Goal: Task Accomplishment & Management: Use online tool/utility

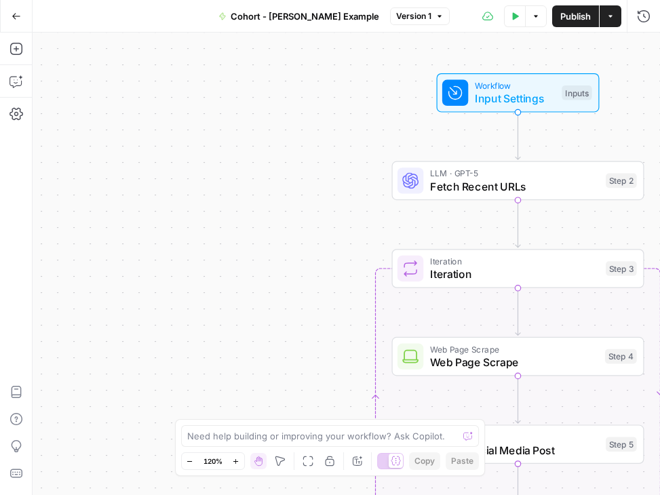
click at [12, 12] on icon "button" at bounding box center [16, 16] width 9 height 9
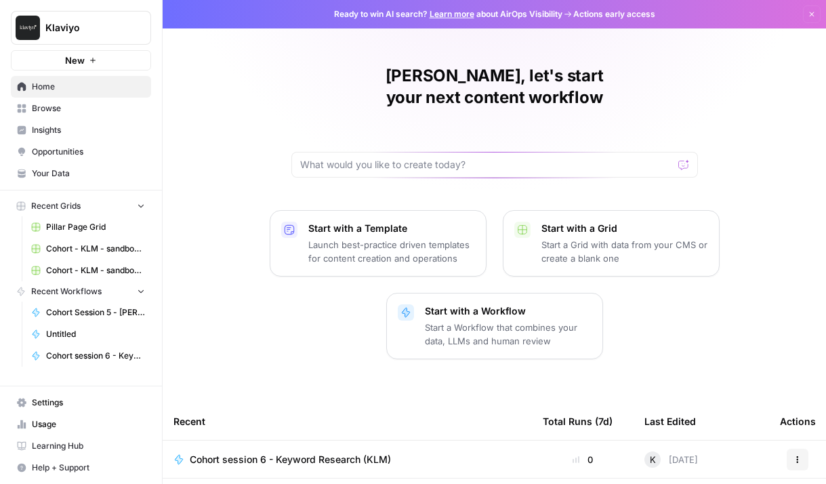
click at [48, 102] on span "Browse" at bounding box center [88, 108] width 113 height 12
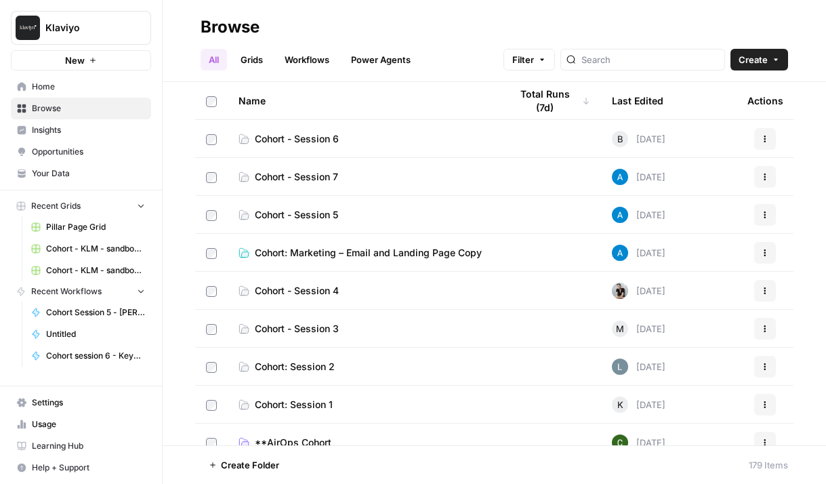
click at [323, 369] on span "Cohort: Session 2" at bounding box center [295, 367] width 80 height 14
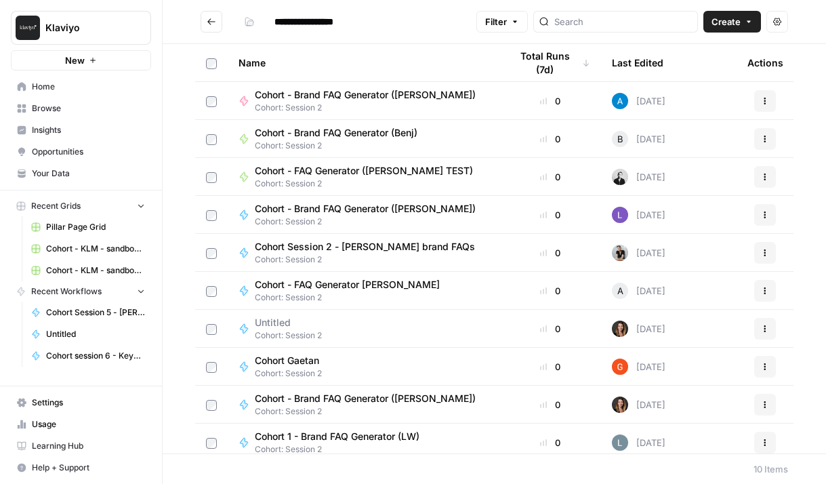
click at [211, 19] on icon "Go back" at bounding box center [211, 21] width 9 height 9
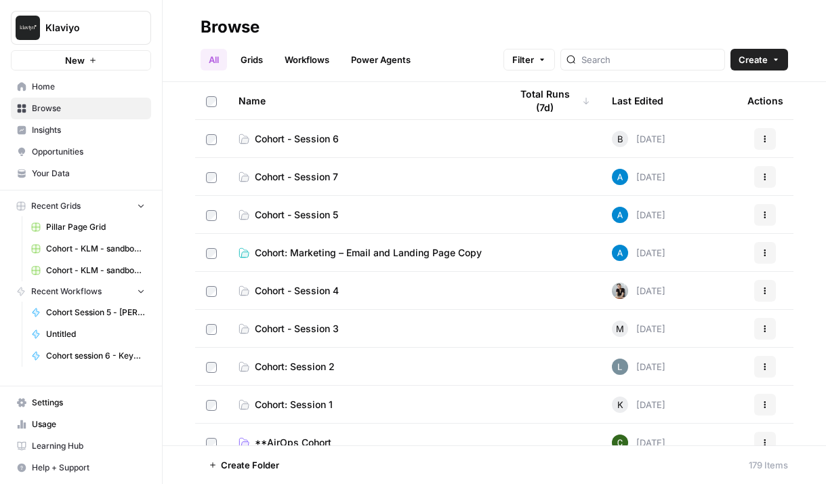
click at [313, 398] on span "Cohort: Session 1" at bounding box center [294, 405] width 78 height 14
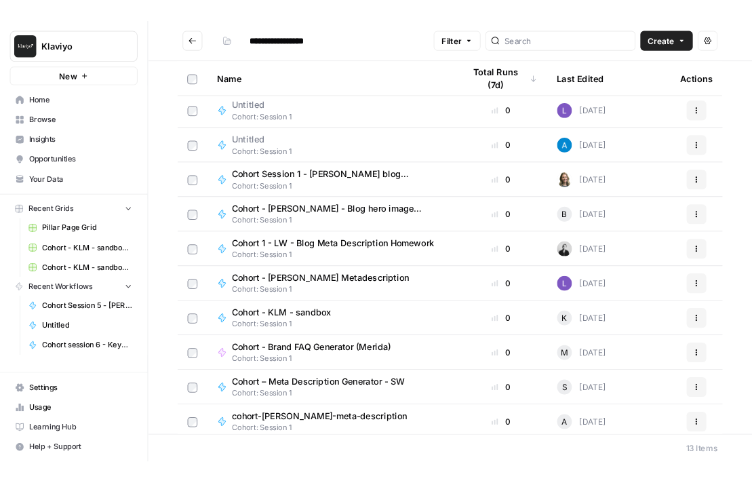
scroll to position [122, 0]
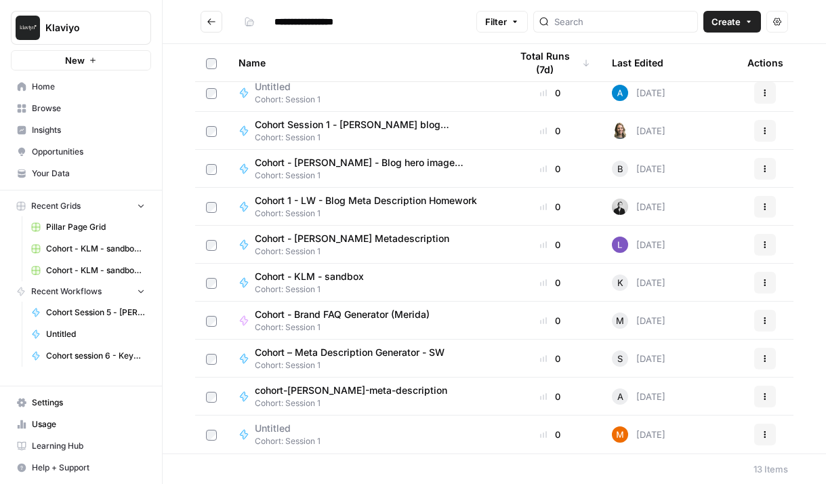
click at [380, 280] on div "Cohort - KLM - sandbox Cohort: Session 1" at bounding box center [364, 283] width 250 height 26
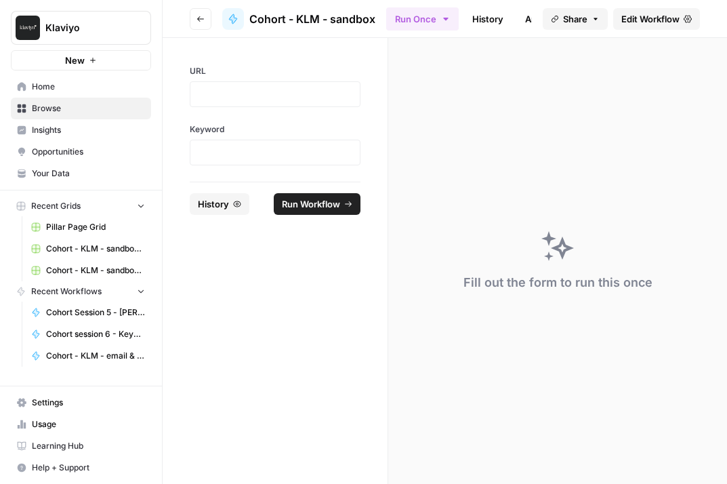
click at [651, 15] on span "Edit Workflow" at bounding box center [651, 19] width 58 height 14
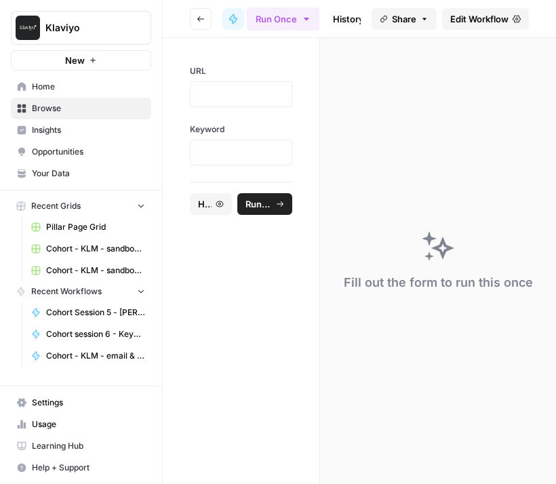
click at [197, 26] on button "Go back" at bounding box center [201, 19] width 22 height 22
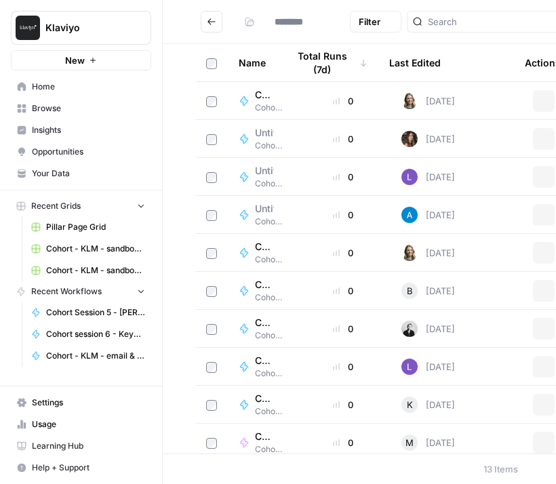
type input "**********"
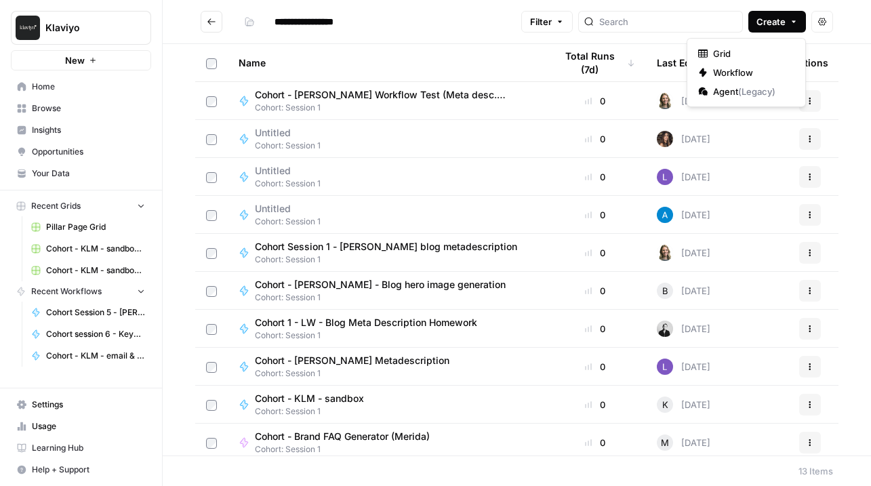
click at [768, 24] on span "Create" at bounding box center [771, 22] width 29 height 14
click at [746, 68] on span "Workflow" at bounding box center [751, 73] width 76 height 14
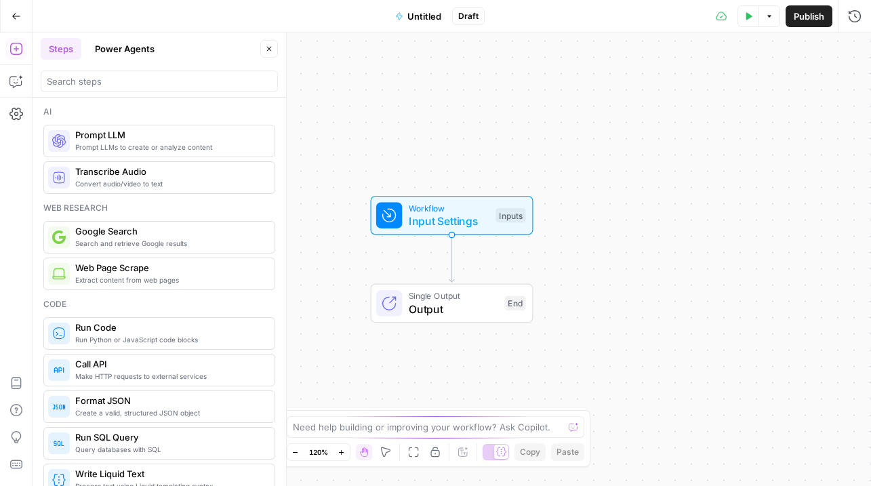
click at [420, 16] on span "Untitled" at bounding box center [424, 16] width 34 height 14
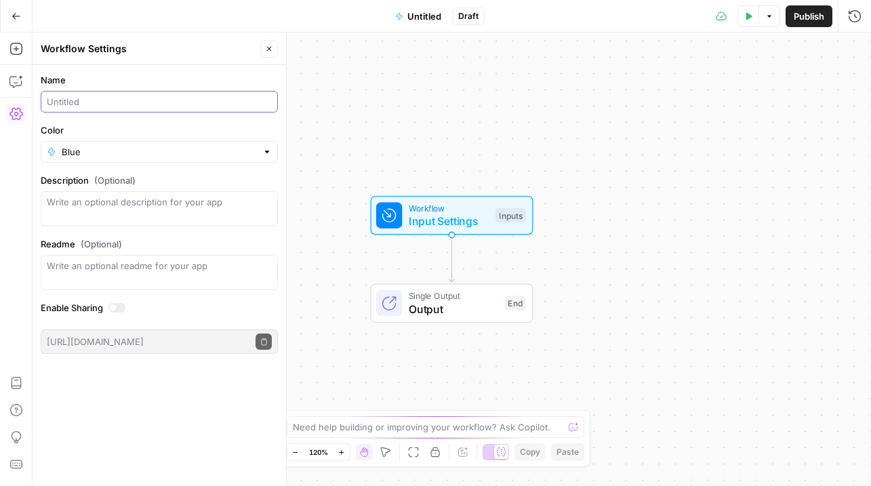
click at [104, 101] on input "Name" at bounding box center [159, 102] width 225 height 14
type input "Cohort Session 1 - meta description - KLM"
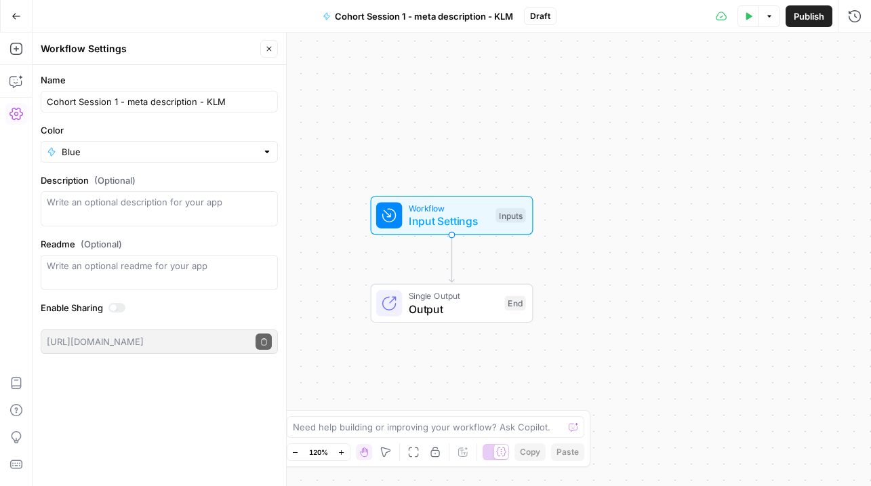
click at [363, 104] on div "Workflow Input Settings Inputs Single Output Output End" at bounding box center [452, 260] width 839 height 454
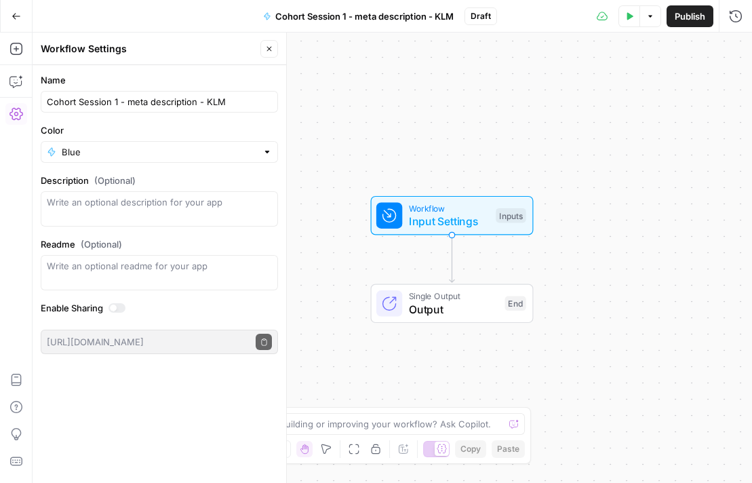
click at [514, 211] on div "Inputs" at bounding box center [511, 215] width 30 height 15
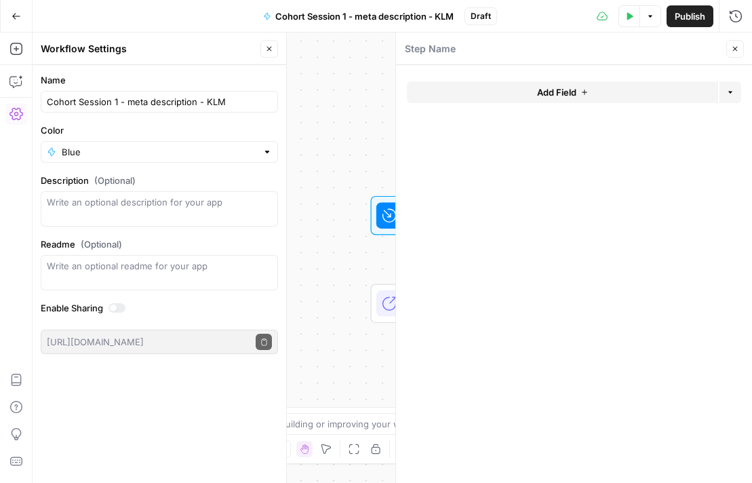
click at [529, 92] on button "Add Field" at bounding box center [562, 92] width 311 height 22
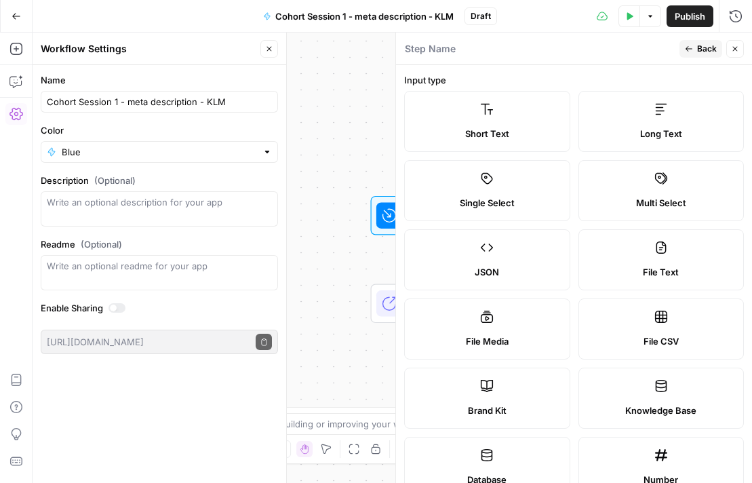
click at [511, 119] on label "Short Text" at bounding box center [487, 121] width 166 height 61
click at [424, 111] on label "Short Text" at bounding box center [487, 121] width 166 height 61
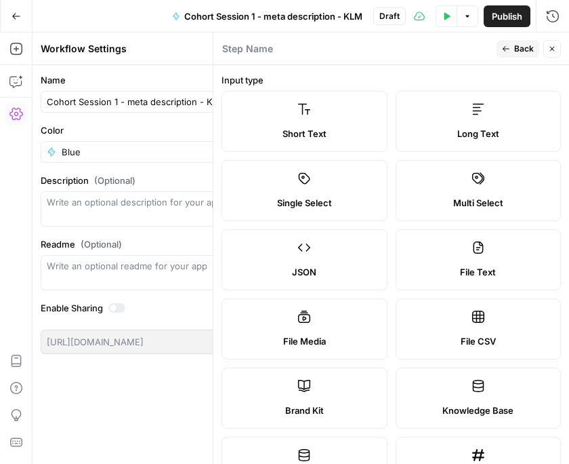
click at [315, 127] on span "Short Text" at bounding box center [305, 134] width 44 height 14
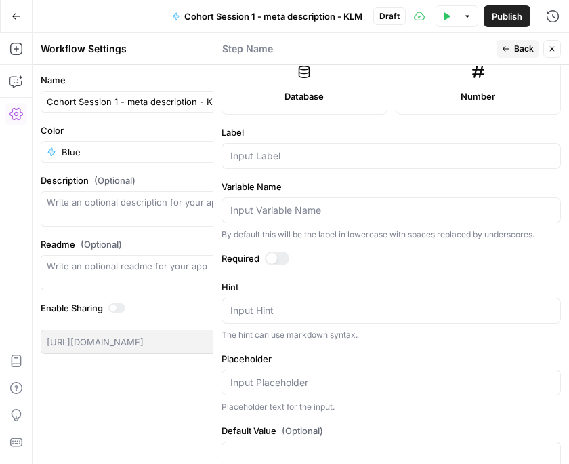
scroll to position [413, 0]
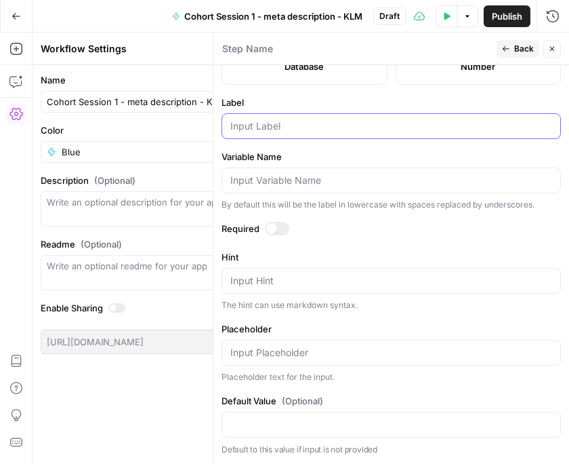
click at [306, 129] on input "Label" at bounding box center [391, 126] width 322 height 14
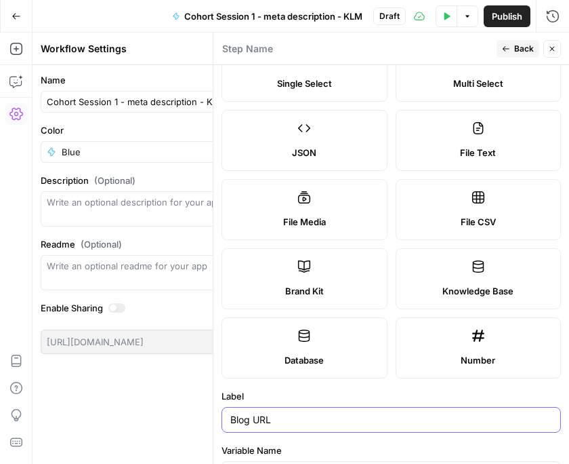
scroll to position [0, 0]
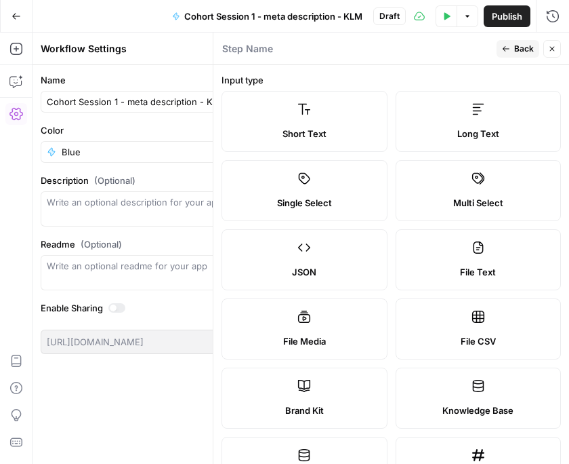
type input "Blog URL"
click at [508, 52] on icon "button" at bounding box center [506, 49] width 8 height 8
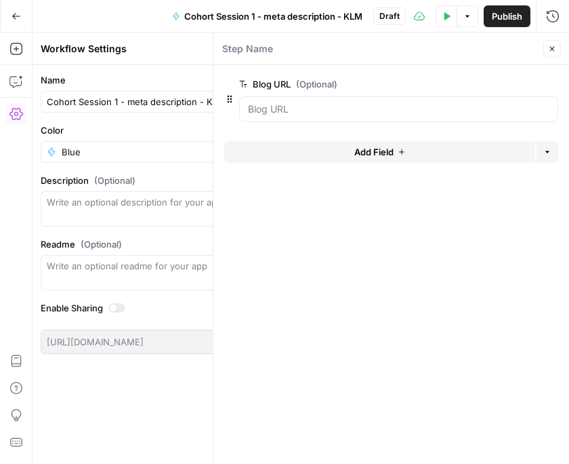
click at [348, 152] on button "Add Field" at bounding box center [379, 152] width 311 height 22
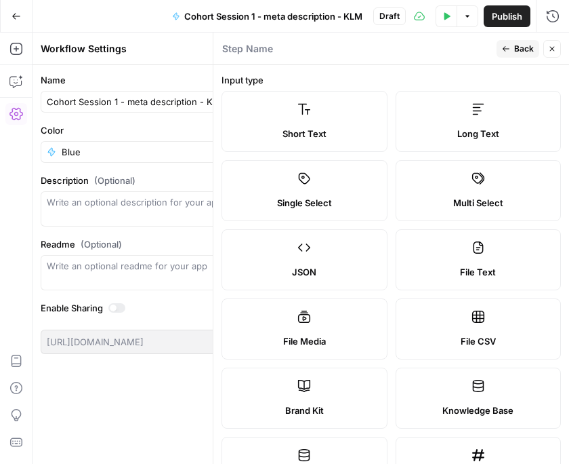
click at [331, 138] on div "Short Text" at bounding box center [304, 134] width 143 height 14
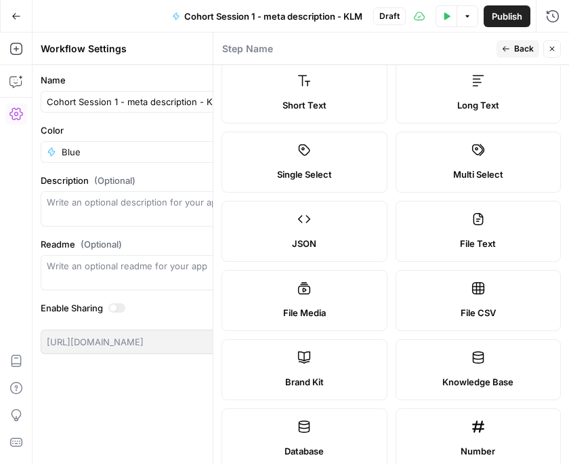
scroll to position [34, 0]
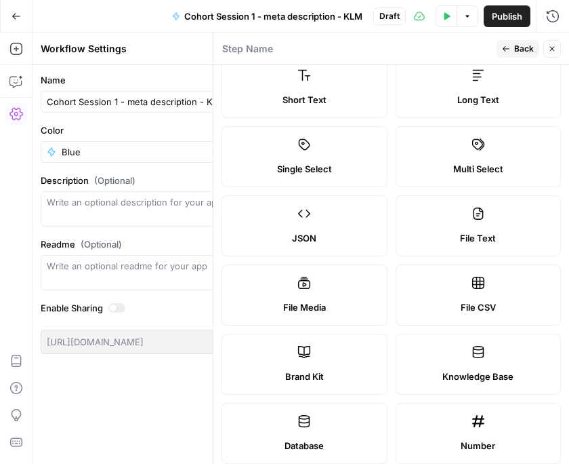
click at [335, 87] on label "Short Text" at bounding box center [305, 87] width 166 height 61
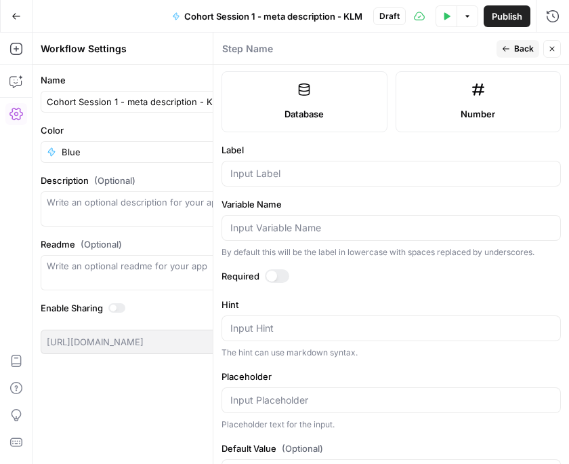
scroll to position [369, 0]
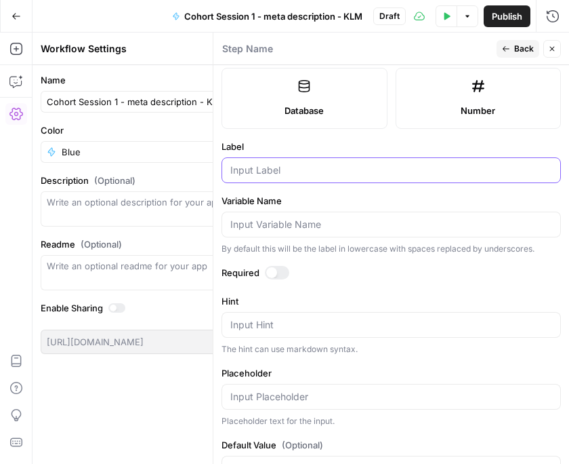
click at [293, 168] on input "Label" at bounding box center [391, 170] width 322 height 14
type input "Keyword"
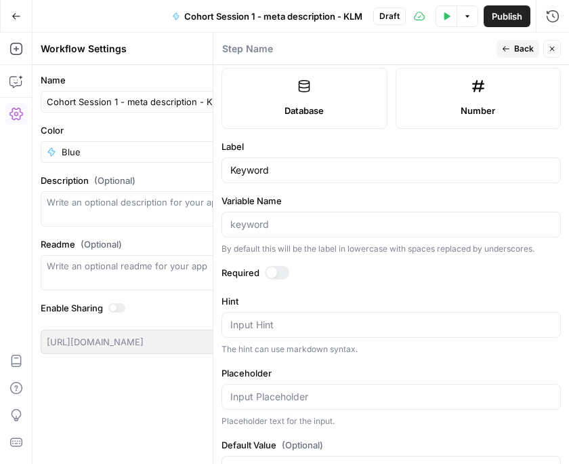
click at [277, 273] on div at bounding box center [277, 273] width 24 height 14
click at [521, 48] on span "Back" at bounding box center [525, 49] width 20 height 12
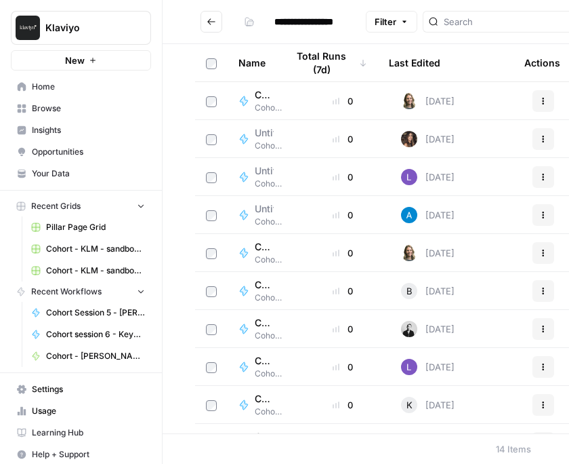
scroll to position [0, 1]
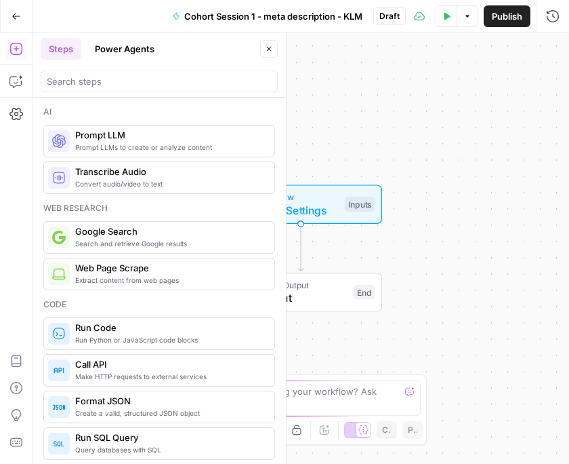
click at [408, 113] on div "Workflow Input Settings Inputs Single Output Output End" at bounding box center [301, 248] width 537 height 431
click at [349, 112] on div "Workflow Input Settings Inputs Single Output Output End" at bounding box center [301, 248] width 537 height 431
click at [332, 199] on span "Workflow" at bounding box center [298, 196] width 81 height 13
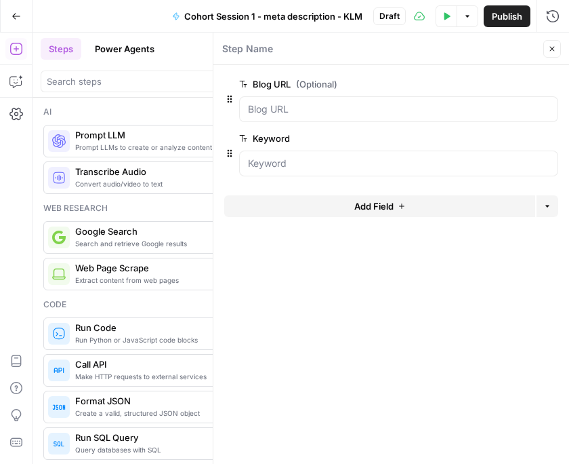
click at [508, 87] on span "edit field" at bounding box center [508, 84] width 30 height 11
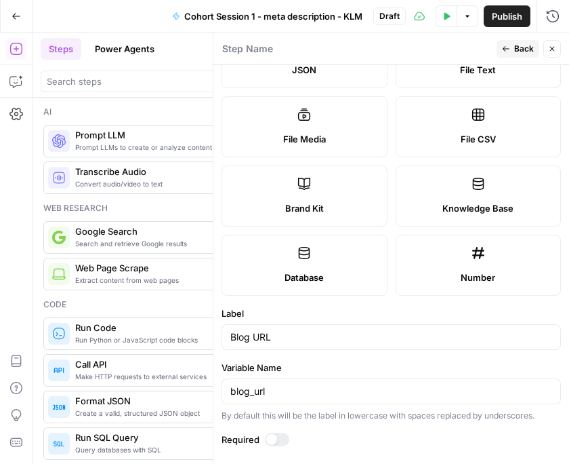
scroll to position [413, 0]
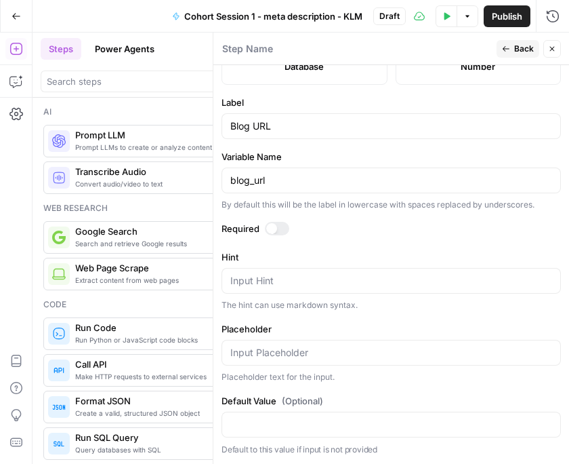
click at [281, 229] on div at bounding box center [277, 229] width 24 height 14
click at [510, 49] on icon "button" at bounding box center [506, 49] width 8 height 8
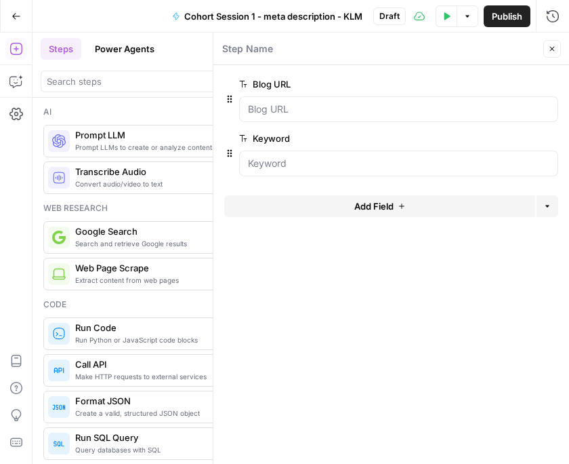
click at [373, 207] on span "Add Field" at bounding box center [374, 206] width 39 height 14
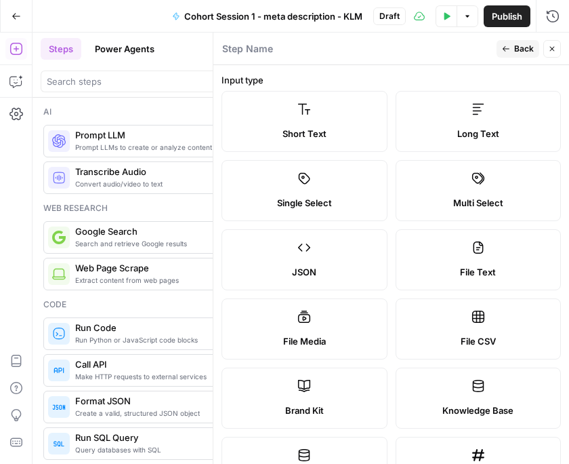
scroll to position [48, 0]
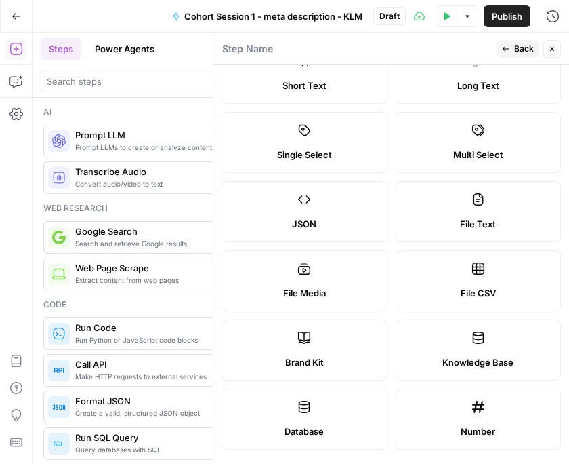
click at [338, 347] on label "Brand Kit" at bounding box center [305, 349] width 166 height 61
type input "Brand Kit"
type input "brand_kit"
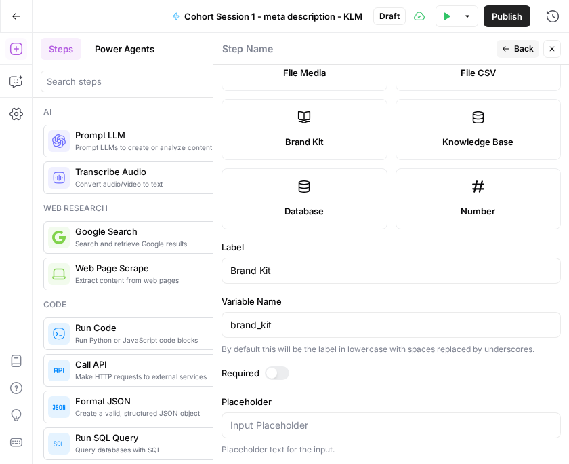
click at [521, 52] on span "Back" at bounding box center [525, 49] width 20 height 12
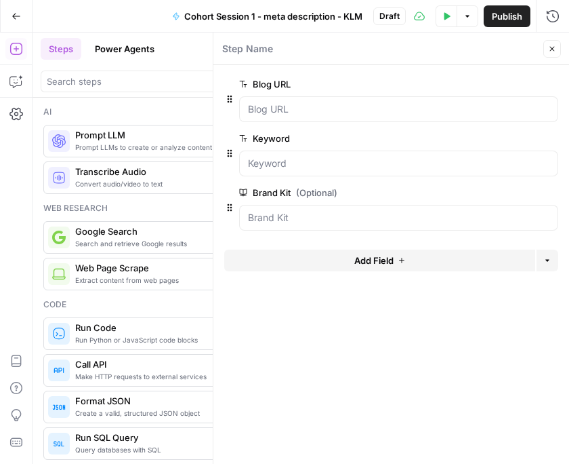
click at [554, 49] on icon "button" at bounding box center [552, 49] width 8 height 8
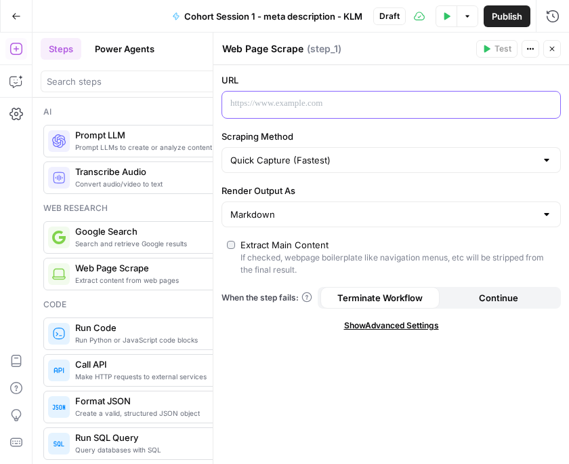
click at [279, 110] on p at bounding box center [380, 104] width 300 height 14
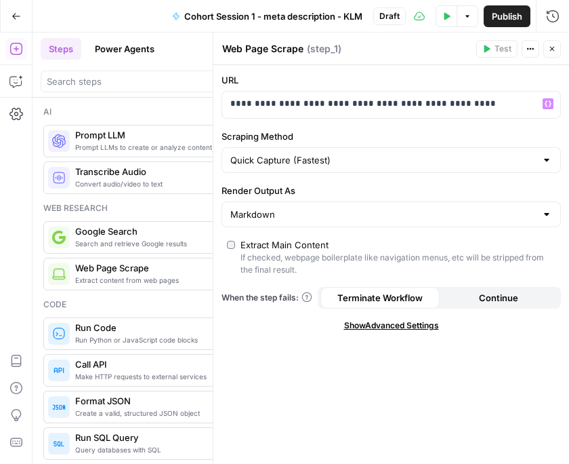
click at [550, 49] on icon "button" at bounding box center [552, 49] width 8 height 8
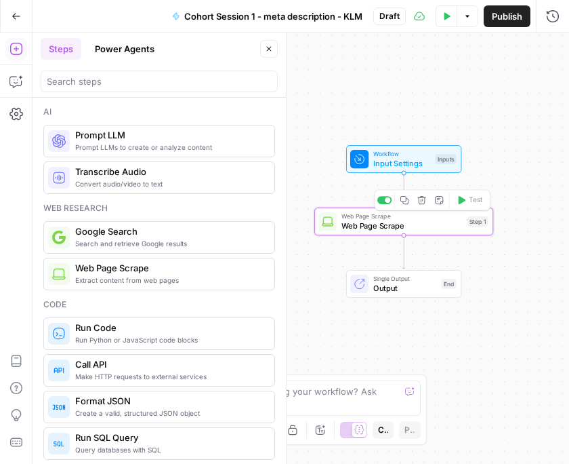
click at [397, 227] on span "Web Page Scrape" at bounding box center [402, 226] width 121 height 12
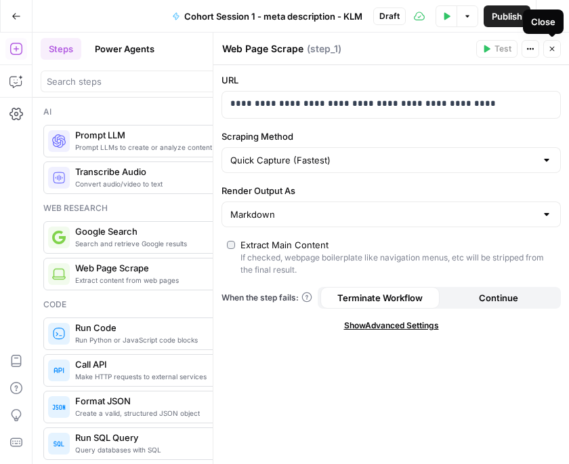
click at [550, 48] on icon "button" at bounding box center [552, 49] width 8 height 8
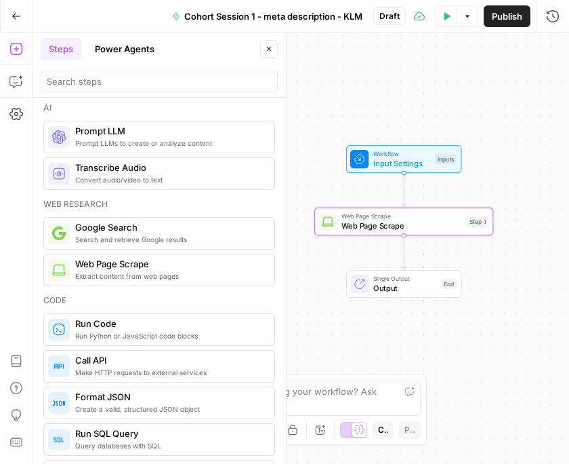
scroll to position [0, 0]
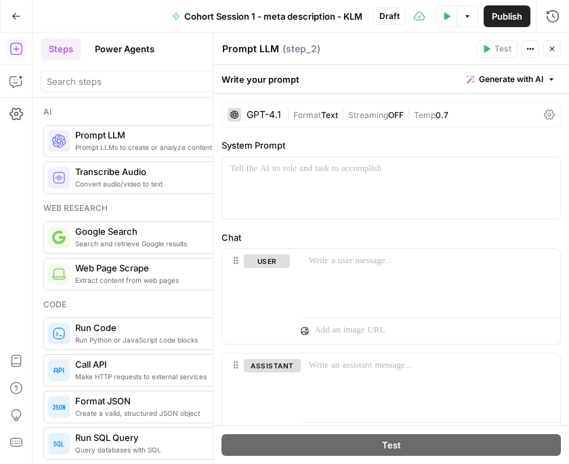
click at [553, 116] on icon at bounding box center [549, 114] width 11 height 11
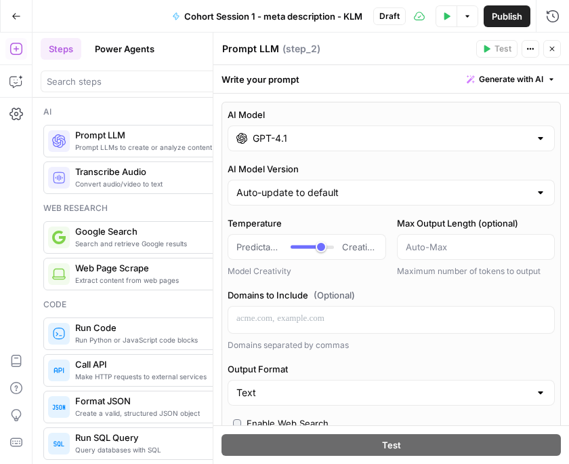
click at [393, 140] on input "GPT-4.1" at bounding box center [391, 139] width 277 height 14
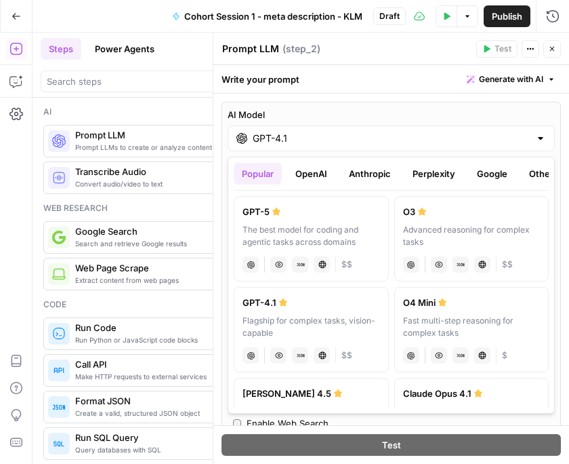
scroll to position [0, 13]
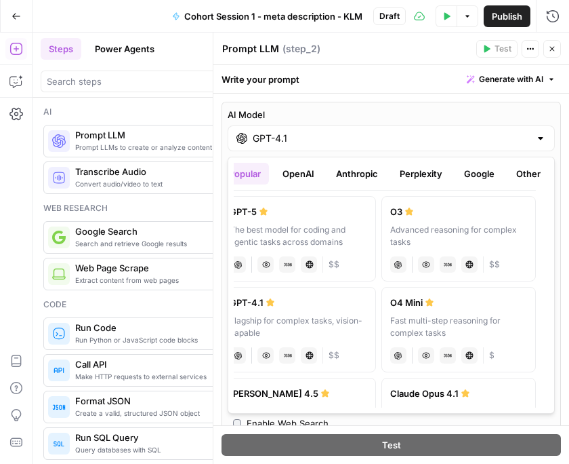
click at [368, 177] on button "Anthropic" at bounding box center [357, 174] width 58 height 22
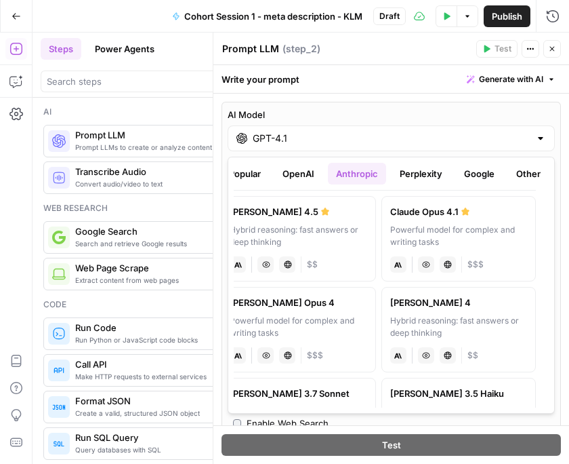
click at [322, 230] on div "Hybrid reasoning: fast answers or deep thinking" at bounding box center [299, 236] width 138 height 24
type input "[PERSON_NAME] 4.5"
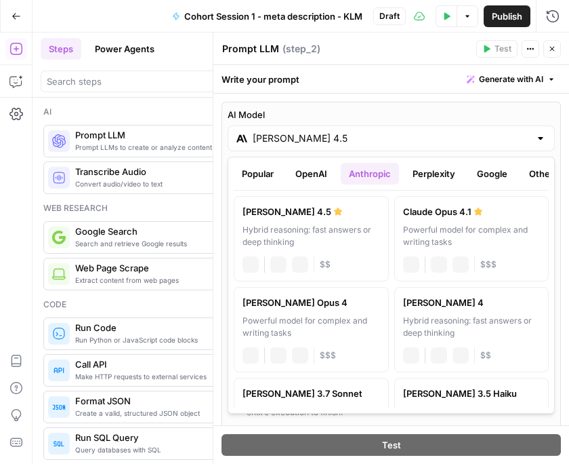
click at [466, 117] on label "AI Model" at bounding box center [391, 115] width 327 height 14
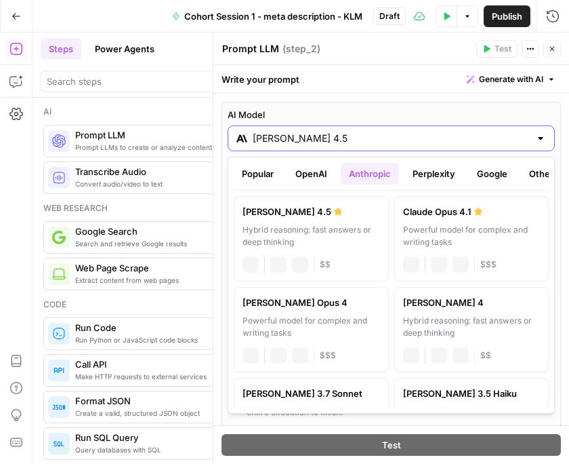
click at [466, 132] on input "[PERSON_NAME] 4.5" at bounding box center [391, 139] width 277 height 14
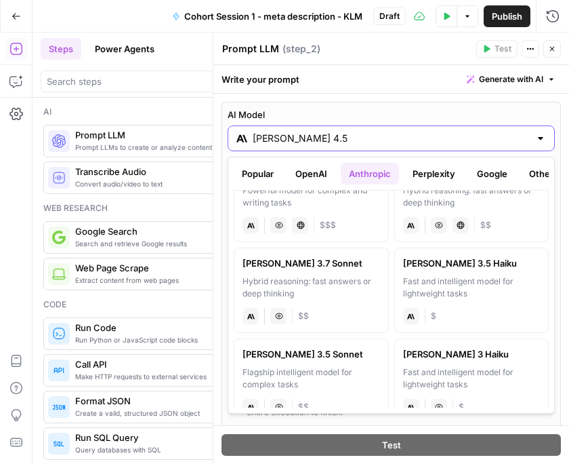
scroll to position [152, 0]
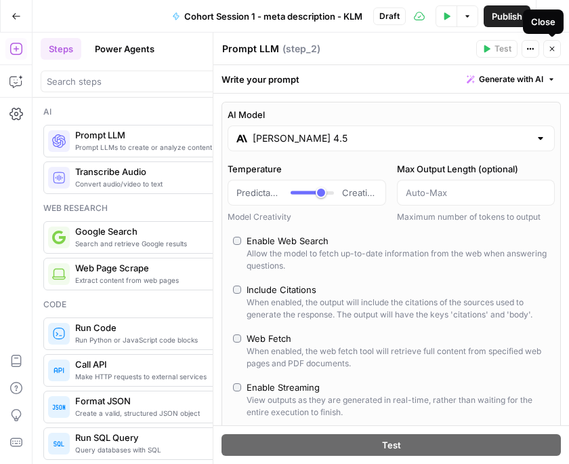
click at [553, 52] on icon "button" at bounding box center [552, 49] width 8 height 8
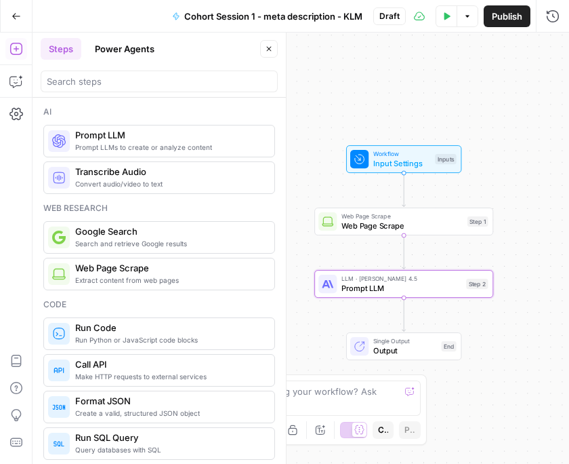
click at [425, 289] on span "Prompt LLM" at bounding box center [402, 288] width 120 height 12
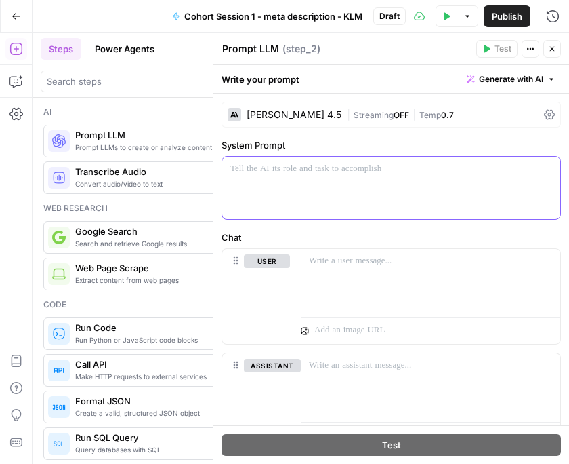
click at [355, 170] on p at bounding box center [391, 169] width 322 height 14
click at [276, 170] on p "**********" at bounding box center [391, 169] width 322 height 14
click at [401, 169] on p "**********" at bounding box center [391, 169] width 322 height 14
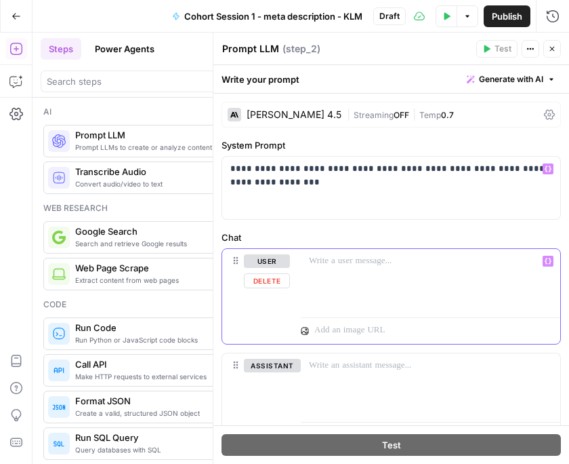
click at [369, 272] on div at bounding box center [431, 280] width 260 height 62
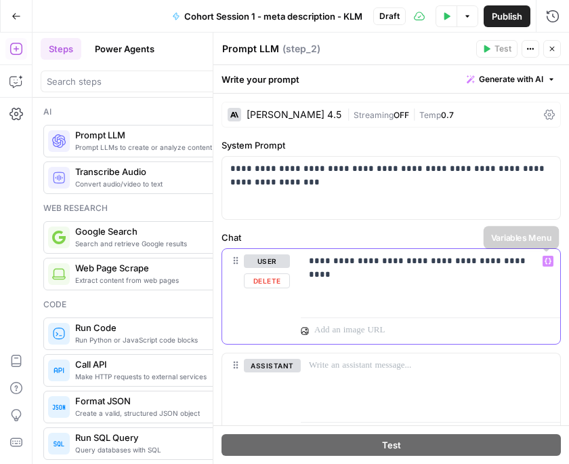
click at [550, 259] on icon "button" at bounding box center [548, 261] width 7 height 6
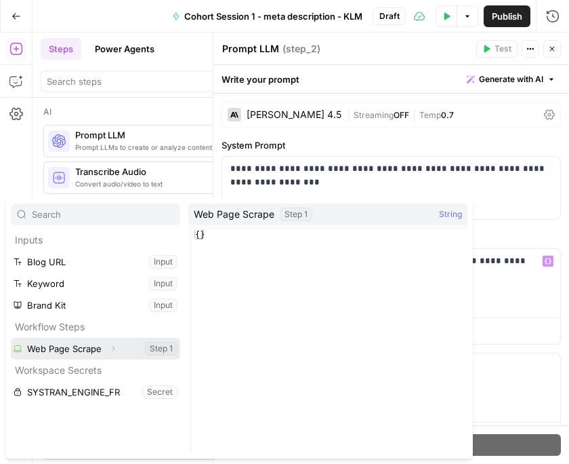
click at [71, 343] on button "Select variable Web Page Scrape" at bounding box center [95, 349] width 169 height 22
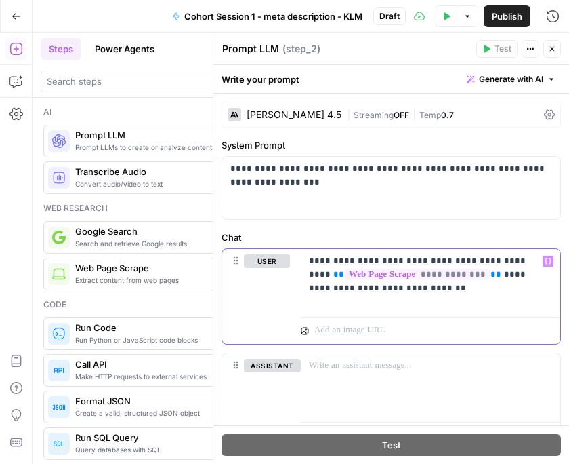
click at [551, 258] on icon "button" at bounding box center [548, 261] width 7 height 7
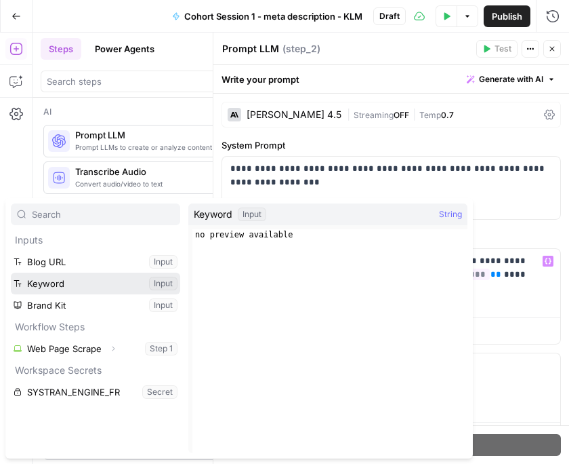
click at [91, 292] on button "Select variable Keyword" at bounding box center [95, 284] width 169 height 22
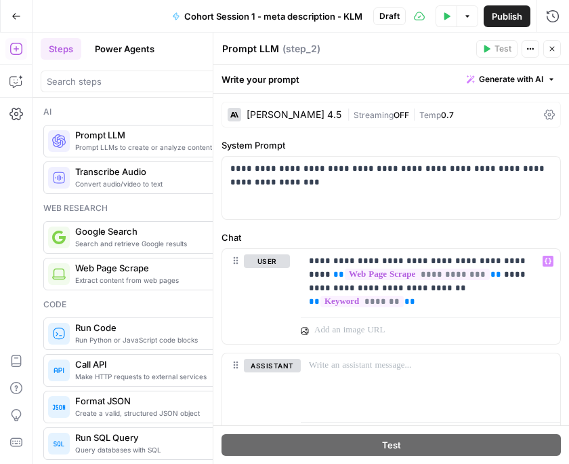
click at [555, 49] on icon "button" at bounding box center [552, 49] width 8 height 8
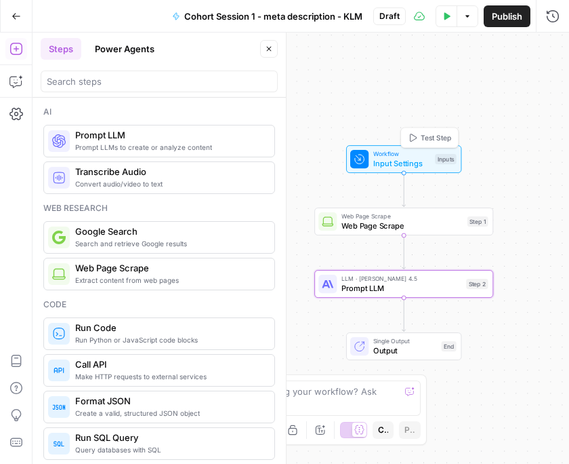
click at [449, 165] on div "Workflow Input Settings Inputs Test Step" at bounding box center [403, 159] width 106 height 20
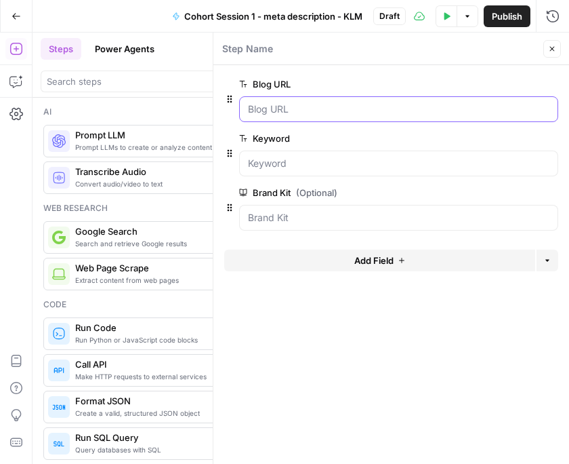
click at [278, 108] on URL "Blog URL" at bounding box center [399, 109] width 302 height 14
click at [329, 111] on URL "Blog URL" at bounding box center [399, 109] width 302 height 14
click at [310, 114] on URL "Blog URL" at bounding box center [399, 109] width 302 height 14
click at [276, 108] on URL "Blog URL" at bounding box center [399, 109] width 302 height 14
click at [506, 85] on span "edit field" at bounding box center [508, 84] width 30 height 11
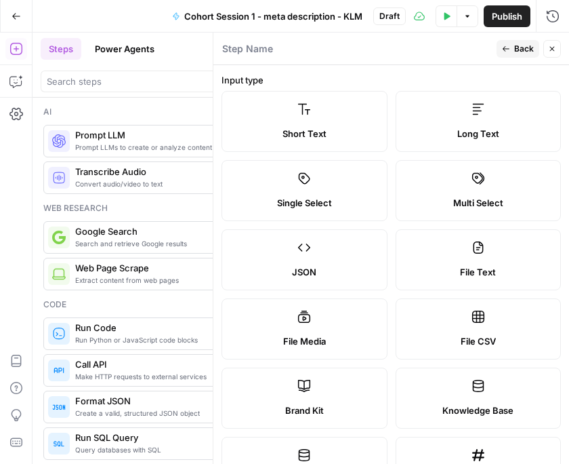
click at [517, 47] on span "Back" at bounding box center [525, 49] width 20 height 12
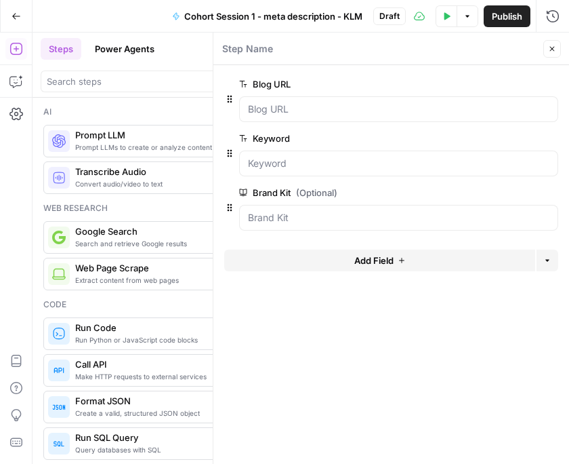
click at [556, 45] on icon "button" at bounding box center [552, 49] width 8 height 8
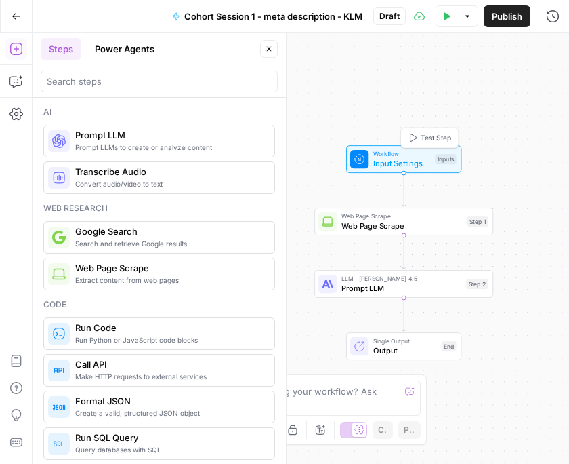
click at [437, 139] on span "Test Step" at bounding box center [436, 137] width 31 height 10
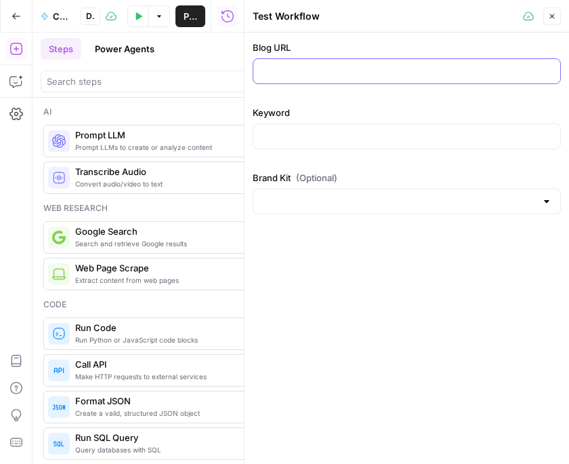
click at [323, 73] on input "Blog URL" at bounding box center [407, 71] width 291 height 14
paste input "https://www.klaviyo.com/blog/new-years-marketing-ideas"
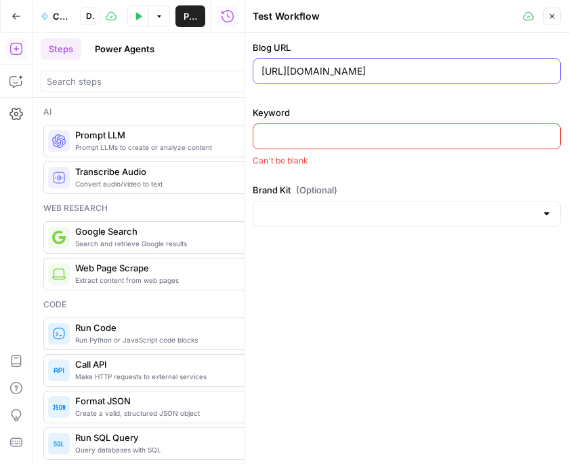
type input "https://www.klaviyo.com/blog/new-years-marketing-ideas"
click at [318, 139] on input "Keyword" at bounding box center [407, 136] width 291 height 14
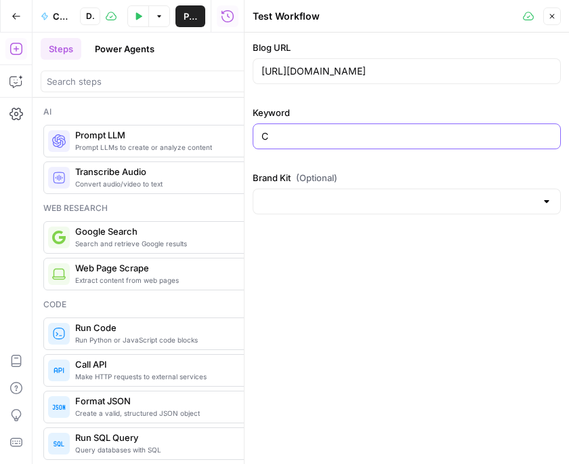
type input "C"
click at [268, 136] on input "Champagne" at bounding box center [407, 136] width 291 height 14
type input "champagne"
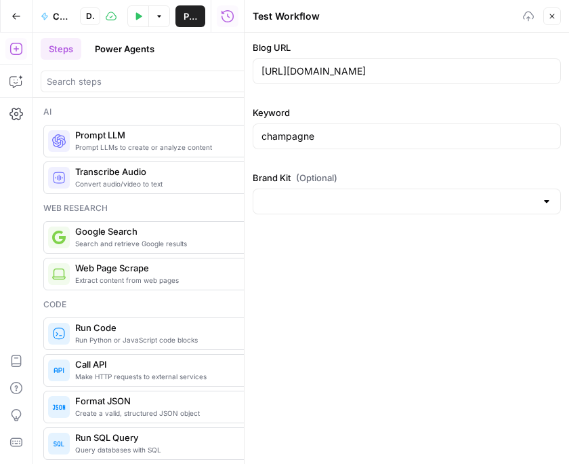
click at [368, 216] on div "Blog URL https://www.klaviyo.com/blog/new-years-marketing-ideas Keyword champag…" at bounding box center [407, 128] width 325 height 190
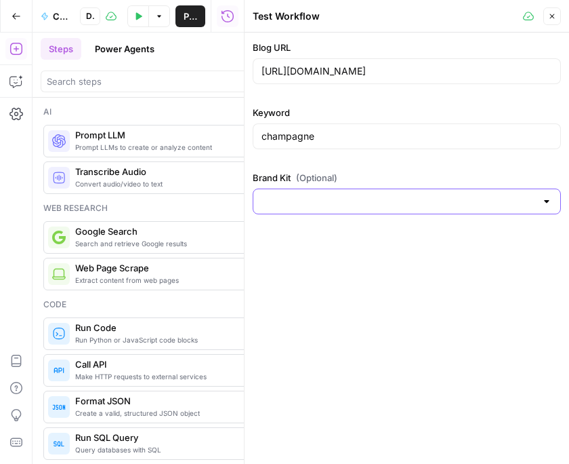
click at [376, 203] on input "Brand Kit (Optional)" at bounding box center [399, 202] width 275 height 14
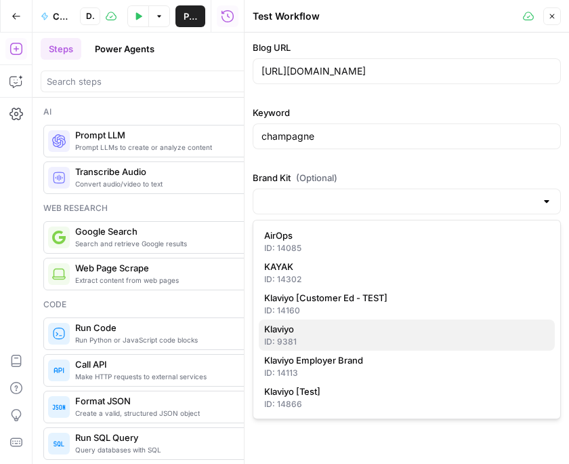
click at [325, 325] on span "Klaviyo" at bounding box center [404, 329] width 280 height 14
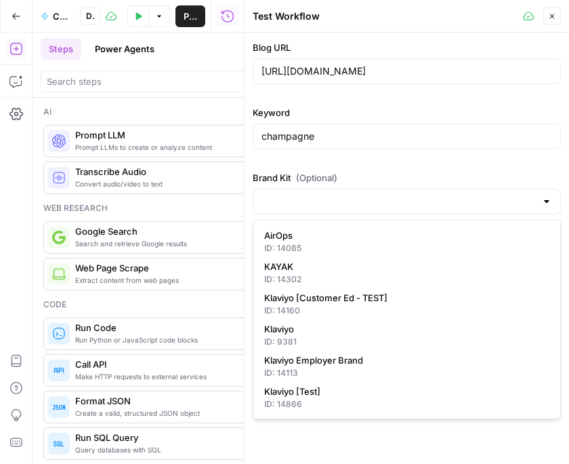
type input "Klaviyo"
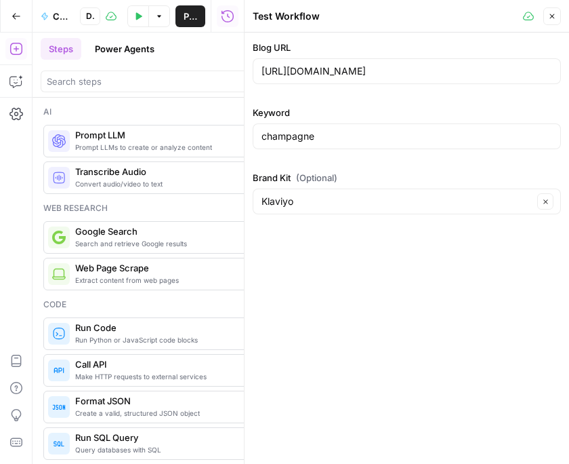
click at [551, 14] on icon "button" at bounding box center [552, 16] width 8 height 8
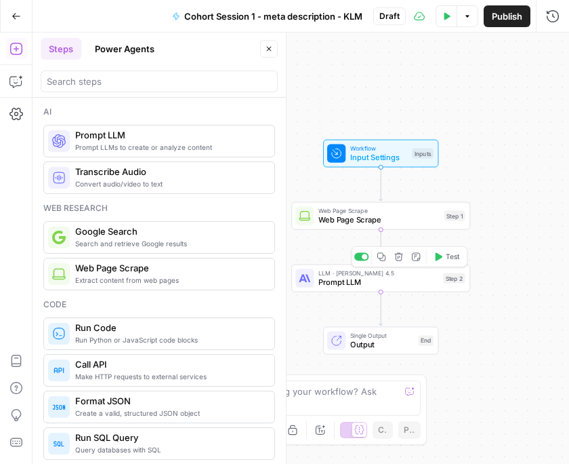
click at [373, 284] on span "Prompt LLM" at bounding box center [379, 283] width 120 height 12
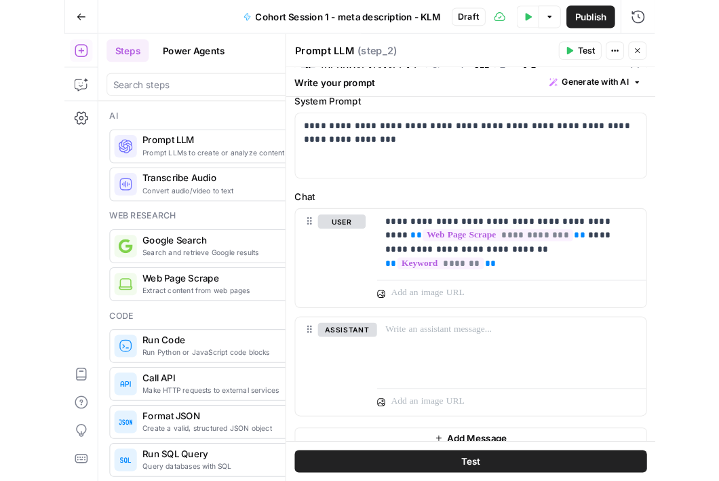
scroll to position [63, 0]
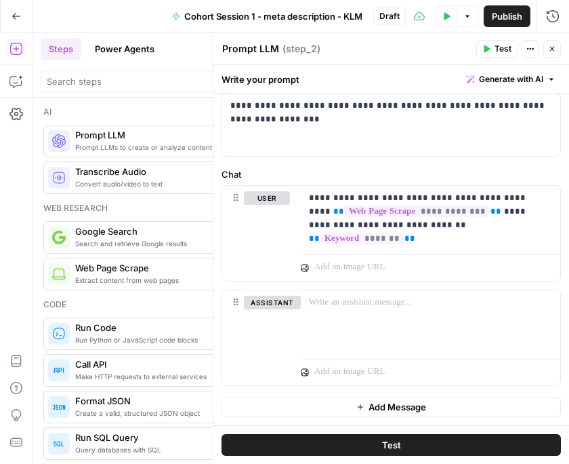
click at [397, 441] on span "Test" at bounding box center [391, 445] width 19 height 14
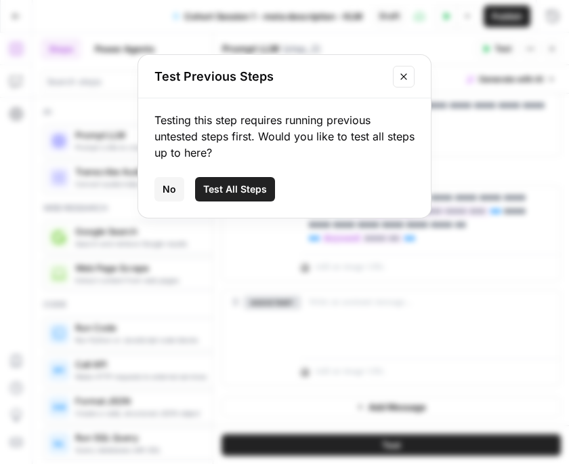
click at [405, 77] on icon "Close modal" at bounding box center [404, 76] width 6 height 6
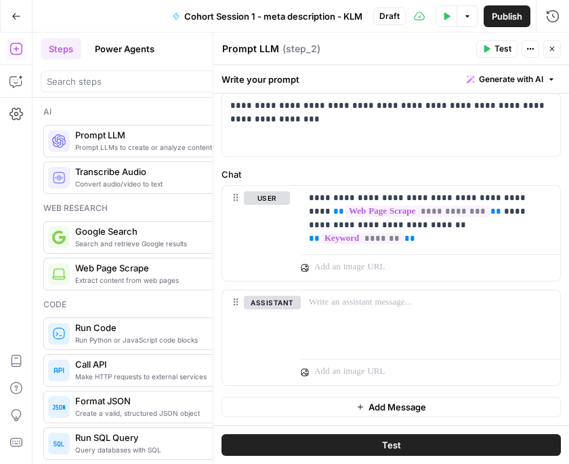
click at [342, 443] on button "Test" at bounding box center [392, 445] width 340 height 22
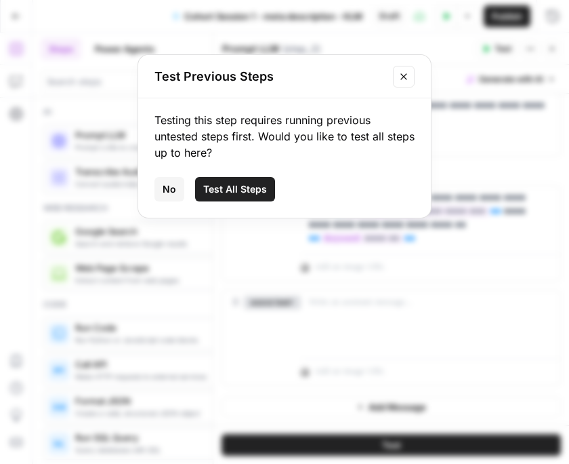
click at [253, 190] on span "Test All Steps" at bounding box center [235, 189] width 64 height 14
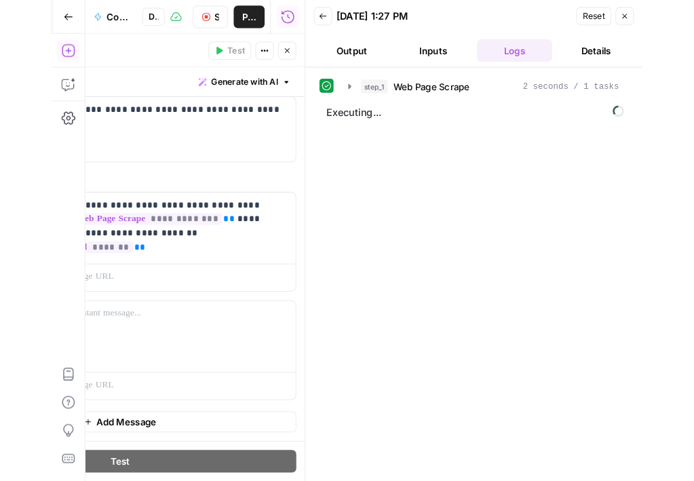
scroll to position [46, 0]
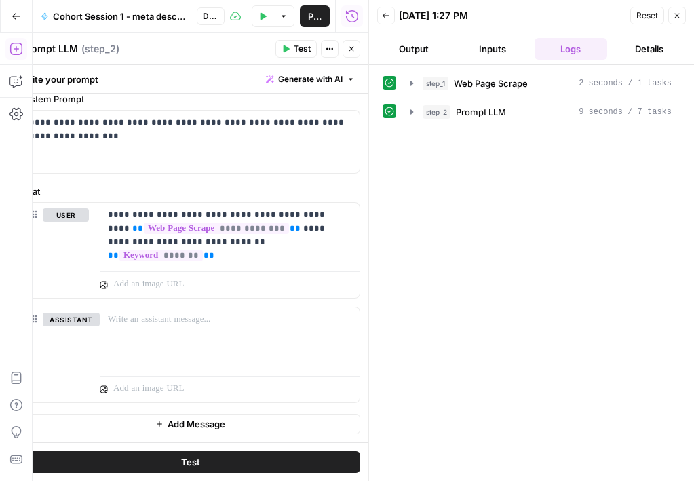
click at [407, 49] on button "Output" at bounding box center [413, 49] width 73 height 22
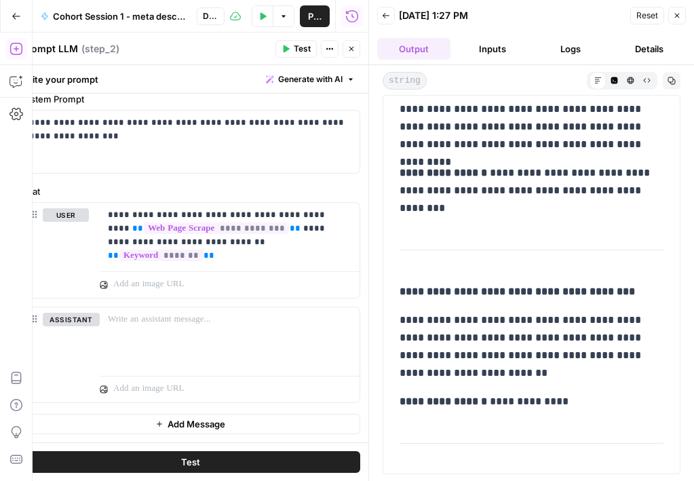
scroll to position [0, 0]
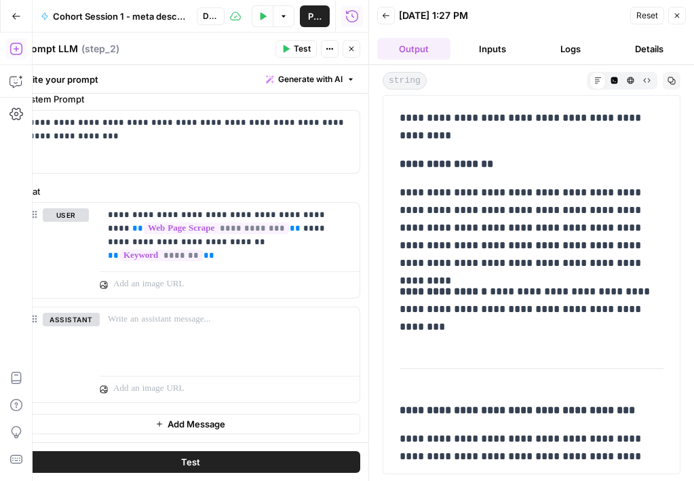
click at [492, 45] on button "Inputs" at bounding box center [492, 49] width 73 height 22
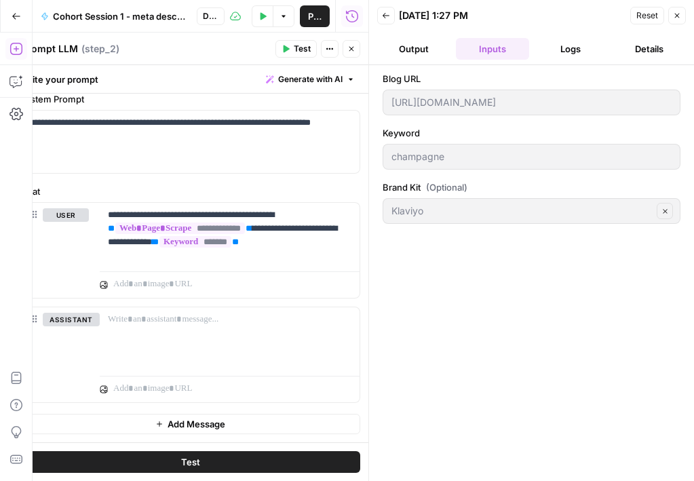
click at [414, 51] on button "Output" at bounding box center [413, 49] width 73 height 22
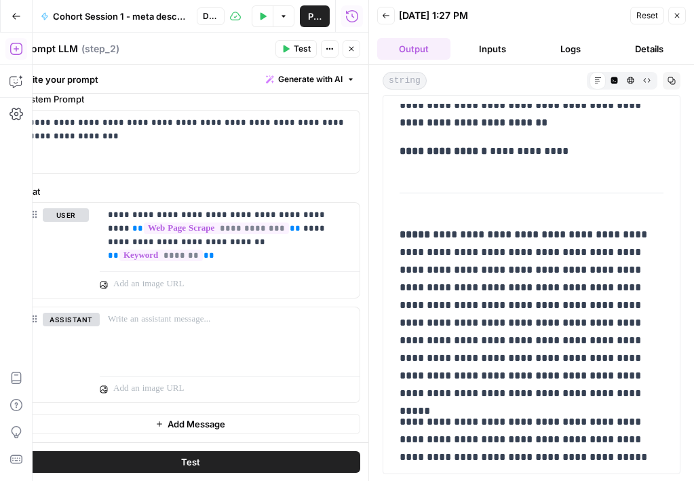
scroll to position [375, 0]
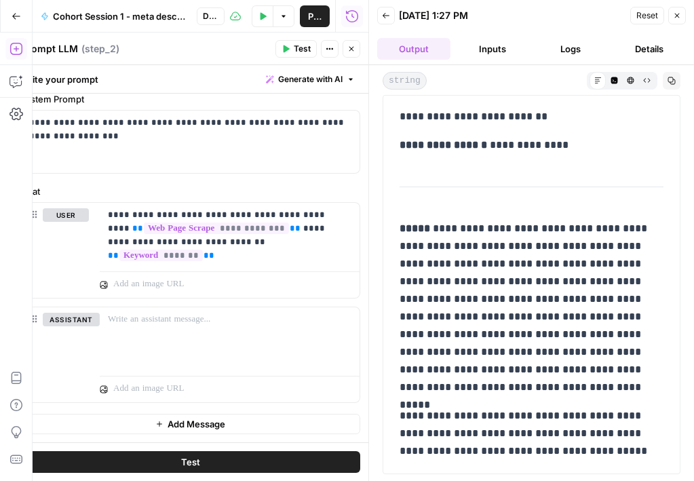
click at [480, 46] on button "Inputs" at bounding box center [492, 49] width 73 height 22
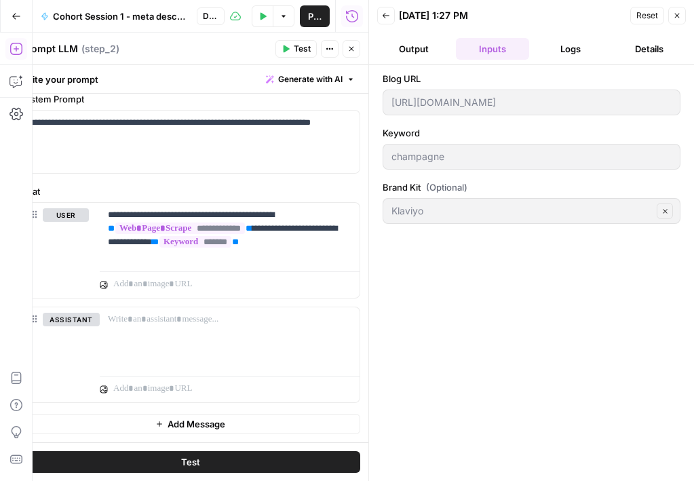
click at [646, 16] on span "Reset" at bounding box center [647, 15] width 22 height 12
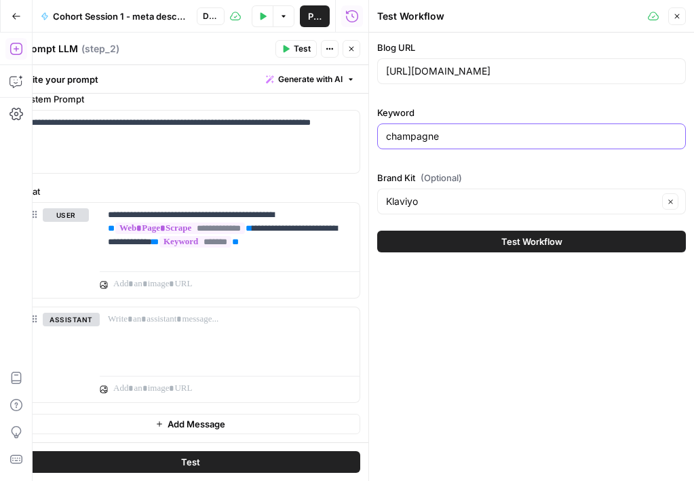
drag, startPoint x: 462, startPoint y: 134, endPoint x: 315, endPoint y: 132, distance: 147.1
click at [315, 132] on body "**********" at bounding box center [347, 240] width 694 height 481
type input "New Year's marketing ideas"
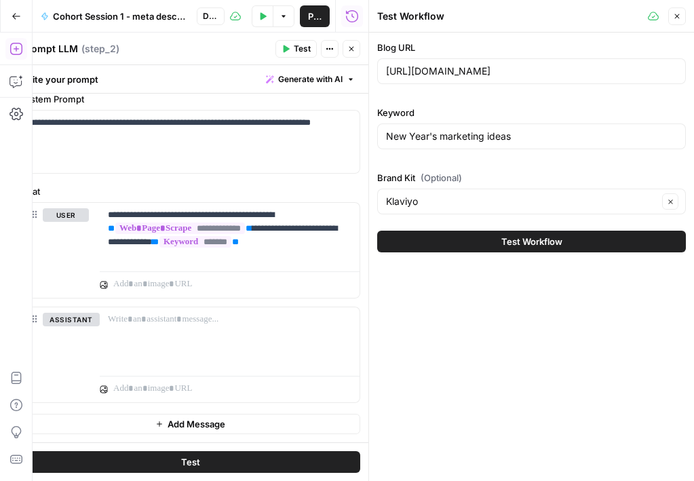
click at [440, 239] on button "Test Workflow" at bounding box center [531, 241] width 308 height 22
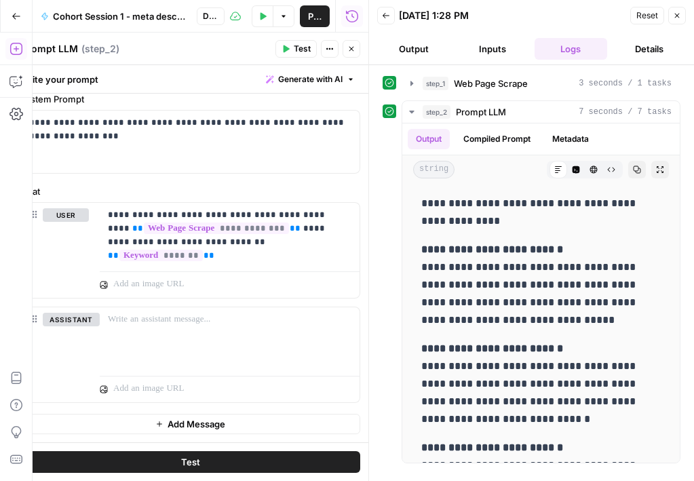
click at [422, 52] on button "Output" at bounding box center [413, 49] width 73 height 22
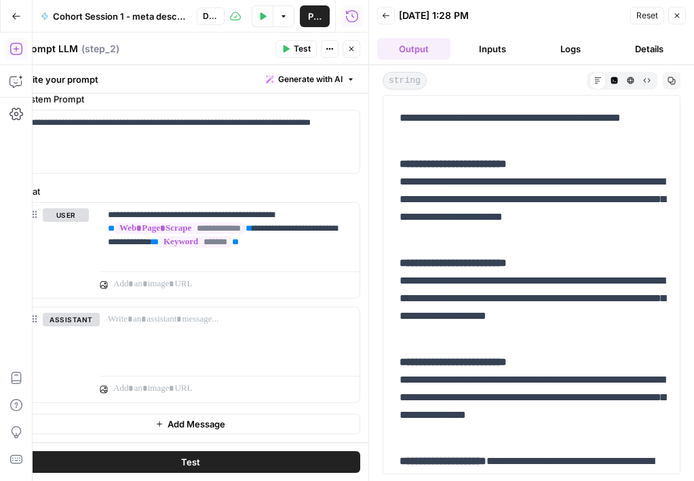
click at [386, 15] on icon "button" at bounding box center [386, 16] width 8 height 8
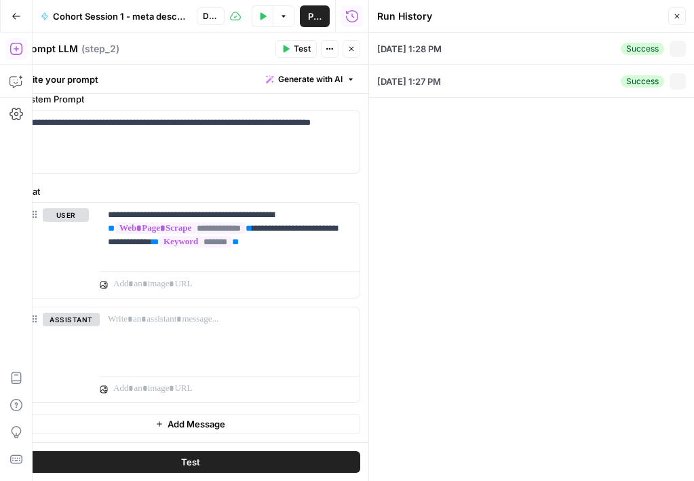
type input "https://www.klaviyo.com/blog/new-years-marketing-ideas"
type input "New Year's marketing ideas"
type input "Klaviyo"
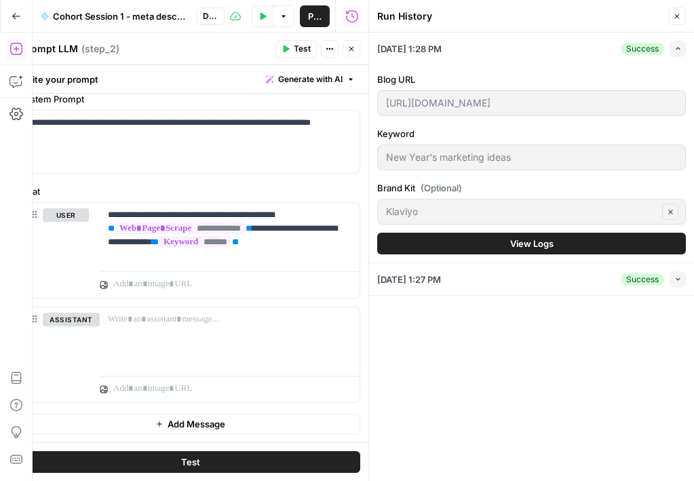
click at [679, 16] on icon "button" at bounding box center [677, 16] width 8 height 8
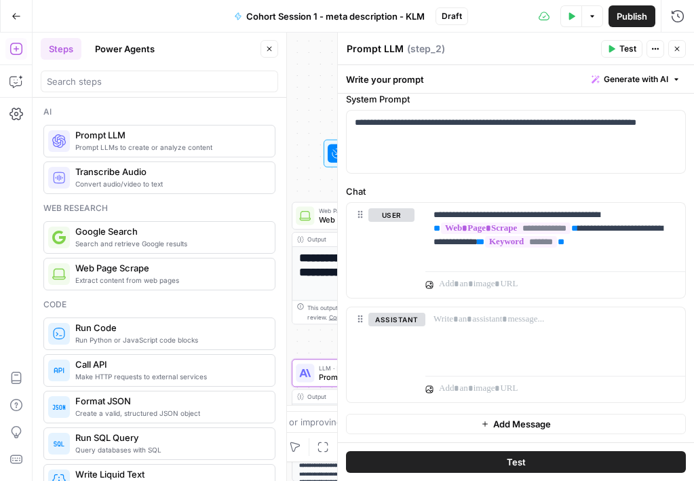
click at [322, 106] on div "**********" at bounding box center [363, 257] width 661 height 448
click at [678, 47] on icon "button" at bounding box center [677, 49] width 5 height 5
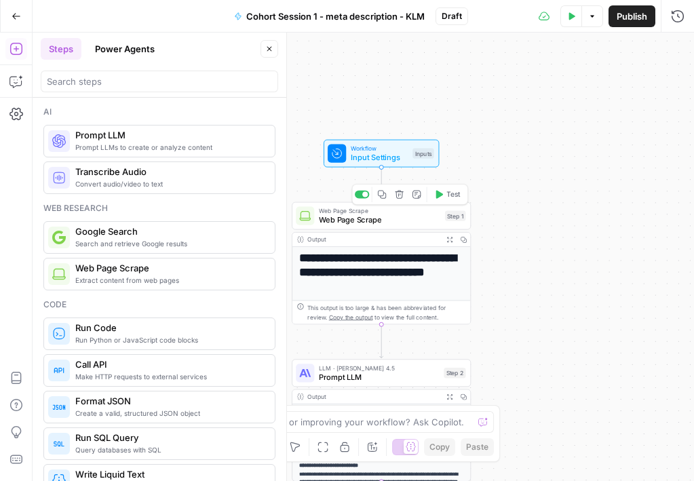
click at [451, 216] on div "Step 1" at bounding box center [455, 215] width 21 height 10
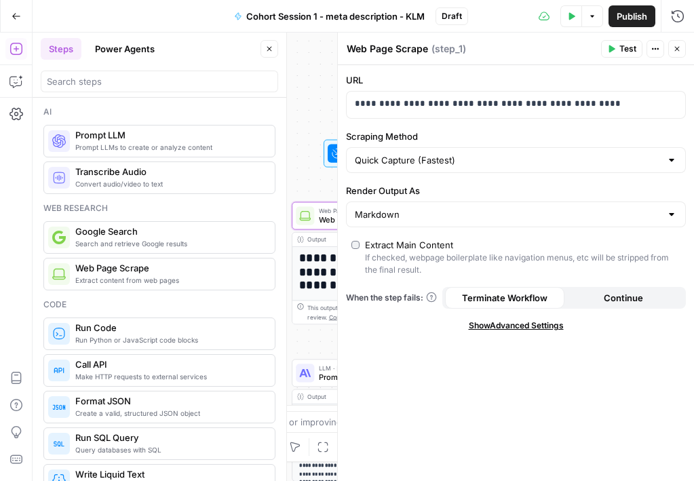
click at [319, 98] on div "**********" at bounding box center [363, 257] width 661 height 448
click at [640, 12] on span "Publish" at bounding box center [631, 16] width 31 height 14
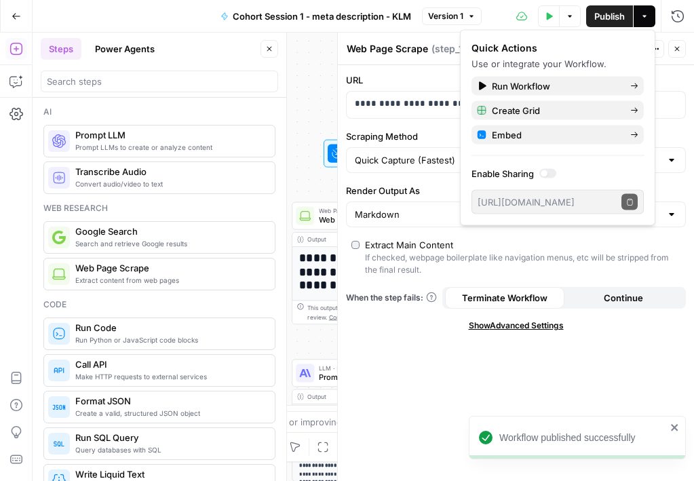
click at [316, 77] on div "**********" at bounding box center [363, 257] width 661 height 448
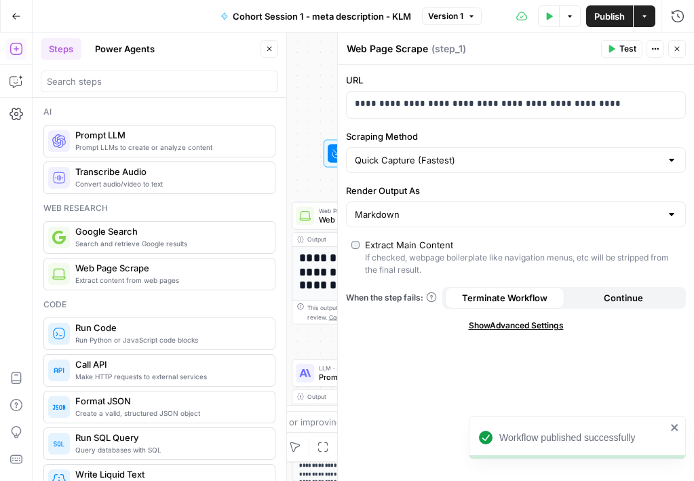
click at [313, 86] on div "**********" at bounding box center [363, 257] width 661 height 448
click at [680, 49] on span "Close" at bounding box center [680, 49] width 1 height 1
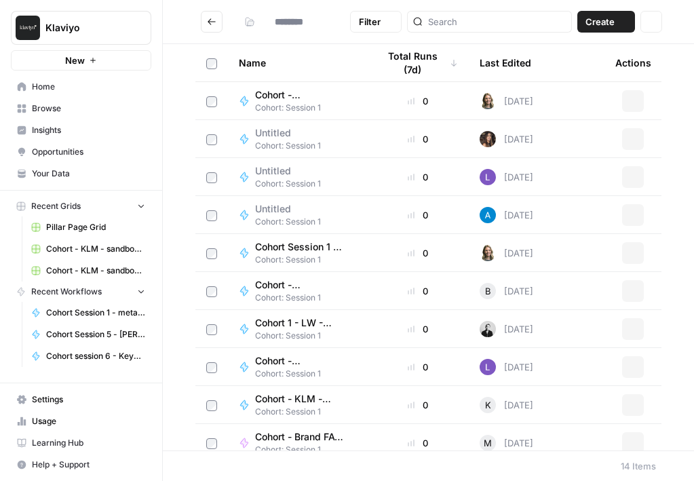
type input "**********"
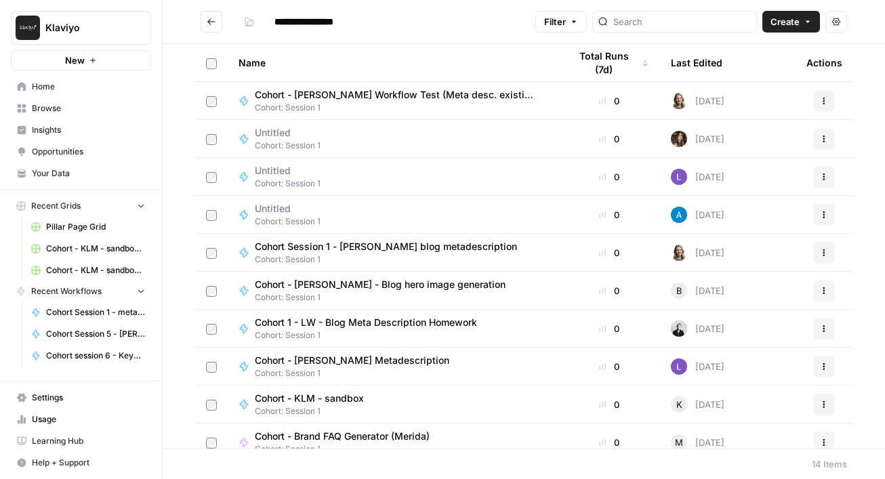
scroll to position [165, 0]
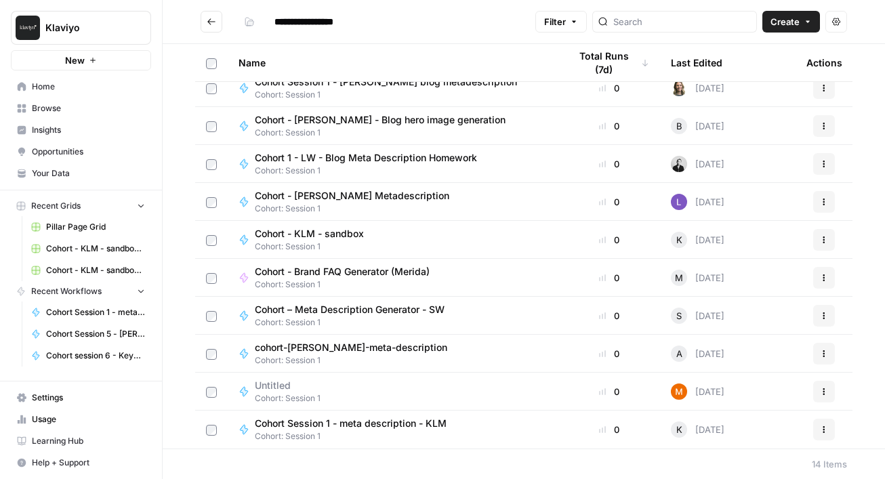
click at [398, 430] on span "Cohort: Session 1" at bounding box center [356, 436] width 203 height 12
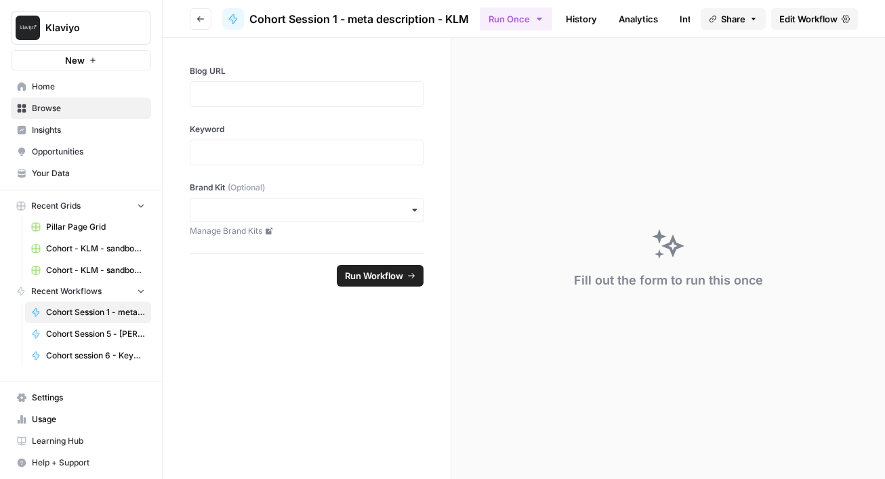
click at [815, 24] on span "Edit Workflow" at bounding box center [809, 19] width 58 height 14
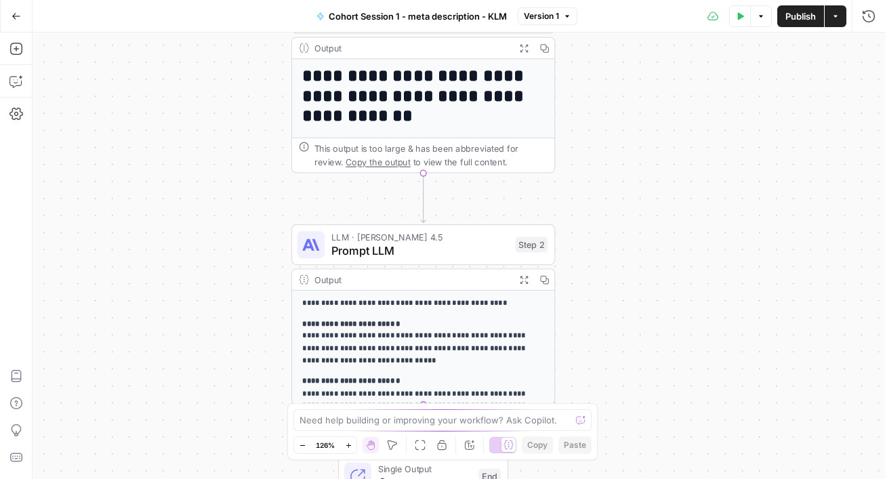
click at [419, 149] on div "This output is too large & has been abbreviated for review. Copy the output to …" at bounding box center [431, 155] width 233 height 27
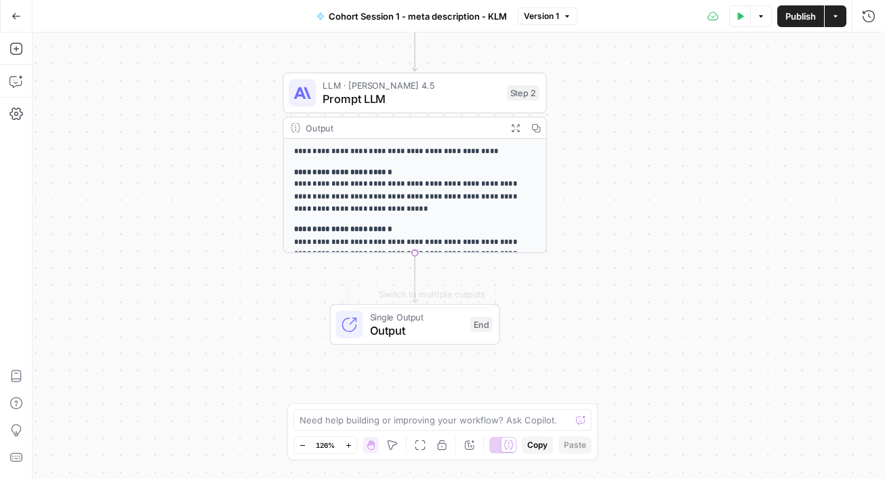
click at [430, 323] on span "Output" at bounding box center [417, 330] width 94 height 17
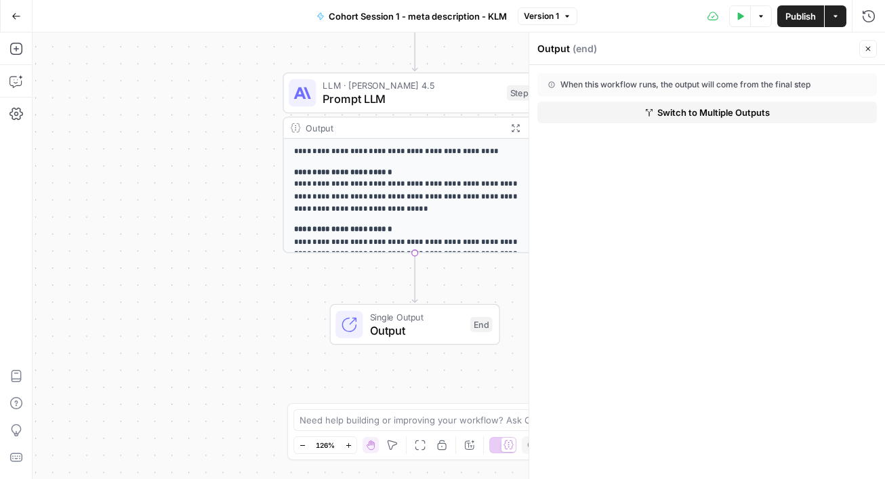
click at [273, 294] on div "**********" at bounding box center [459, 256] width 853 height 447
click at [826, 47] on icon "button" at bounding box center [868, 49] width 8 height 8
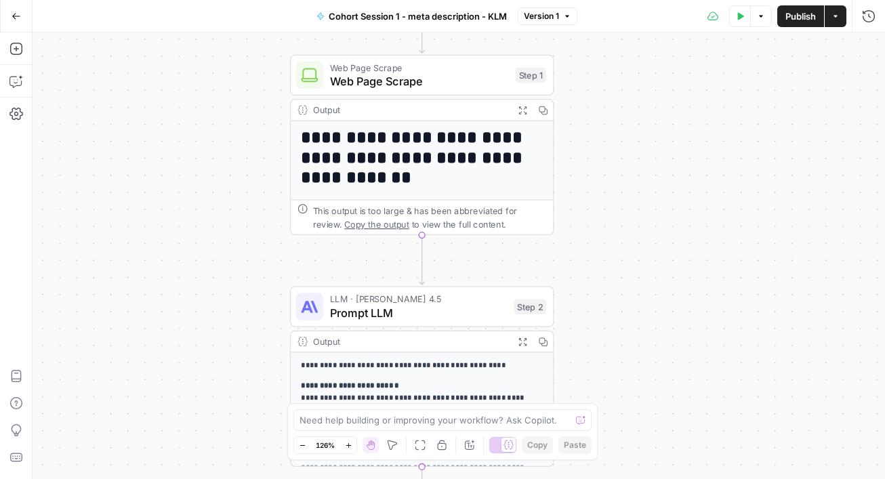
click at [430, 161] on h1 "**********" at bounding box center [422, 158] width 243 height 60
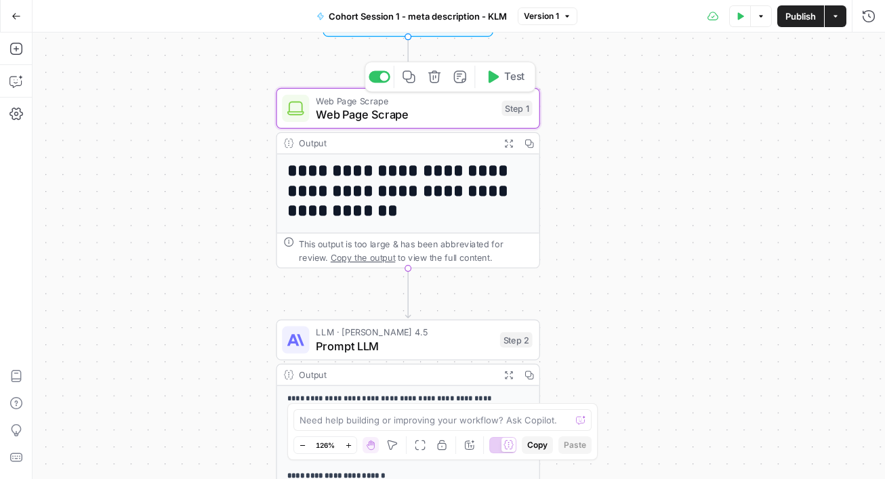
click at [509, 86] on button "Test" at bounding box center [505, 77] width 53 height 22
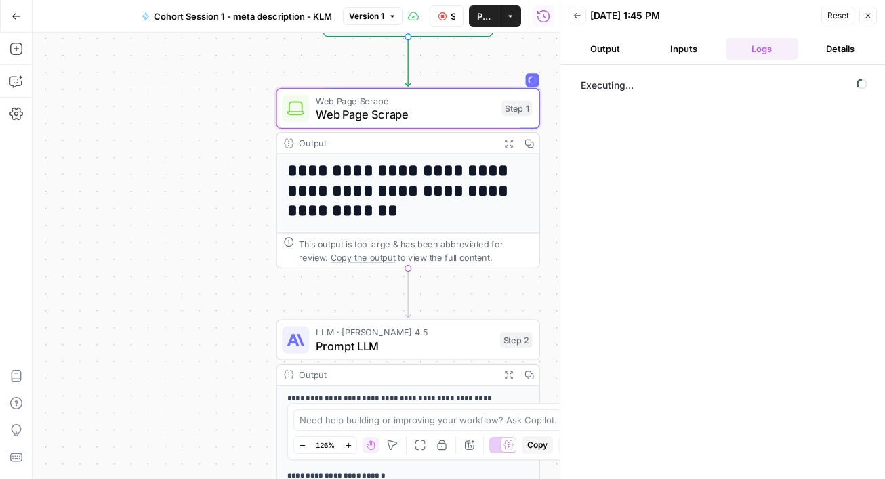
click at [607, 47] on button "Output" at bounding box center [605, 49] width 73 height 22
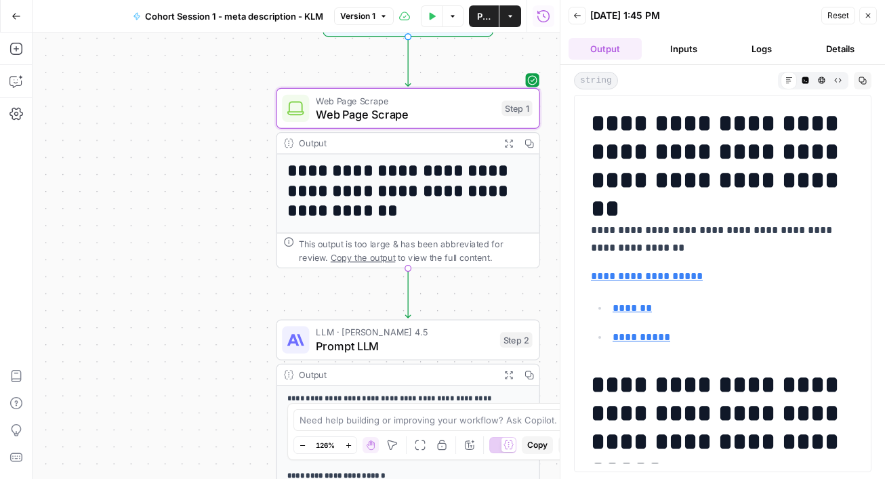
click at [174, 239] on div "**********" at bounding box center [296, 256] width 527 height 447
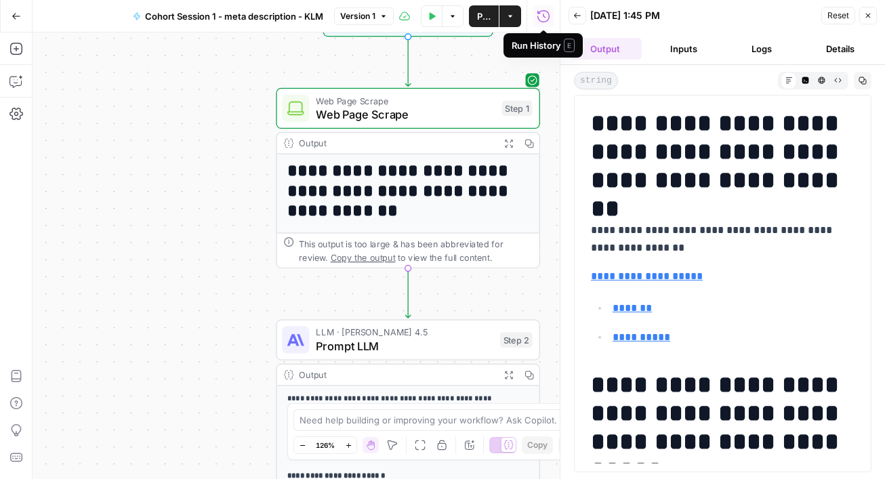
click at [826, 16] on span "Close" at bounding box center [872, 16] width 1 height 1
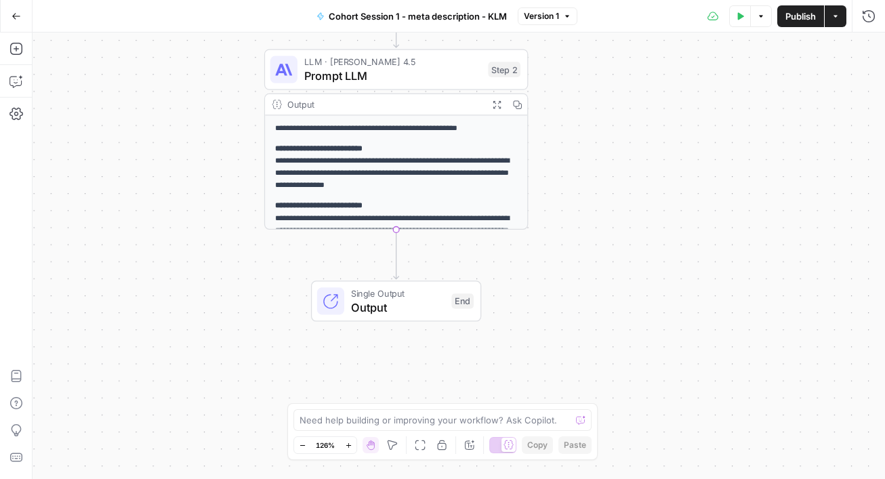
click at [437, 310] on span "Output" at bounding box center [398, 307] width 94 height 17
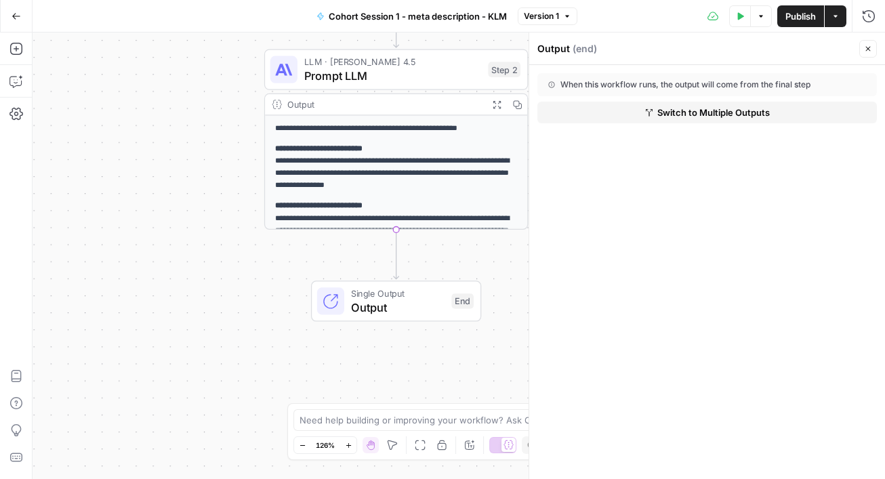
click at [826, 46] on button "Close" at bounding box center [869, 49] width 18 height 18
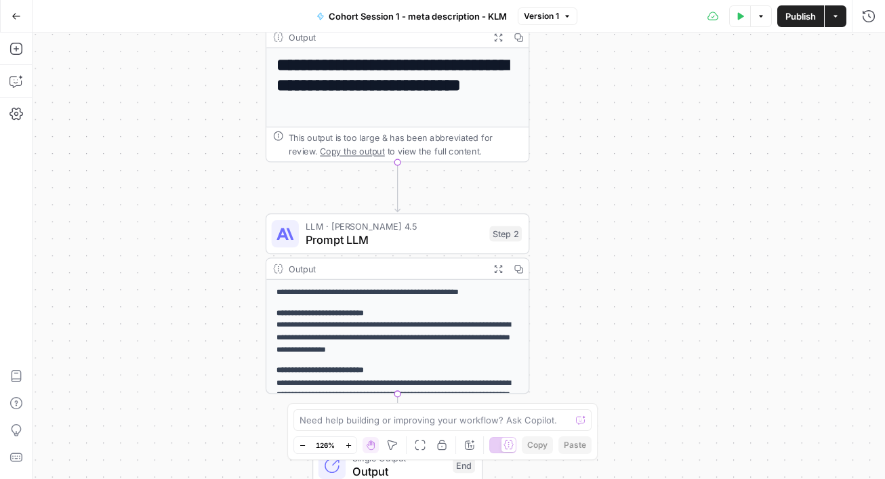
click at [457, 309] on p "**********" at bounding box center [398, 332] width 243 height 50
click at [427, 342] on p "**********" at bounding box center [398, 332] width 243 height 50
click at [470, 98] on h1 "**********" at bounding box center [398, 85] width 243 height 60
click at [296, 36] on div "Output" at bounding box center [386, 38] width 194 height 14
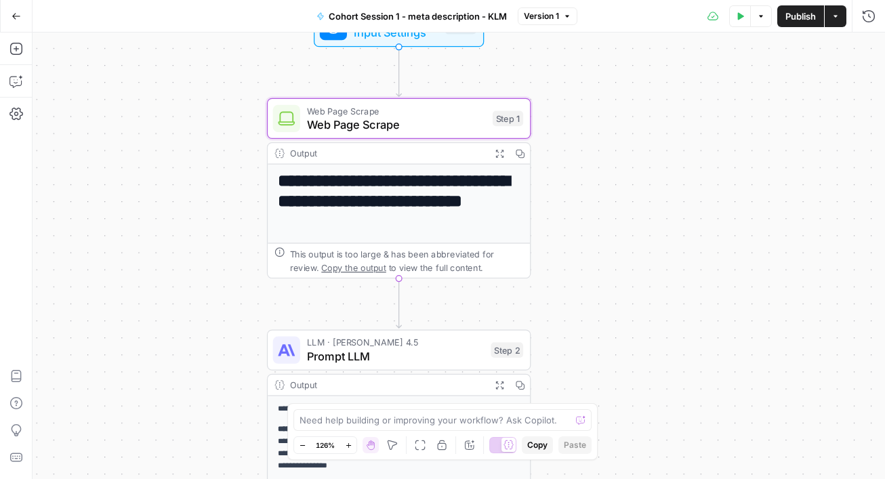
click at [420, 384] on div "Output" at bounding box center [387, 385] width 194 height 14
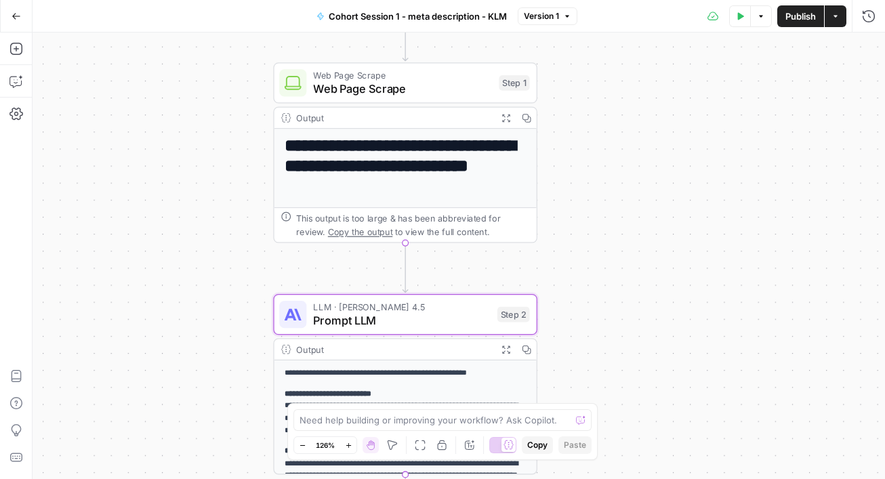
click at [701, 273] on div "**********" at bounding box center [459, 256] width 853 height 447
click at [739, 275] on div "**********" at bounding box center [459, 256] width 853 height 447
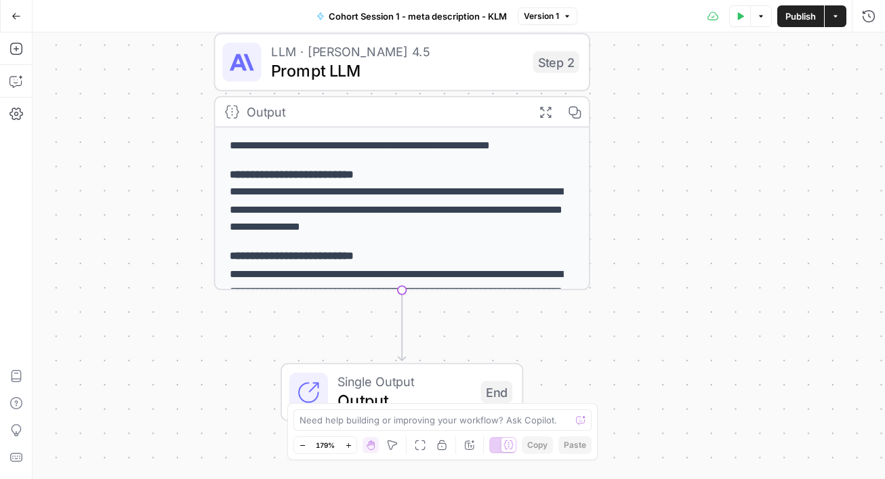
click at [441, 220] on p "**********" at bounding box center [403, 201] width 346 height 71
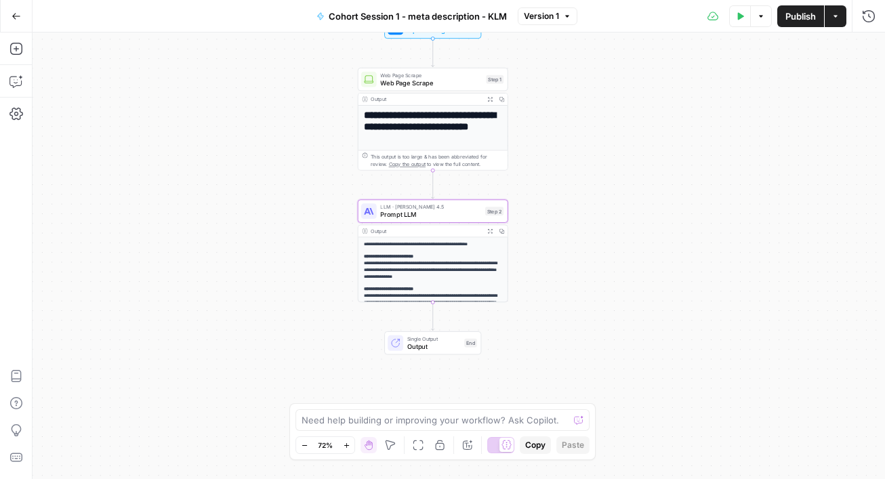
click at [435, 348] on span "Output" at bounding box center [434, 346] width 54 height 9
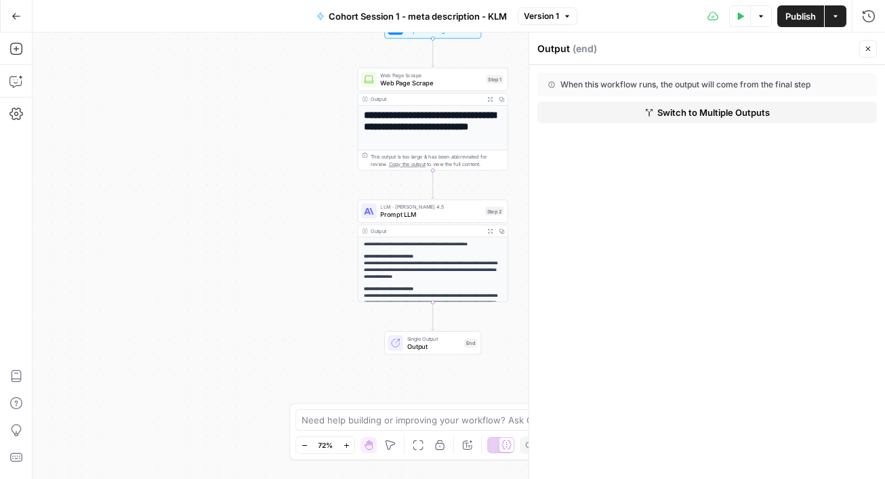
click at [826, 51] on icon "button" at bounding box center [868, 49] width 8 height 8
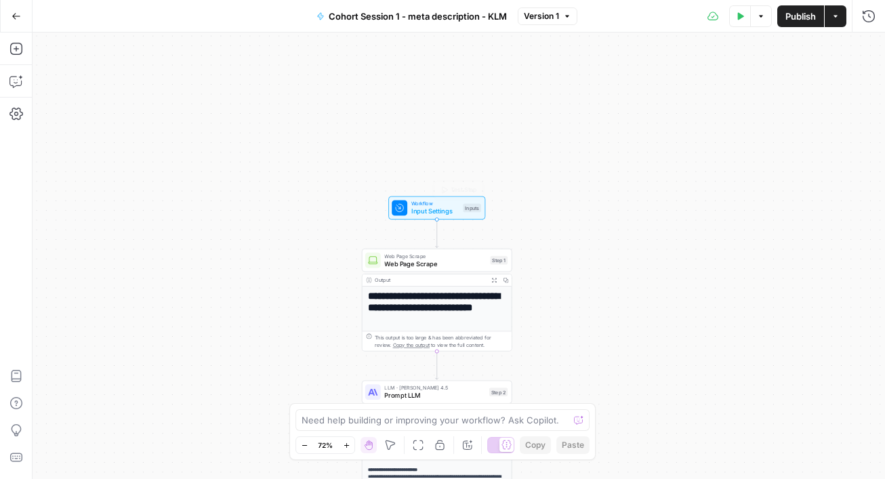
click at [419, 209] on span "Input Settings" at bounding box center [436, 211] width 48 height 9
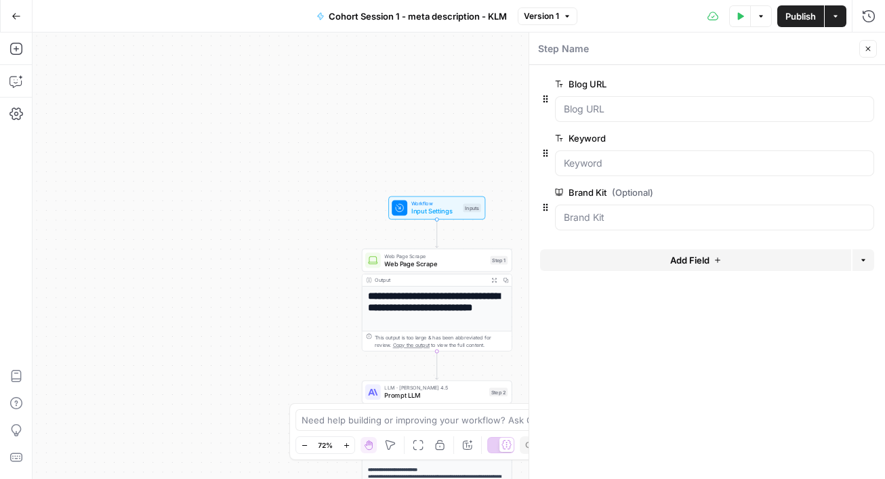
click at [826, 52] on icon "button" at bounding box center [868, 49] width 8 height 8
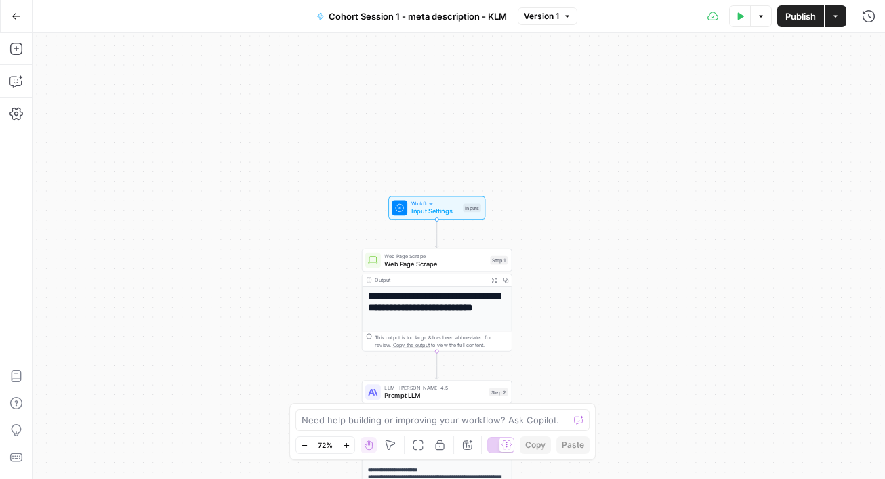
click at [441, 394] on span "Prompt LLM" at bounding box center [434, 395] width 101 height 9
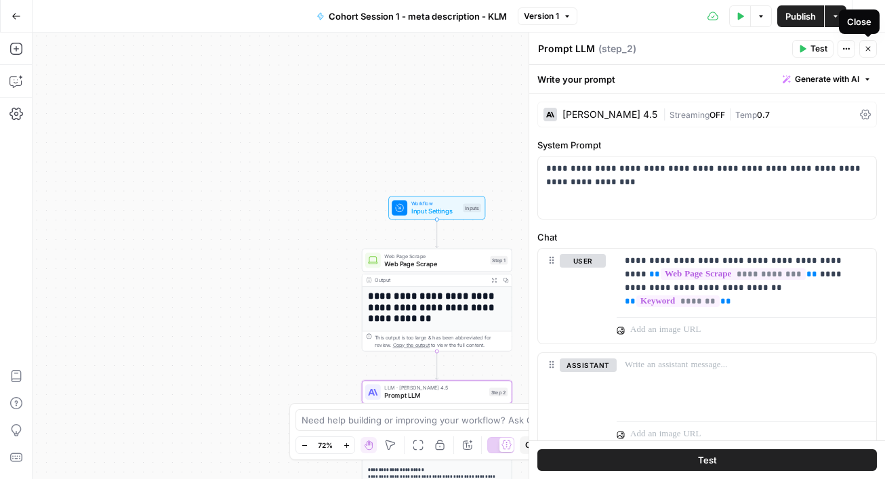
click at [826, 48] on icon "button" at bounding box center [868, 49] width 8 height 8
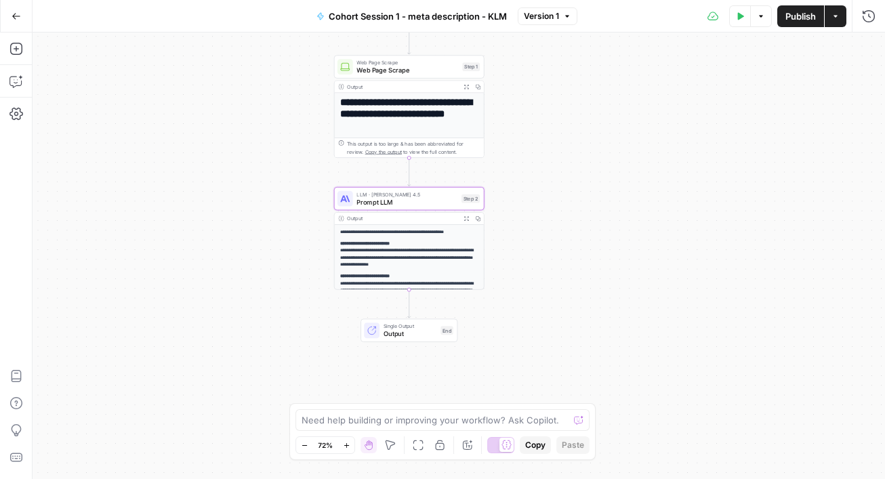
click at [418, 237] on div "**********" at bounding box center [409, 301] width 149 height 153
click at [468, 220] on icon "button" at bounding box center [466, 218] width 4 height 4
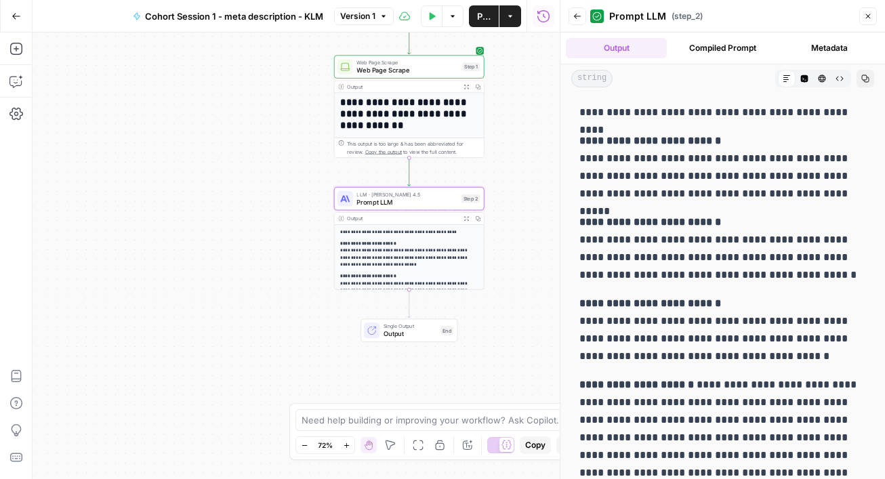
scroll to position [14, 0]
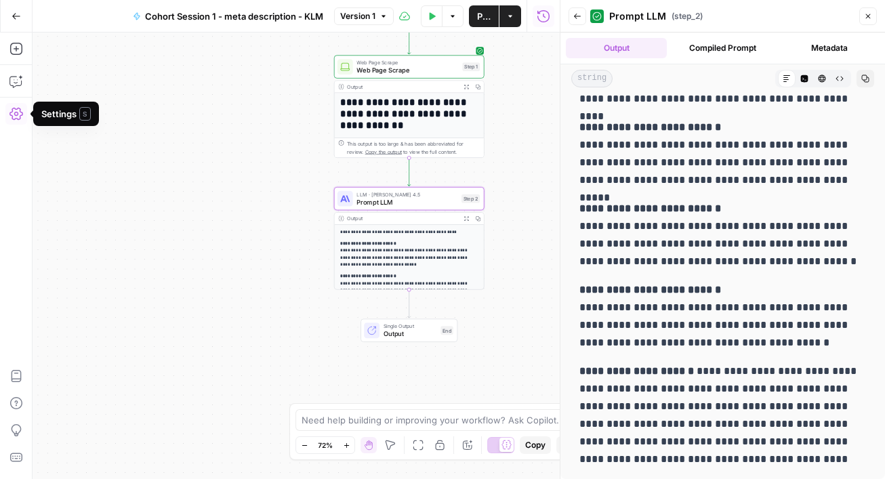
click at [17, 113] on icon "button" at bounding box center [16, 114] width 14 height 12
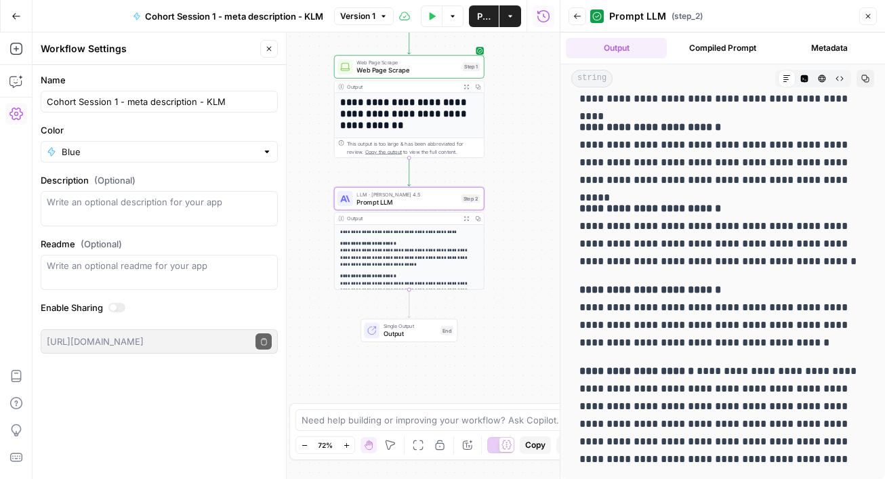
click at [257, 58] on header "Workflow Settings Close" at bounding box center [160, 49] width 254 height 33
click at [270, 51] on icon "button" at bounding box center [269, 49] width 8 height 8
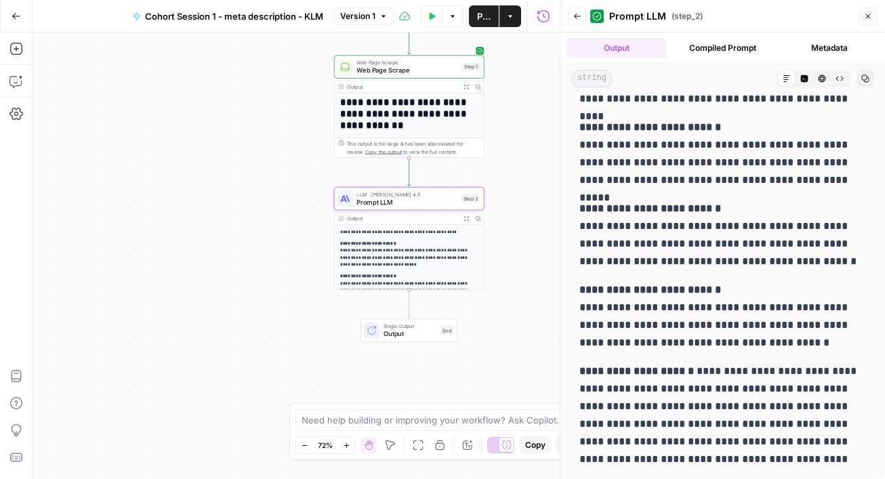
click at [23, 290] on div "Add Steps Copilot Settings AirOps Academy Help Give Feedback Shortcuts" at bounding box center [16, 256] width 33 height 447
click at [14, 47] on icon "button" at bounding box center [16, 49] width 14 height 14
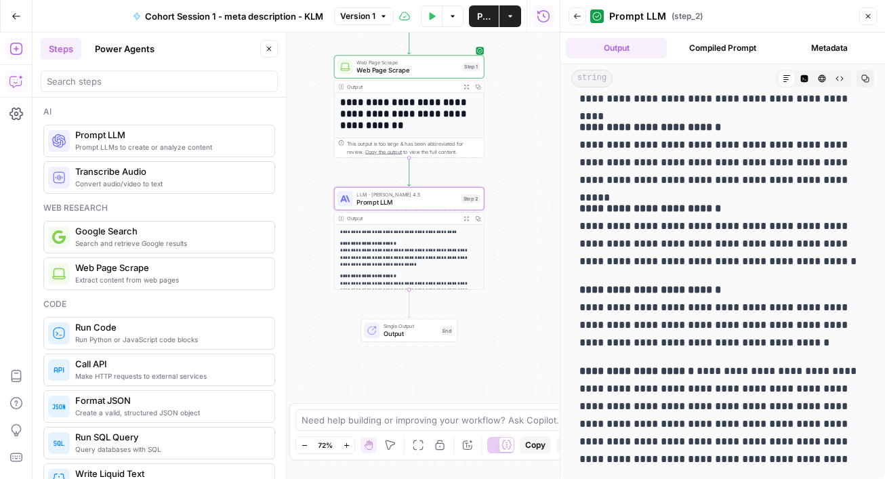
click at [16, 84] on icon "button" at bounding box center [16, 82] width 14 height 14
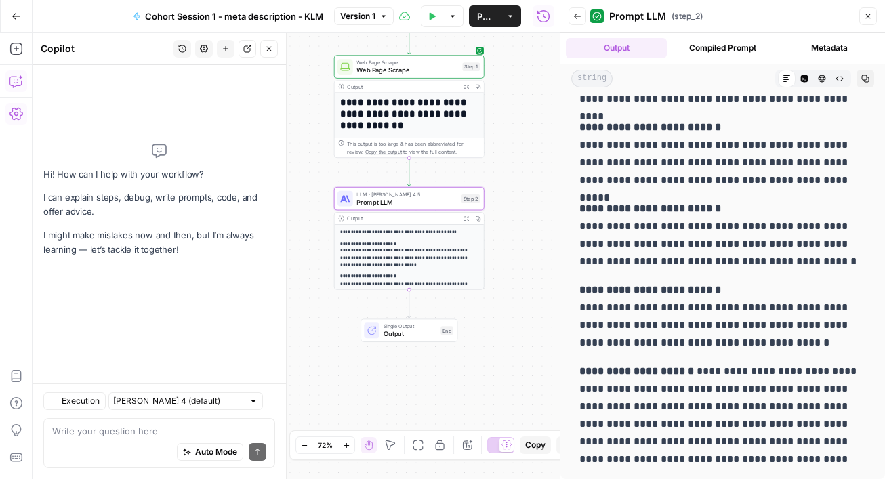
click at [9, 122] on button "Settings" at bounding box center [16, 114] width 22 height 22
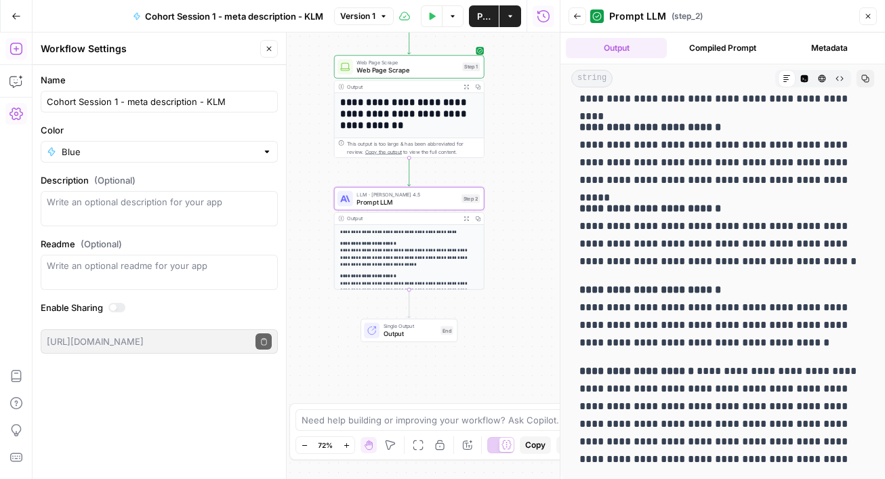
click at [19, 43] on icon "button" at bounding box center [15, 49] width 12 height 12
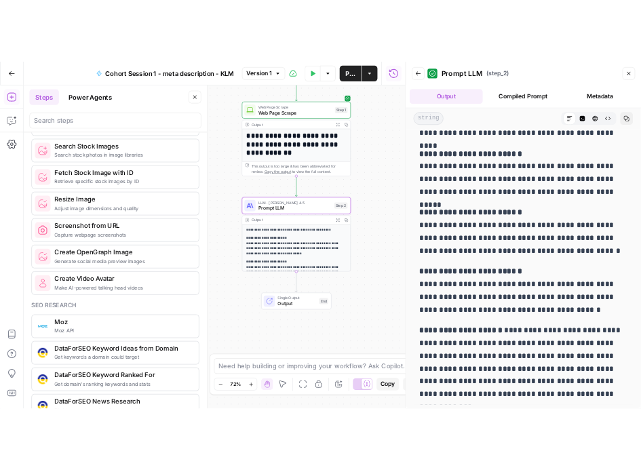
scroll to position [0, 0]
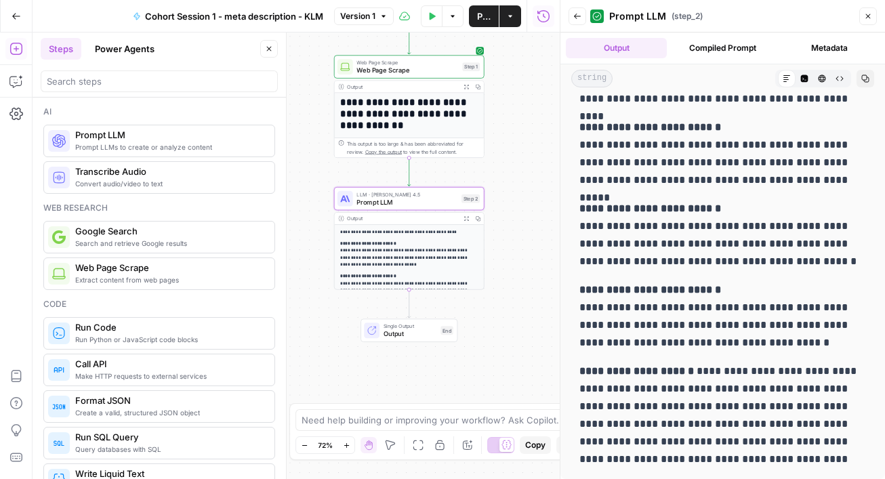
click at [574, 12] on icon "button" at bounding box center [578, 16] width 8 height 8
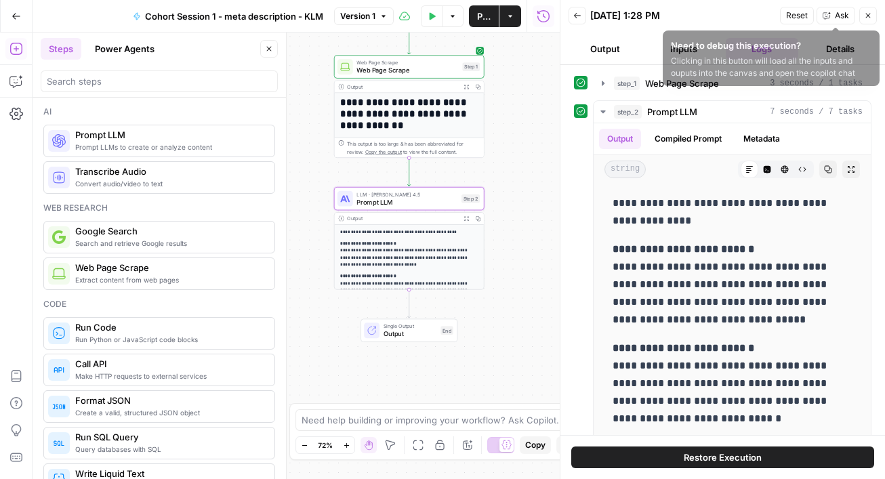
click at [826, 14] on icon "button" at bounding box center [868, 16] width 8 height 8
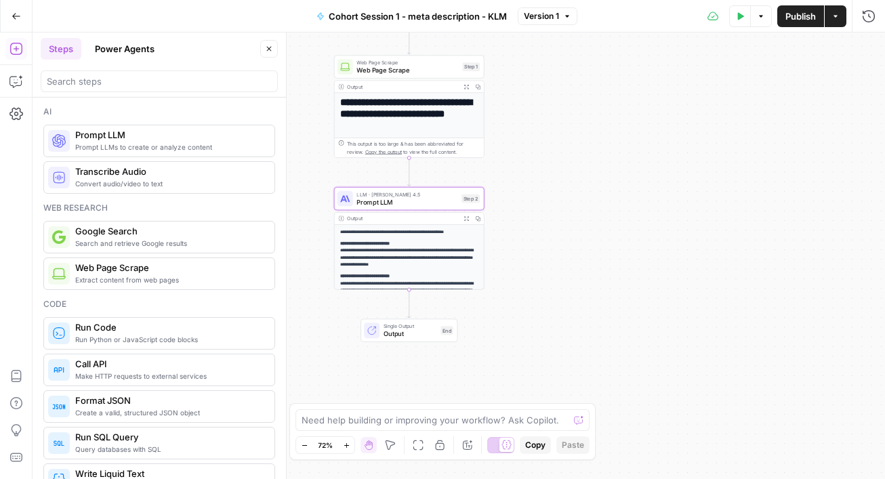
click at [802, 12] on span "Publish" at bounding box center [801, 16] width 31 height 14
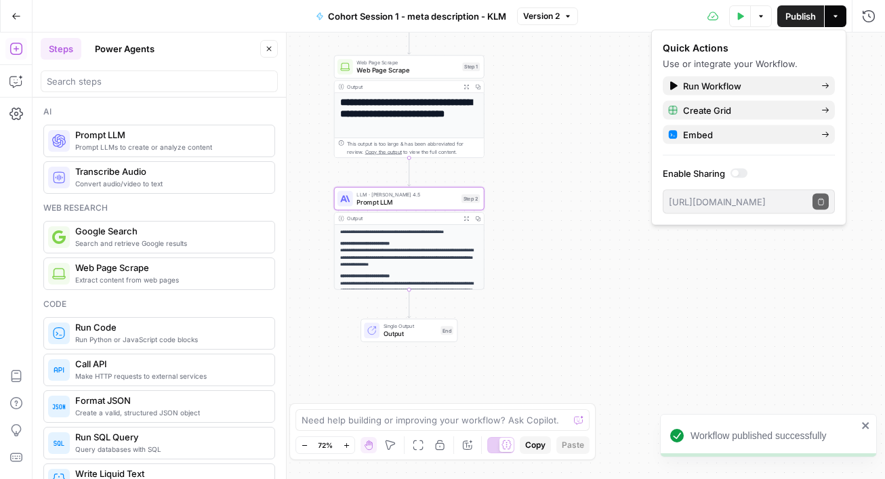
click at [268, 47] on icon "button" at bounding box center [269, 49] width 8 height 8
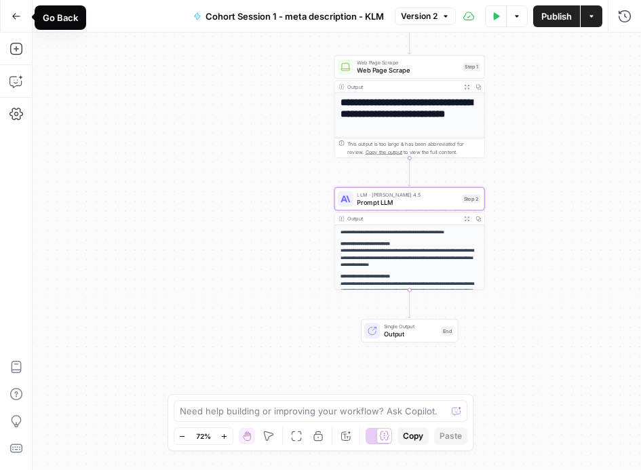
click at [20, 18] on icon "button" at bounding box center [16, 16] width 9 height 9
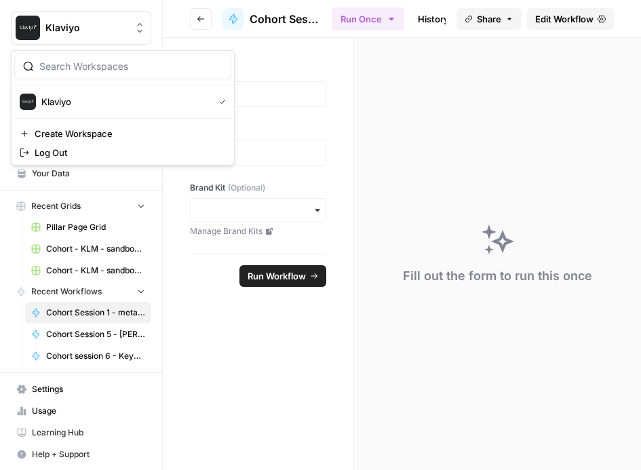
click at [20, 18] on img "Workspace: Klaviyo" at bounding box center [28, 28] width 24 height 24
click at [396, 101] on div "Fill out the form to run this once" at bounding box center [497, 254] width 287 height 432
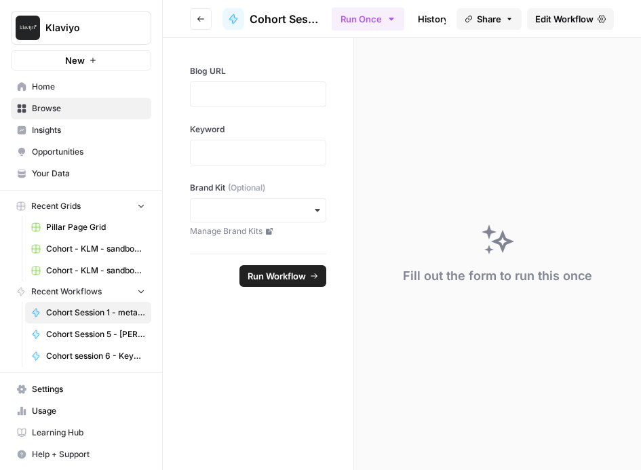
click at [78, 178] on span "Your Data" at bounding box center [88, 173] width 113 height 12
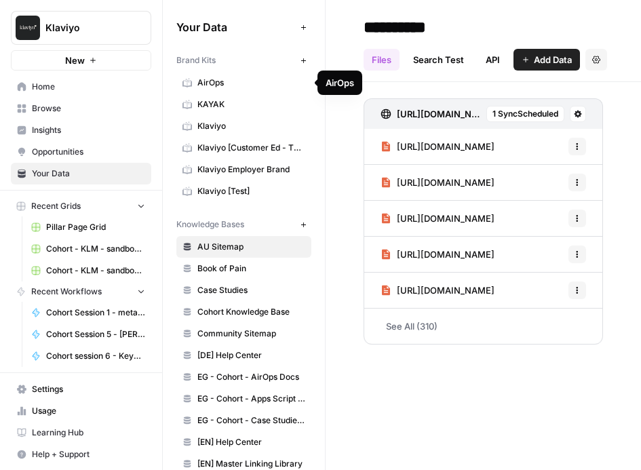
click at [215, 82] on span "AirOps" at bounding box center [251, 83] width 108 height 12
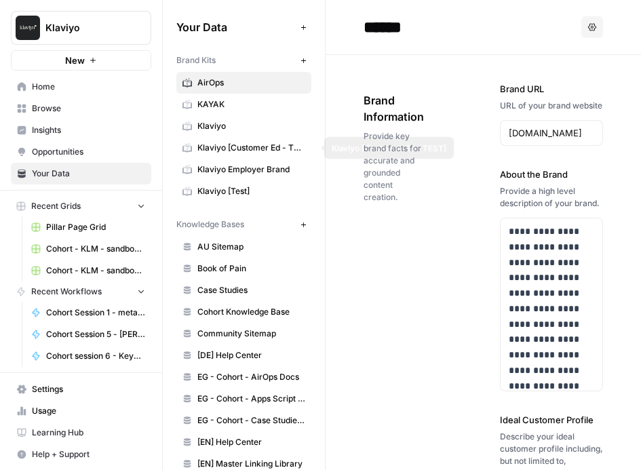
click at [232, 121] on span "Klaviyo" at bounding box center [251, 126] width 108 height 12
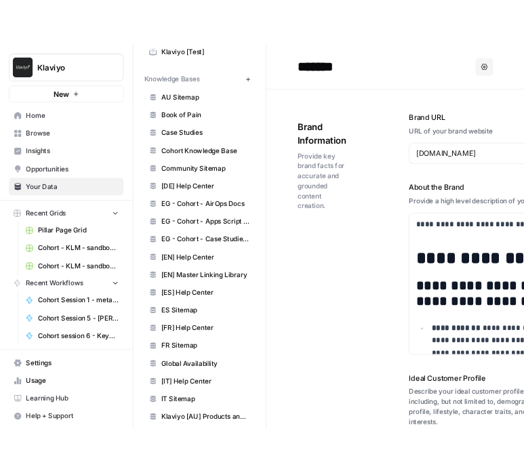
scroll to position [119, 0]
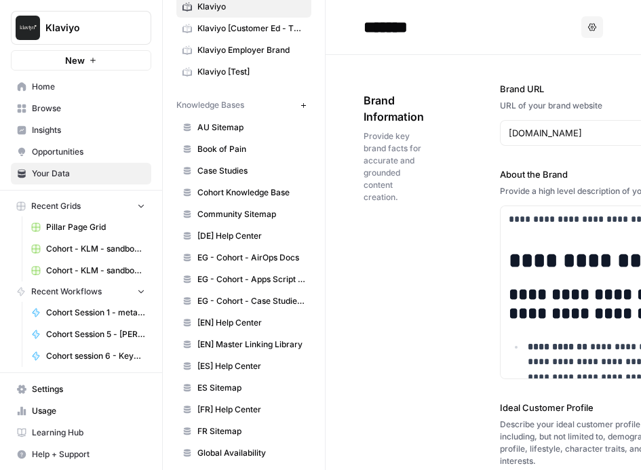
click at [56, 110] on span "Browse" at bounding box center [88, 108] width 113 height 12
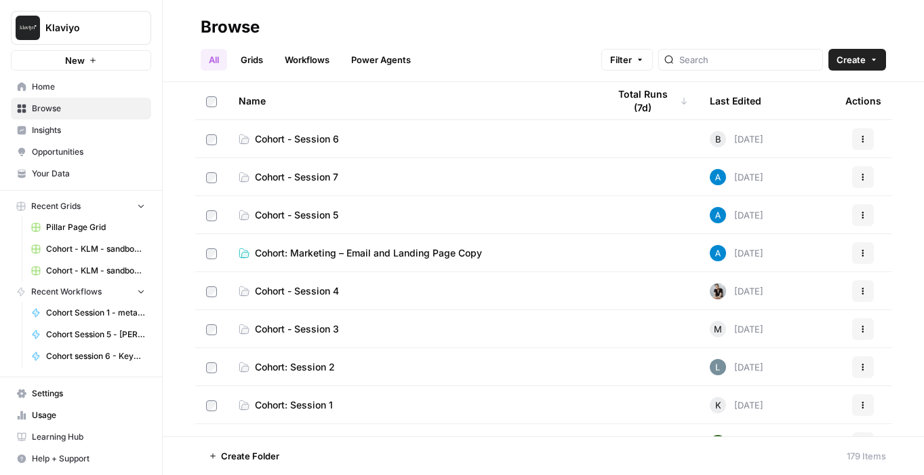
click at [326, 368] on span "Cohort: Session 2" at bounding box center [295, 367] width 80 height 14
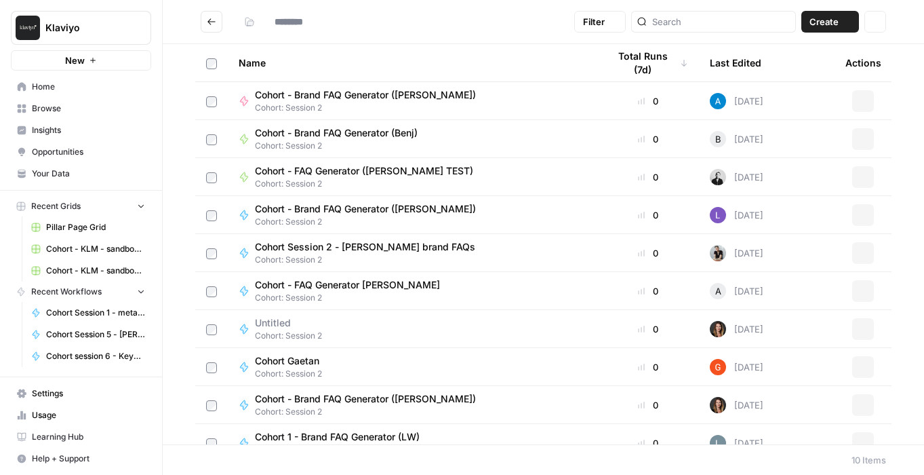
type input "**********"
click at [822, 18] on span "Create" at bounding box center [823, 22] width 29 height 14
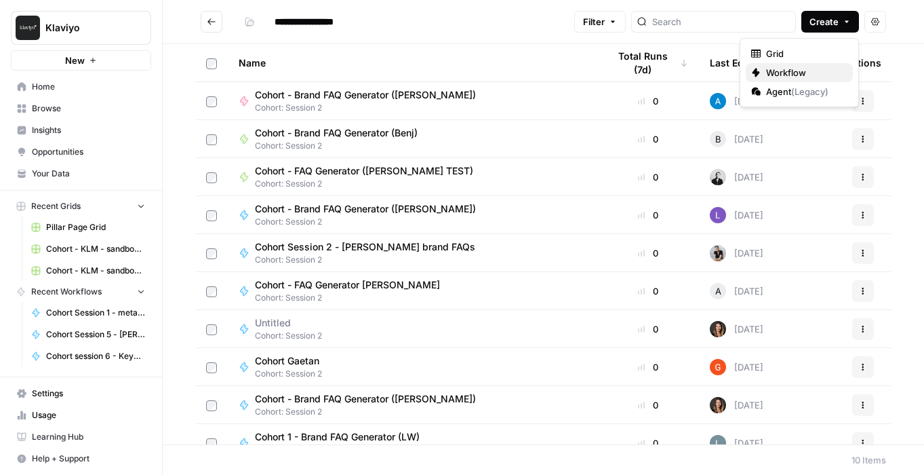
click at [790, 68] on span "Workflow" at bounding box center [804, 73] width 76 height 14
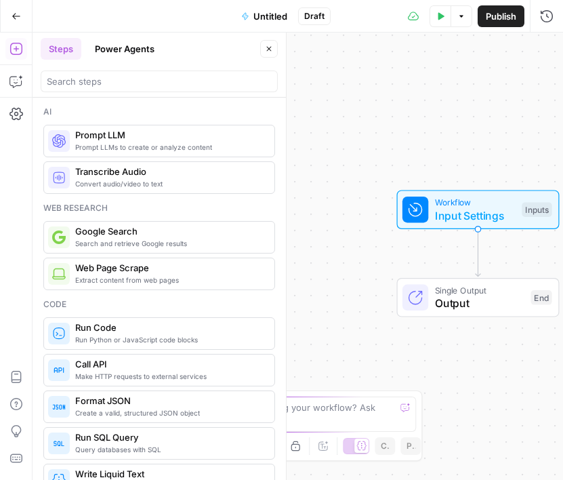
click at [277, 13] on span "Untitled" at bounding box center [271, 16] width 34 height 14
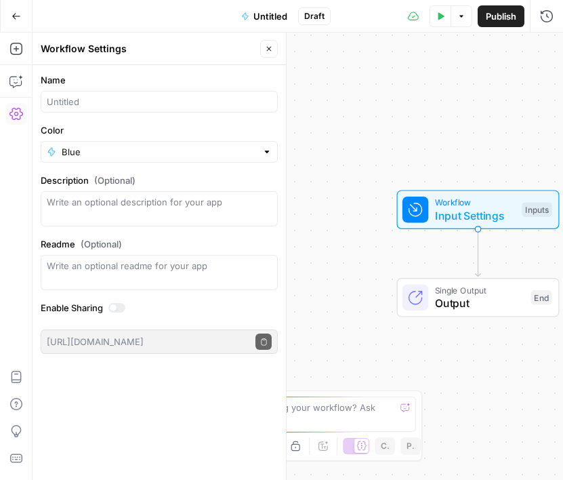
click at [139, 91] on div at bounding box center [159, 102] width 237 height 22
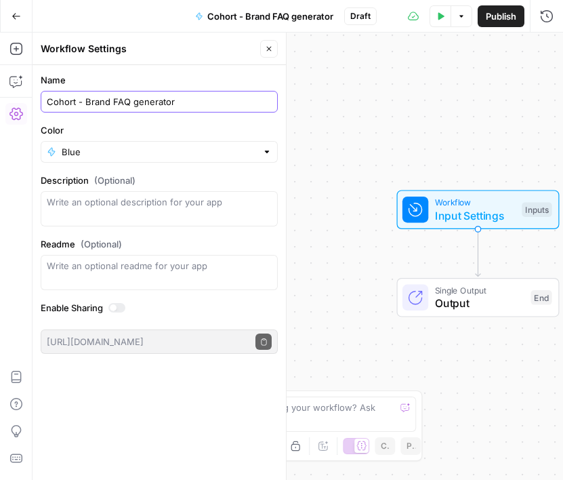
click at [217, 104] on input "Cohort - Brand FAQ generator" at bounding box center [159, 102] width 225 height 14
type input "Cohort - Brand FAQ generator KLM"
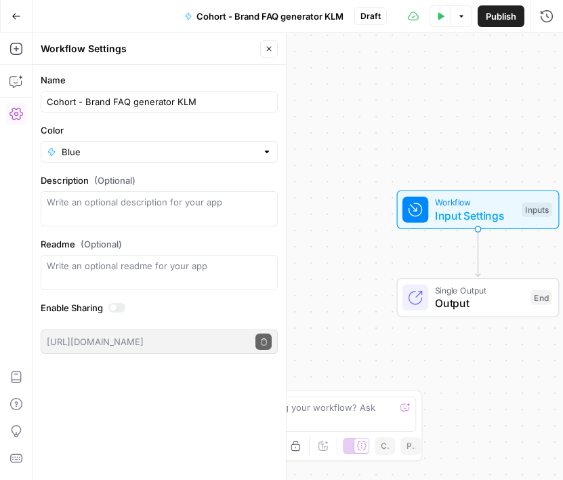
click at [380, 148] on div "Workflow Input Settings Inputs Single Output Output End" at bounding box center [298, 256] width 531 height 447
click at [150, 149] on input "Color" at bounding box center [159, 152] width 195 height 14
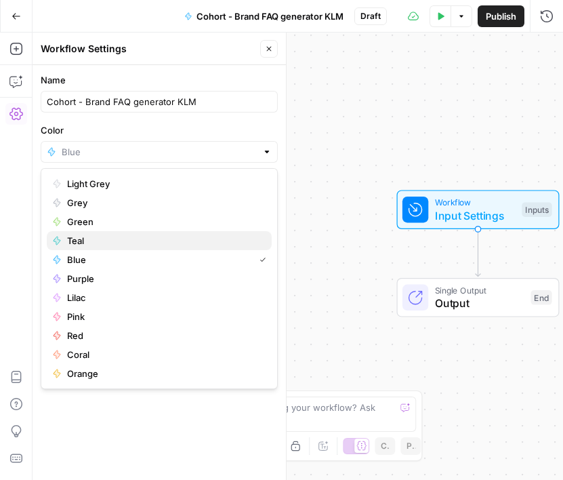
click at [77, 237] on span "Teal" at bounding box center [164, 241] width 194 height 14
type input "Teal"
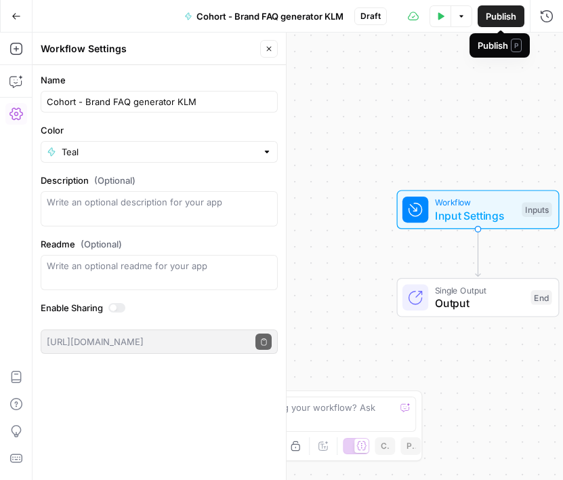
click at [502, 16] on span "Publish" at bounding box center [501, 16] width 31 height 14
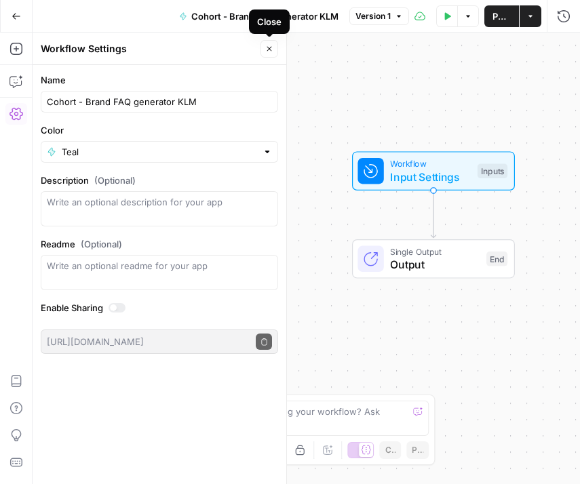
click at [273, 49] on icon "button" at bounding box center [269, 49] width 8 height 8
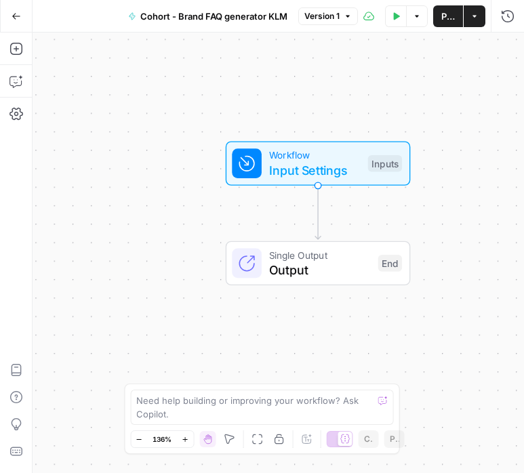
click at [386, 162] on div "Inputs" at bounding box center [385, 163] width 34 height 17
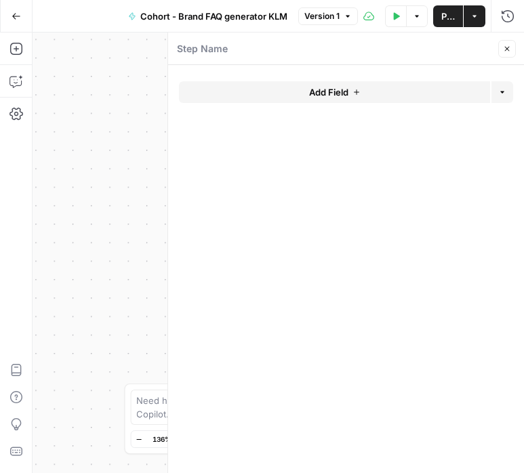
click at [336, 90] on span "Add Field" at bounding box center [328, 92] width 39 height 14
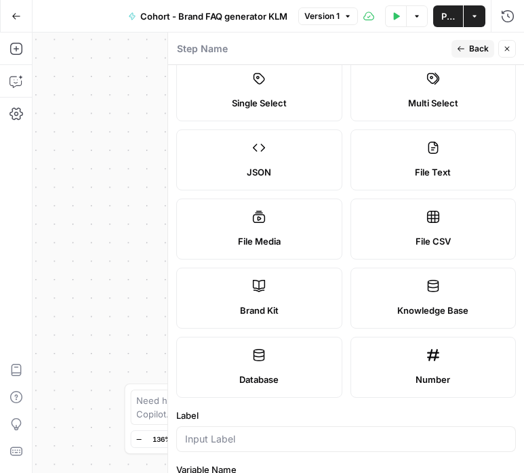
scroll to position [100, 0]
click at [312, 291] on label "Brand Kit" at bounding box center [259, 297] width 166 height 61
type input "Brand Kit"
type input "brand_kit"
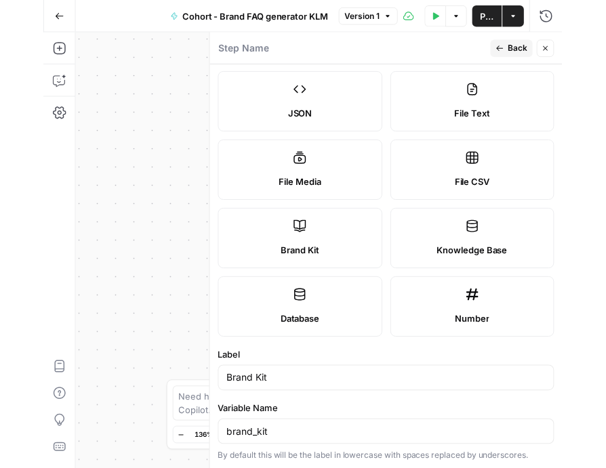
scroll to position [259, 0]
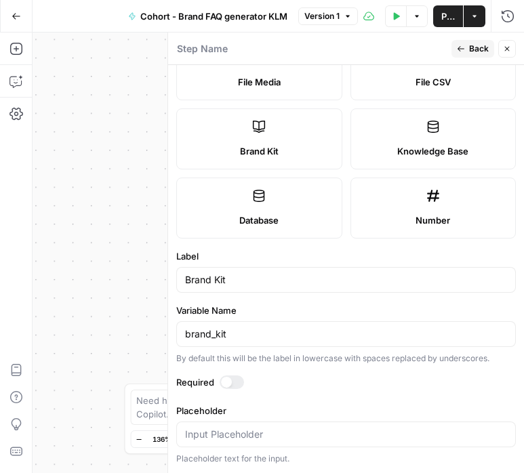
click at [235, 383] on div at bounding box center [232, 383] width 24 height 14
click at [469, 48] on span "Back" at bounding box center [479, 49] width 20 height 12
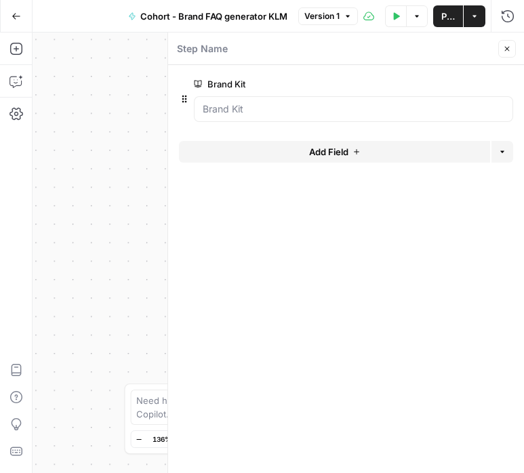
click at [146, 117] on div "Workflow Input Settings Inputs Single Output Output End" at bounding box center [278, 253] width 491 height 441
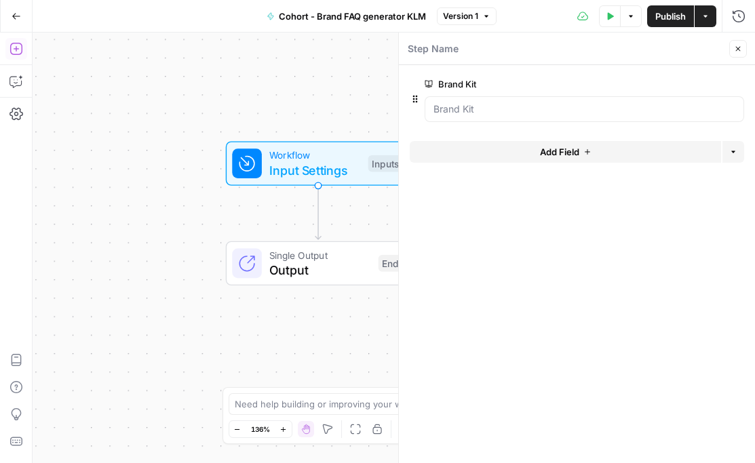
click at [16, 48] on icon "button" at bounding box center [15, 49] width 12 height 12
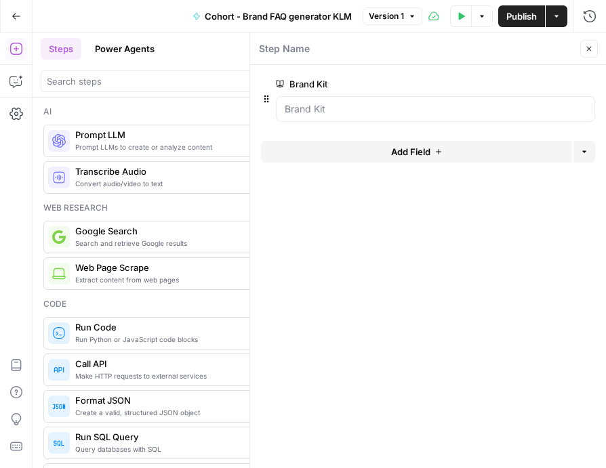
click at [586, 49] on icon "button" at bounding box center [589, 49] width 8 height 8
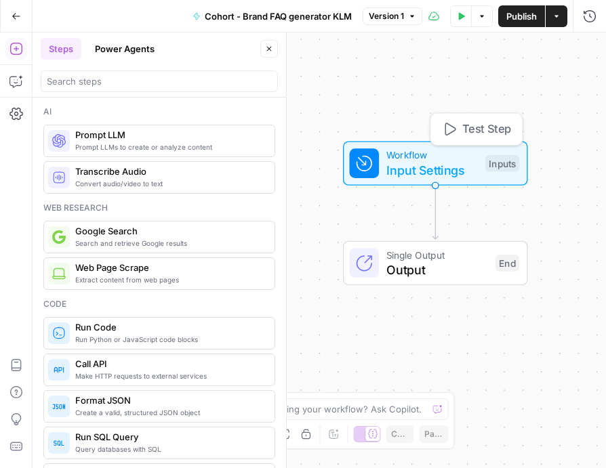
click at [435, 167] on span "Input Settings" at bounding box center [432, 170] width 92 height 18
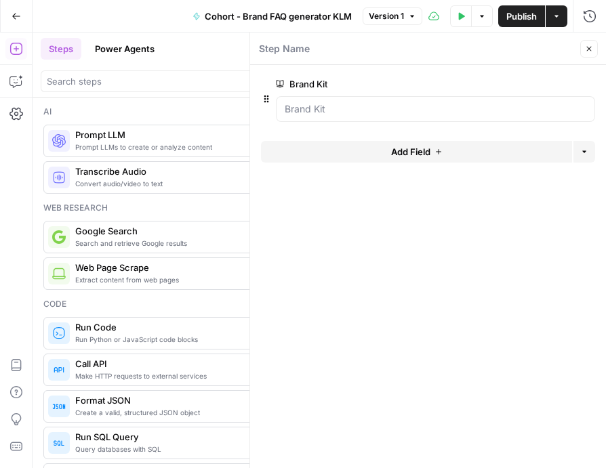
click at [590, 45] on span "E" at bounding box center [587, 46] width 11 height 14
click at [593, 49] on span "Close" at bounding box center [593, 49] width 1 height 1
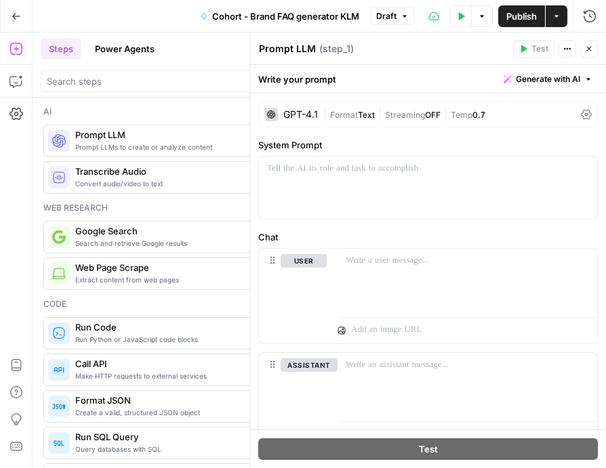
click at [586, 113] on icon at bounding box center [586, 115] width 11 height 10
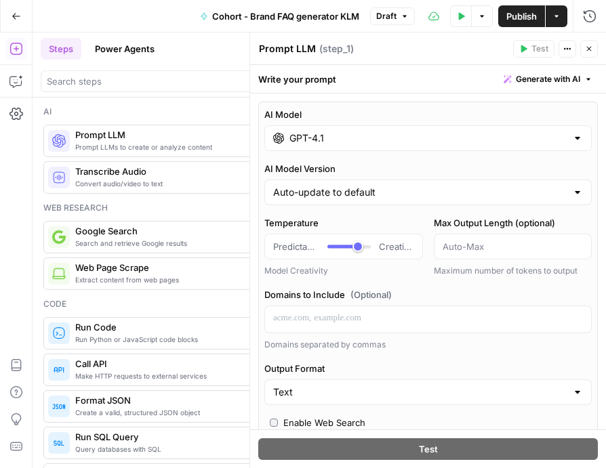
click at [510, 121] on div "AI Model GPT-4.1" at bounding box center [427, 129] width 327 height 43
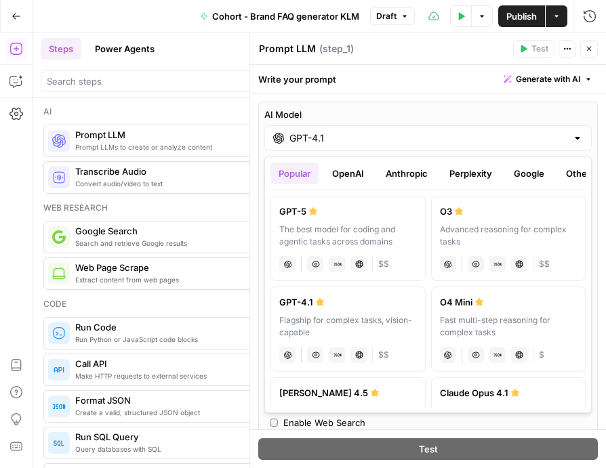
click at [426, 176] on button "Anthropic" at bounding box center [407, 174] width 58 height 22
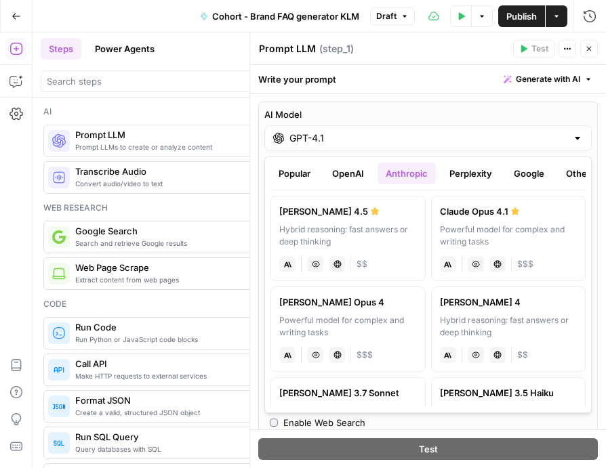
click at [369, 233] on div "Hybrid reasoning: fast answers or deep thinking" at bounding box center [348, 236] width 138 height 24
type input "[PERSON_NAME] 4.5"
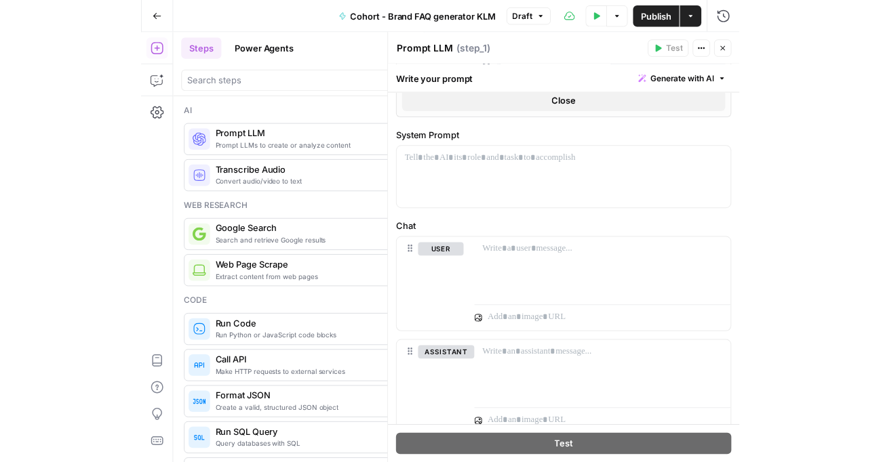
scroll to position [422, 0]
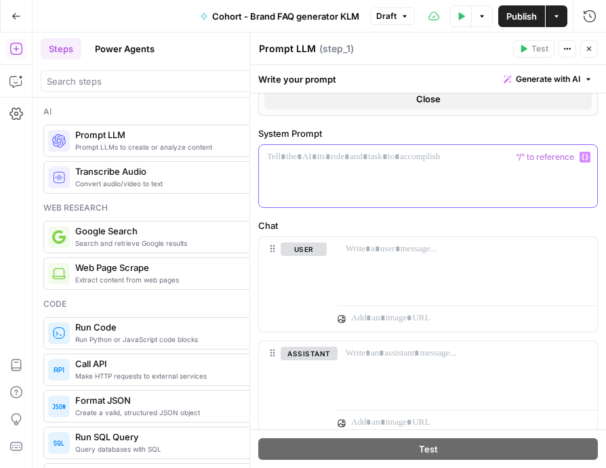
click at [323, 158] on p at bounding box center [428, 157] width 322 height 14
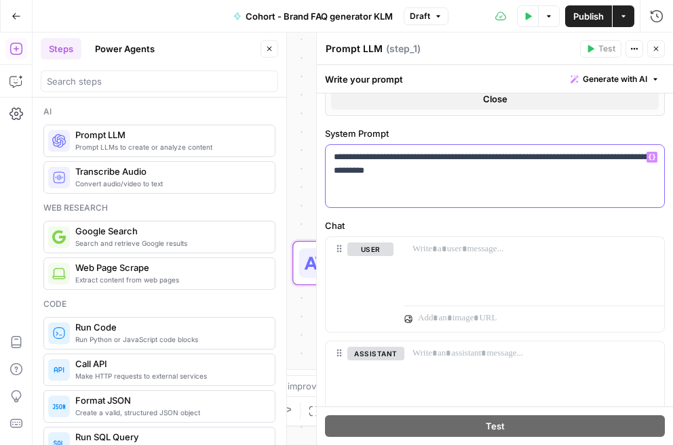
drag, startPoint x: 479, startPoint y: 173, endPoint x: 262, endPoint y: 128, distance: 221.5
click at [262, 128] on body "Klaviyo New Home Browse Insights Opportunities Your Data Recent Grids Pillar Pa…" at bounding box center [336, 222] width 673 height 445
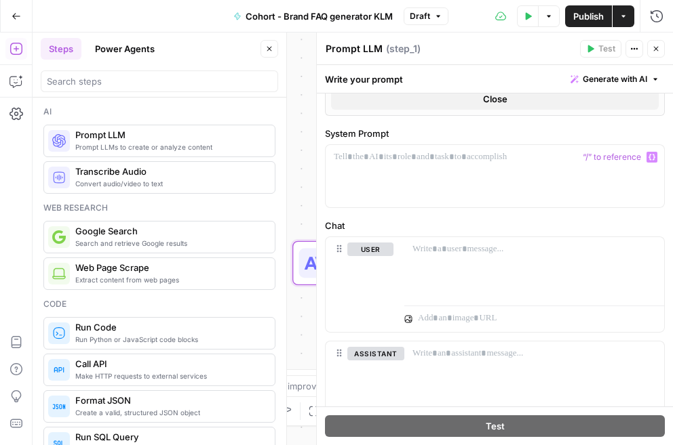
click at [659, 49] on span "Close" at bounding box center [659, 49] width 1 height 1
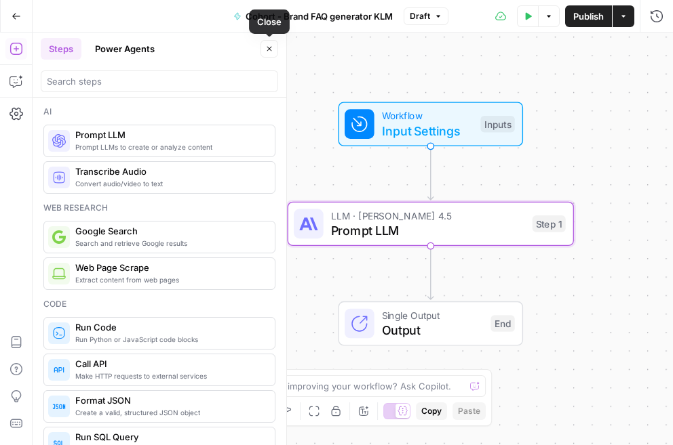
click at [265, 45] on icon "button" at bounding box center [269, 49] width 8 height 8
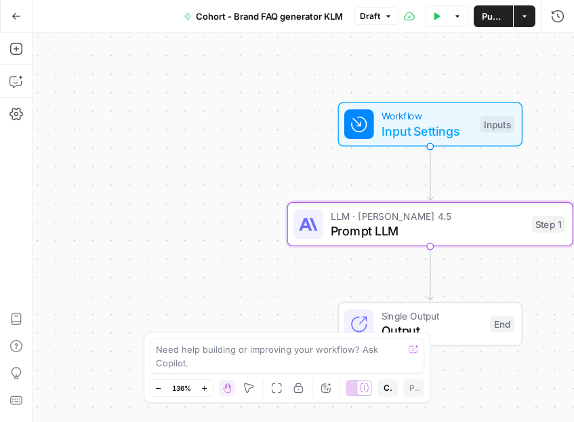
click at [437, 230] on span "Prompt LLM" at bounding box center [428, 230] width 194 height 18
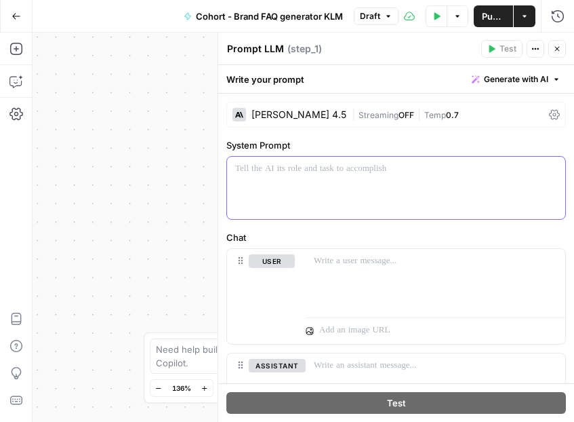
click at [302, 172] on p at bounding box center [396, 169] width 322 height 14
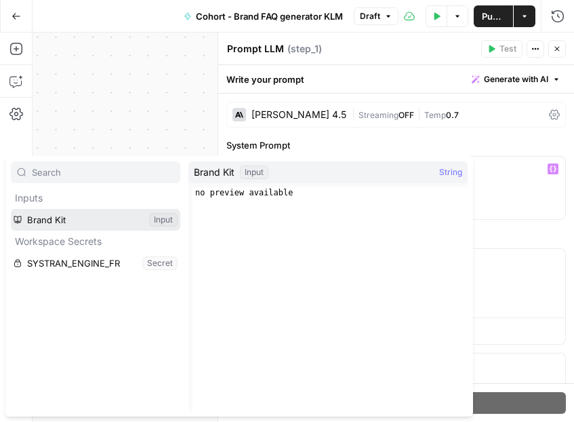
click at [72, 218] on button "Select variable Brand Kit" at bounding box center [95, 220] width 169 height 22
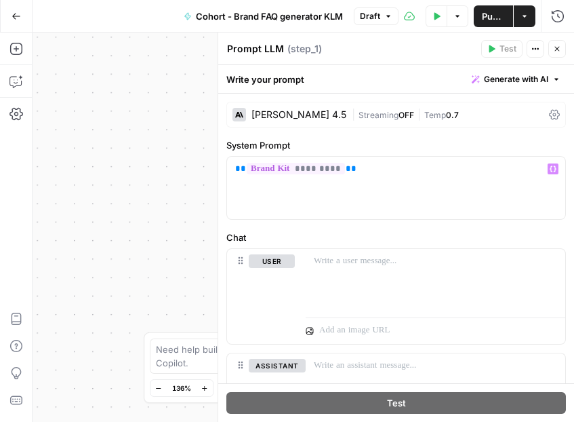
click at [565, 48] on button "Close" at bounding box center [557, 49] width 18 height 18
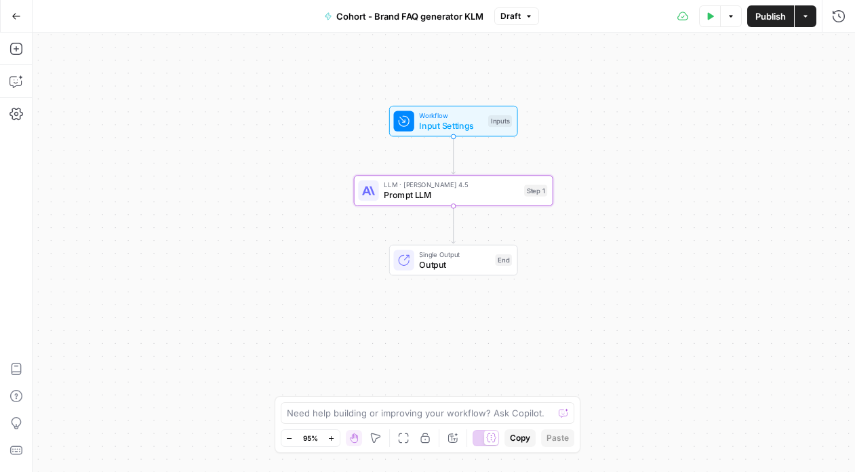
click at [470, 190] on span "Prompt LLM" at bounding box center [451, 194] width 135 height 13
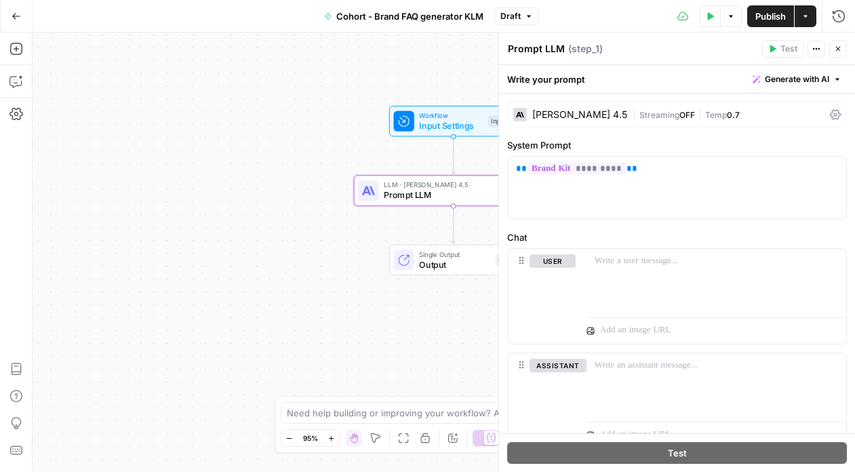
click at [355, 159] on div "Workflow Input Settings Inputs LLM · [PERSON_NAME] 4.5 Prompt LLM Step 1 Single…" at bounding box center [444, 252] width 822 height 439
click at [826, 47] on icon "button" at bounding box center [838, 49] width 5 height 5
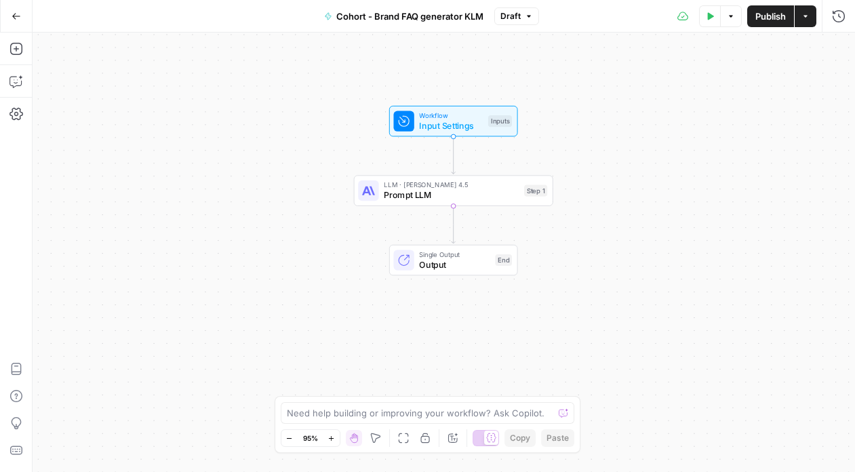
click at [759, 14] on span "Publish" at bounding box center [770, 16] width 31 height 14
click at [589, 77] on div "Workflow Input Settings Inputs LLM · [PERSON_NAME] 4.5 Prompt LLM Step 1 Single…" at bounding box center [444, 252] width 822 height 439
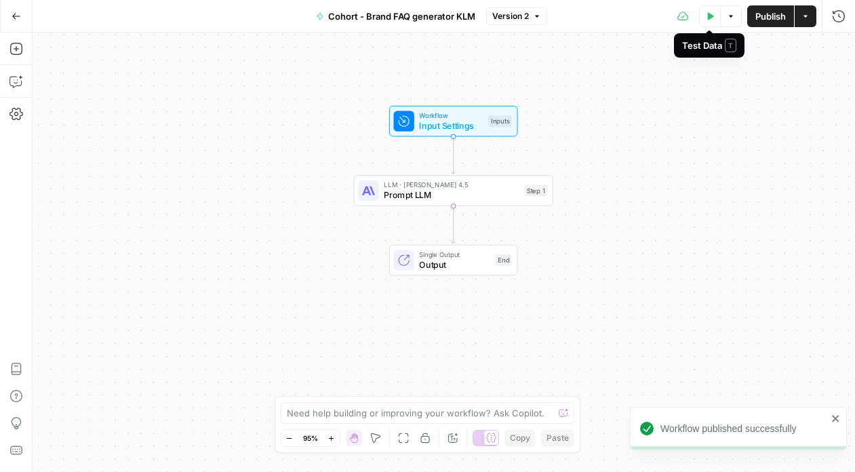
click at [715, 16] on button "Test Data" at bounding box center [710, 16] width 22 height 22
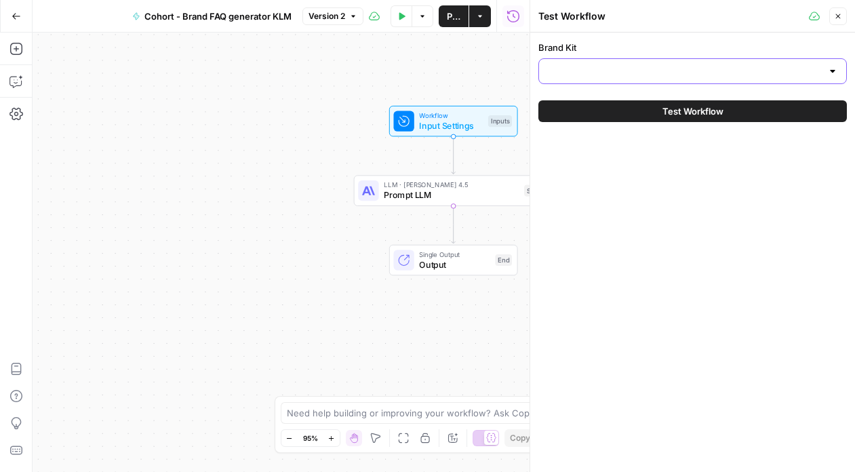
click at [618, 75] on input "Brand Kit" at bounding box center [684, 71] width 275 height 14
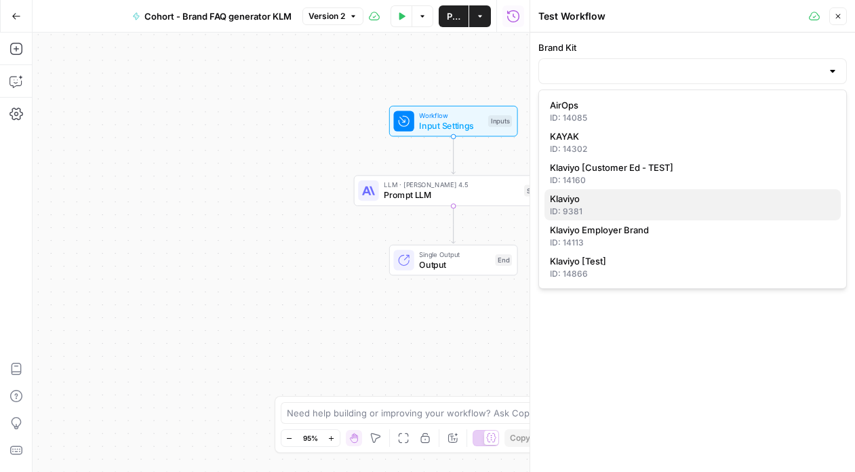
click at [590, 201] on span "Klaviyo" at bounding box center [690, 199] width 280 height 14
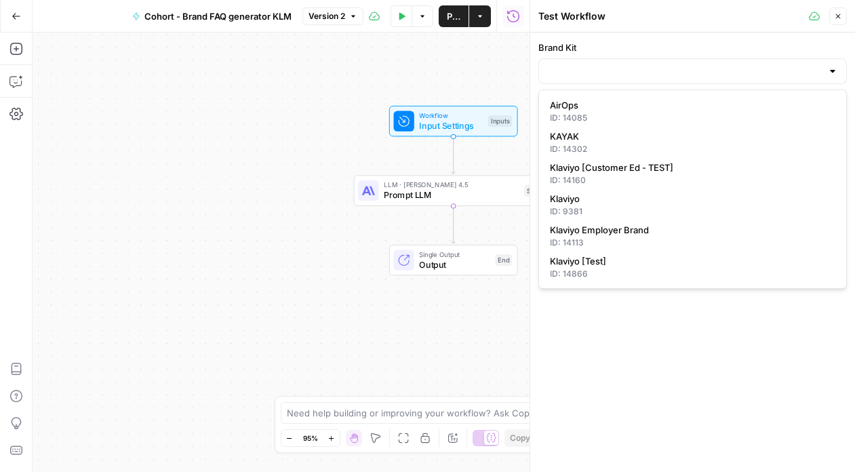
type input "Klaviyo"
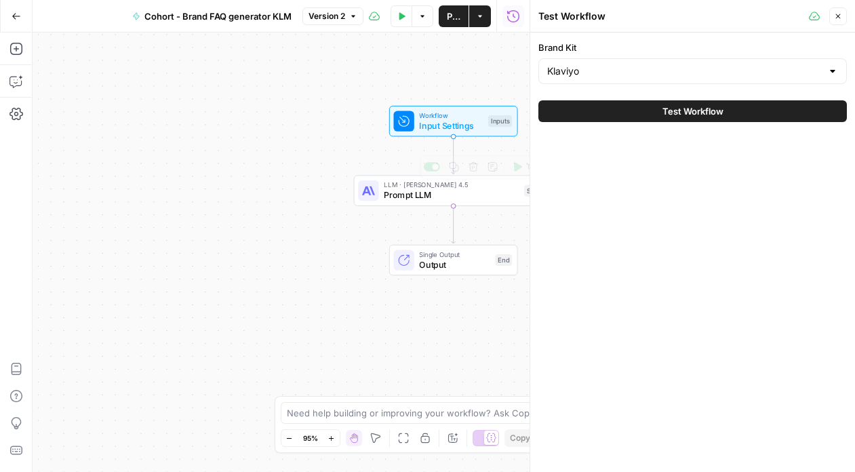
click at [483, 193] on span "Prompt LLM" at bounding box center [451, 194] width 135 height 13
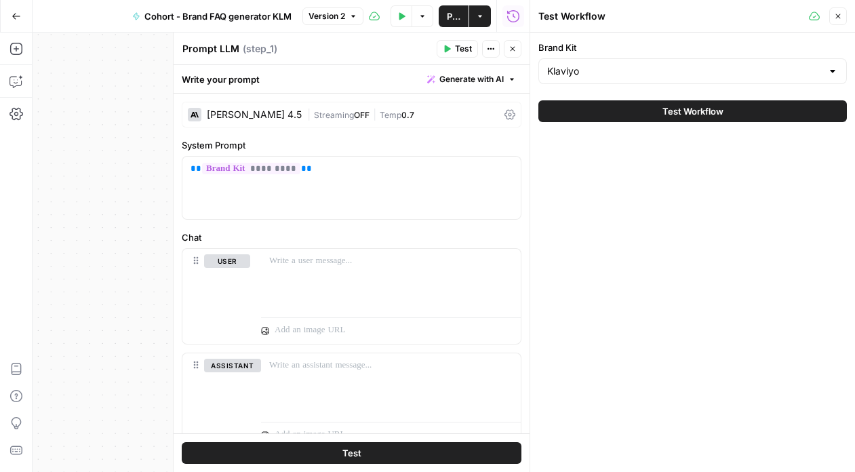
click at [826, 18] on button "Close" at bounding box center [838, 16] width 18 height 18
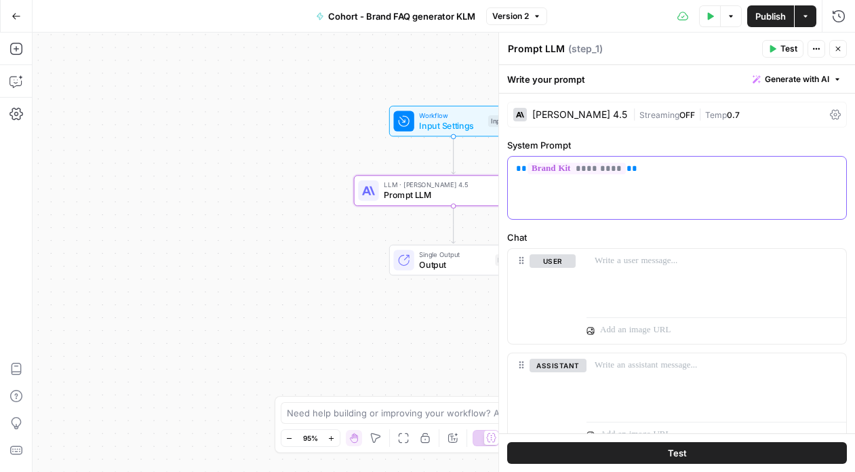
click at [663, 180] on div "** ********* **" at bounding box center [677, 188] width 338 height 62
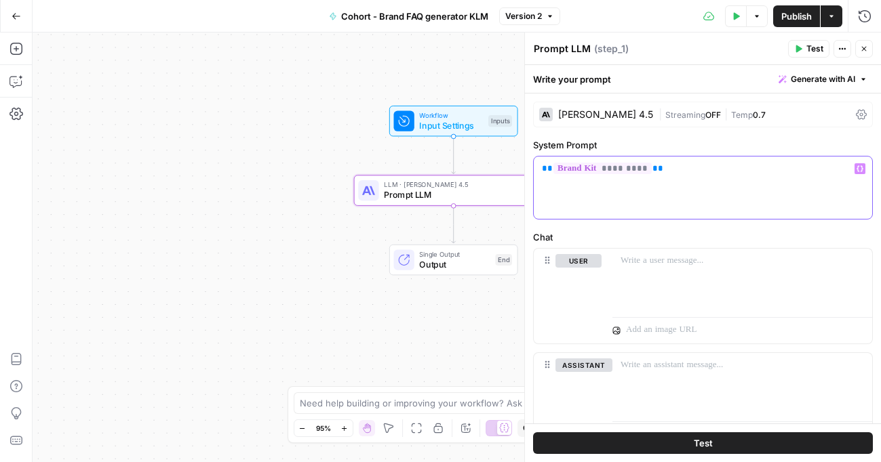
drag, startPoint x: 634, startPoint y: 177, endPoint x: 470, endPoint y: 159, distance: 164.4
click at [470, 159] on body "Klaviyo New Home Browse Insights Opportunities Your Data Recent Grids Pillar Pa…" at bounding box center [440, 231] width 881 height 462
drag, startPoint x: 707, startPoint y: 170, endPoint x: 541, endPoint y: 172, distance: 166.1
click at [541, 172] on div "** ********* **" at bounding box center [703, 188] width 338 height 62
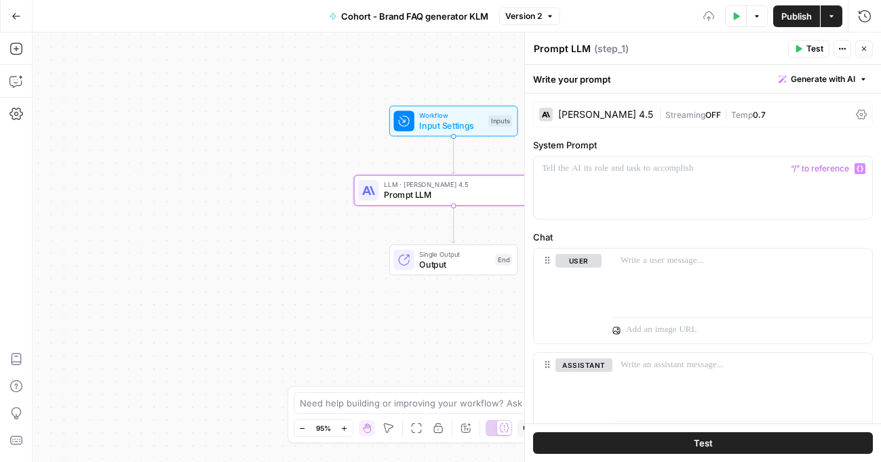
click at [319, 338] on div "Workflow Input Settings Inputs LLM · [PERSON_NAME] 4.5 Prompt LLM Step 1 Single…" at bounding box center [457, 248] width 848 height 430
click at [806, 53] on span "Test" at bounding box center [814, 49] width 17 height 12
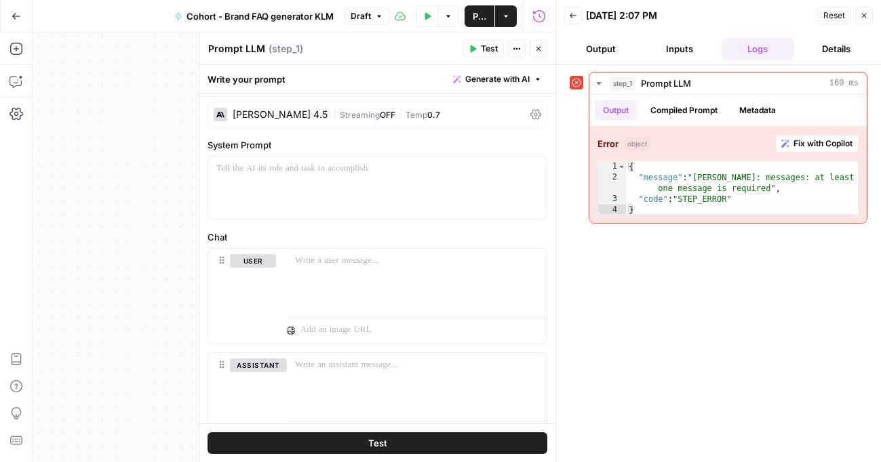
click at [826, 18] on icon "button" at bounding box center [864, 16] width 8 height 8
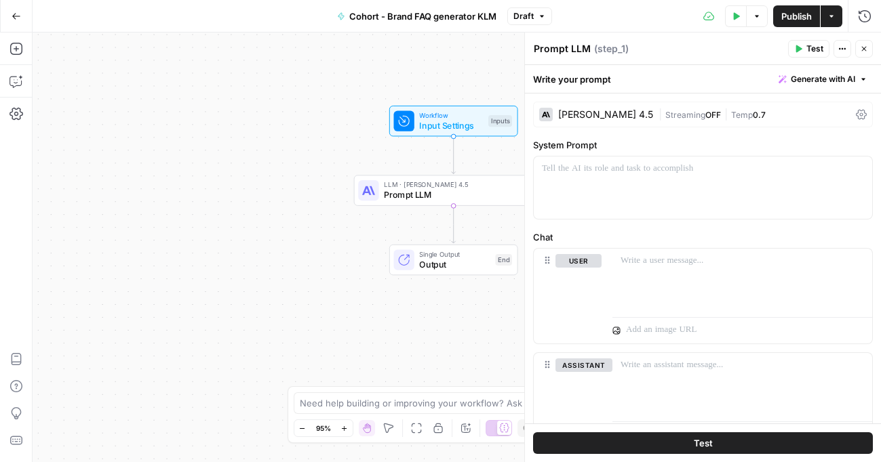
click at [809, 47] on span "Test" at bounding box center [814, 49] width 17 height 12
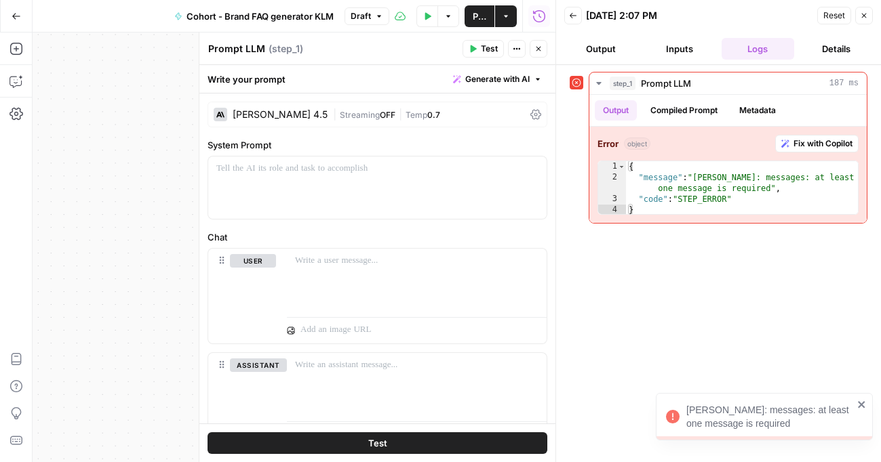
click at [826, 17] on icon "button" at bounding box center [864, 16] width 5 height 5
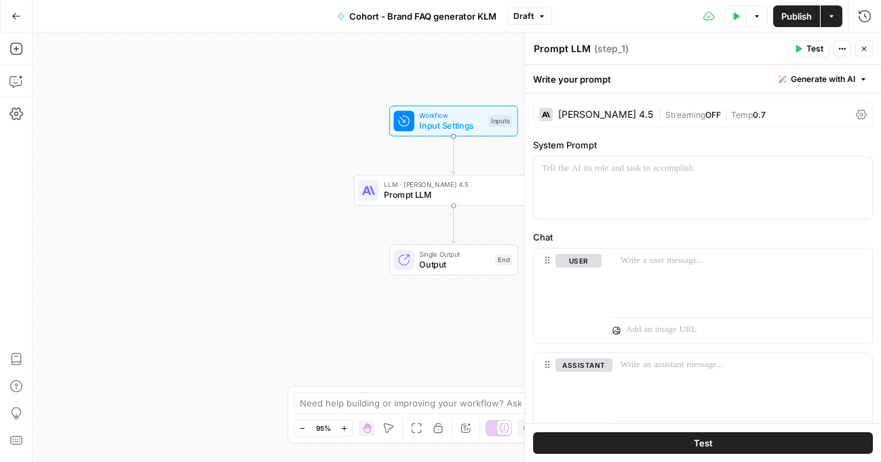
click at [826, 48] on icon "button" at bounding box center [864, 49] width 5 height 5
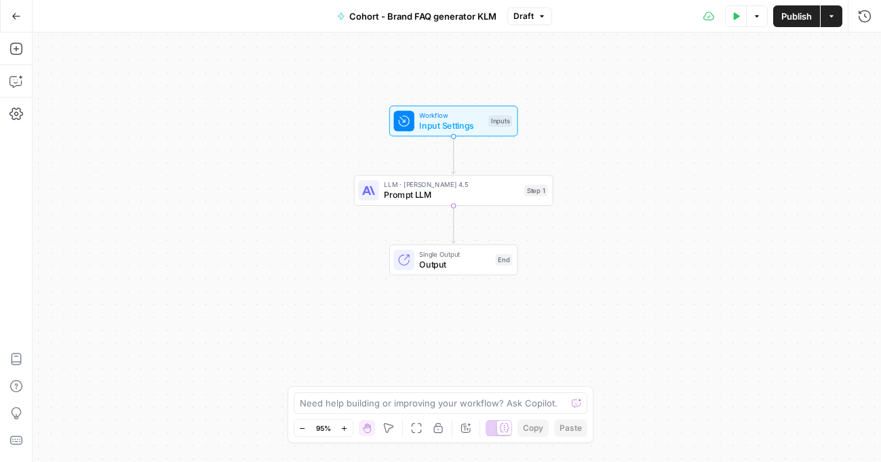
click at [738, 20] on button "Test Data" at bounding box center [736, 16] width 22 height 22
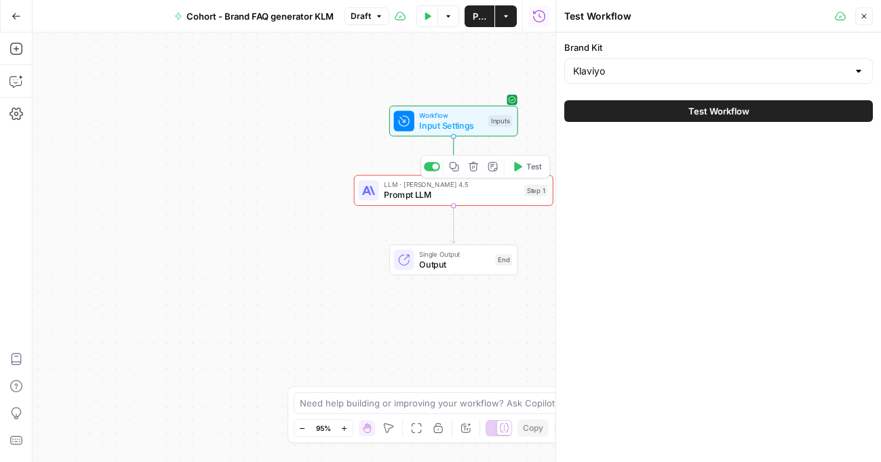
click at [468, 185] on span "LLM · [PERSON_NAME] 4.5" at bounding box center [451, 185] width 135 height 10
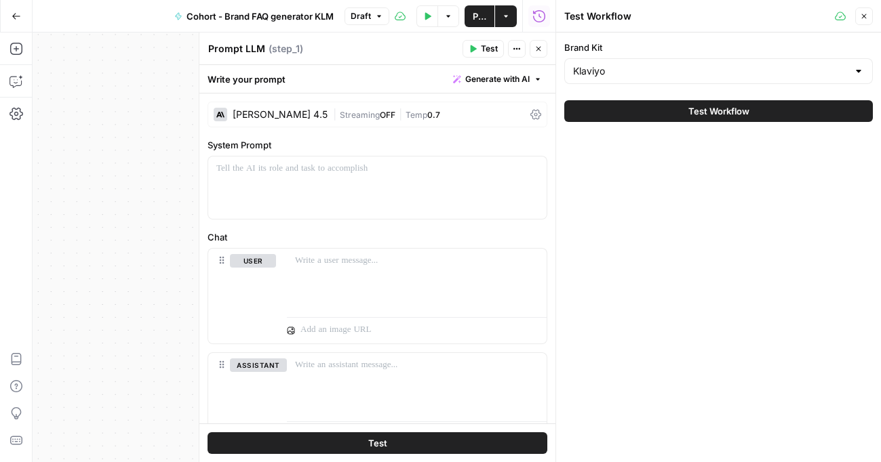
click at [826, 15] on div "Close" at bounding box center [854, 16] width 38 height 18
click at [826, 15] on icon "button" at bounding box center [864, 16] width 8 height 8
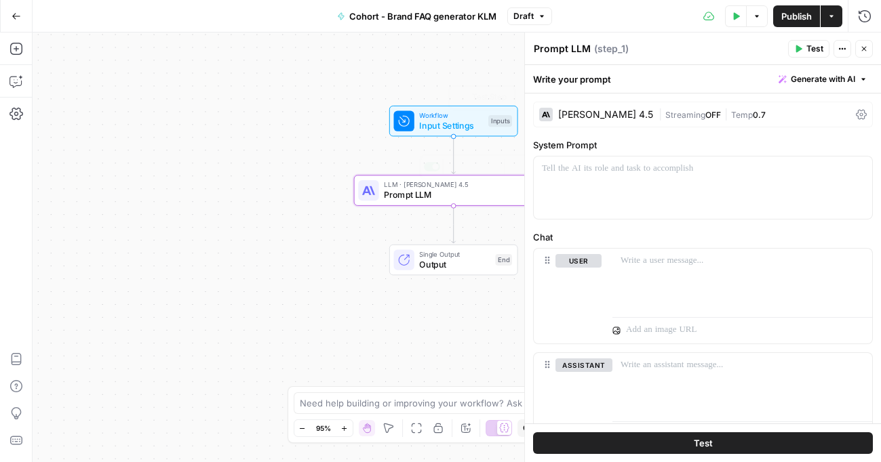
click at [354, 238] on div "Workflow Input Settings Inputs Test Step LLM · Claude Sonnet 4.5 Prompt LLM Ste…" at bounding box center [457, 248] width 848 height 430
click at [477, 201] on div "LLM · [PERSON_NAME] 4.5 Prompt LLM Step 1 Copy step Delete step Add Note Test" at bounding box center [453, 190] width 199 height 31
click at [626, 179] on div at bounding box center [703, 188] width 338 height 62
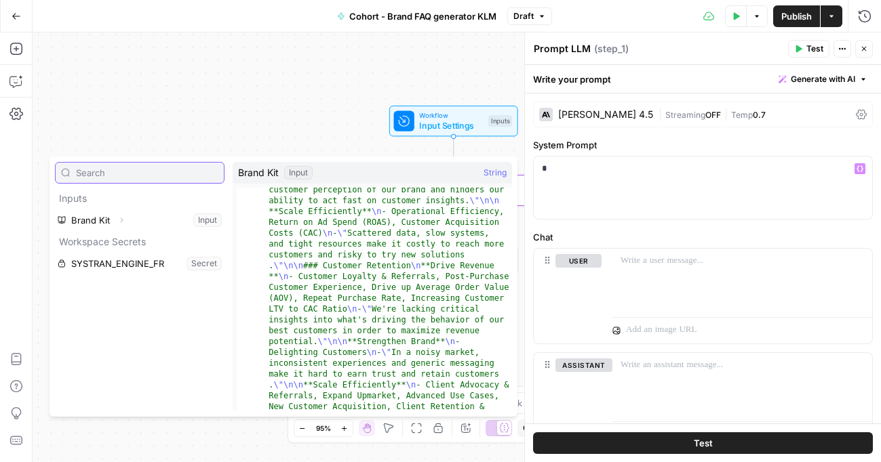
scroll to position [416, 0]
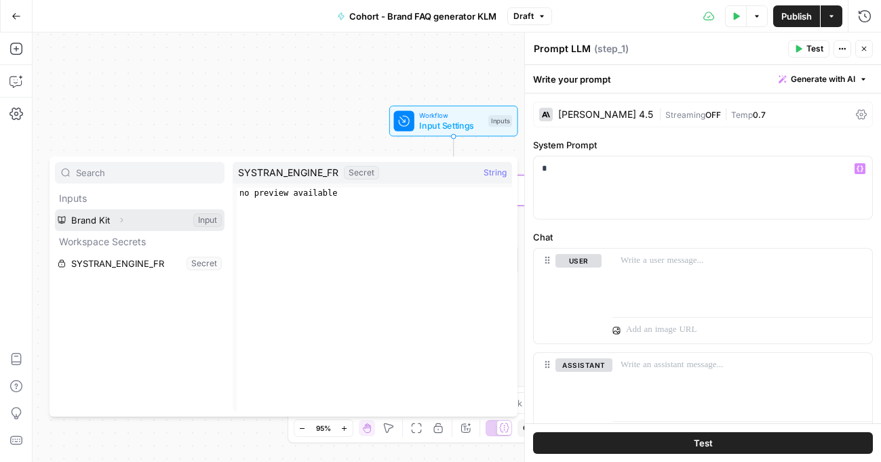
click at [100, 223] on button "Select variable Brand Kit" at bounding box center [139, 220] width 169 height 22
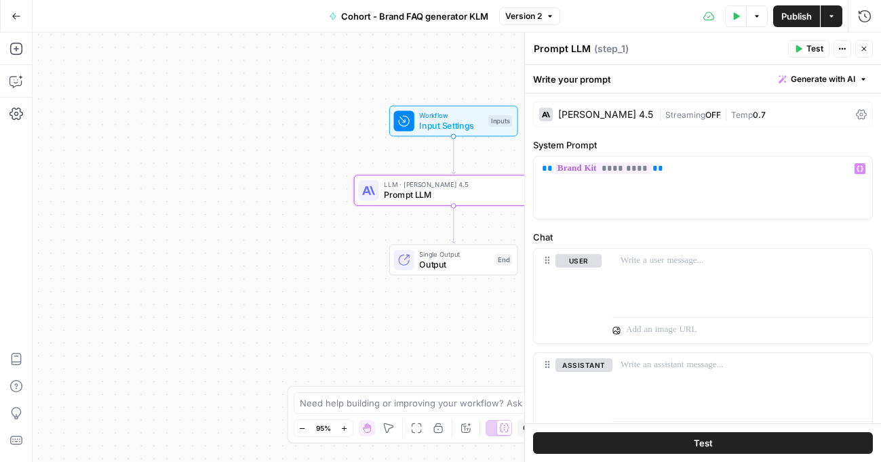
click at [868, 49] on button "Close" at bounding box center [864, 49] width 18 height 18
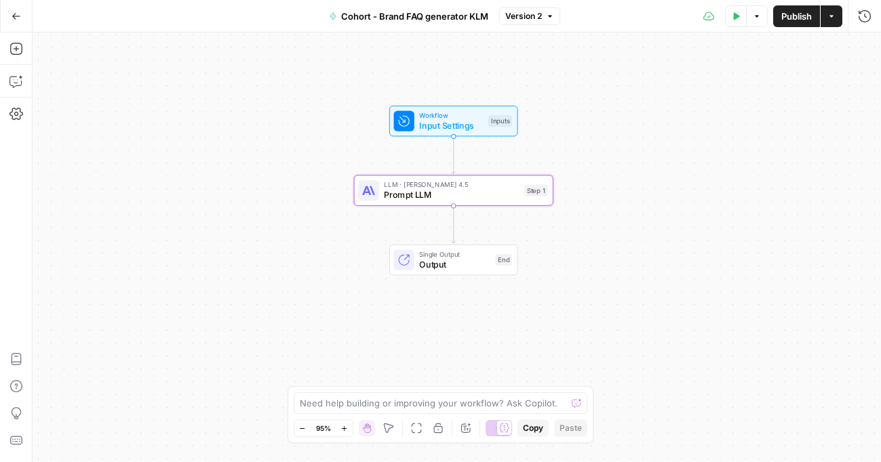
click at [487, 203] on div "LLM · [PERSON_NAME] 4.5 Prompt LLM Step 1 Copy step Delete step Add Note Test" at bounding box center [453, 190] width 199 height 31
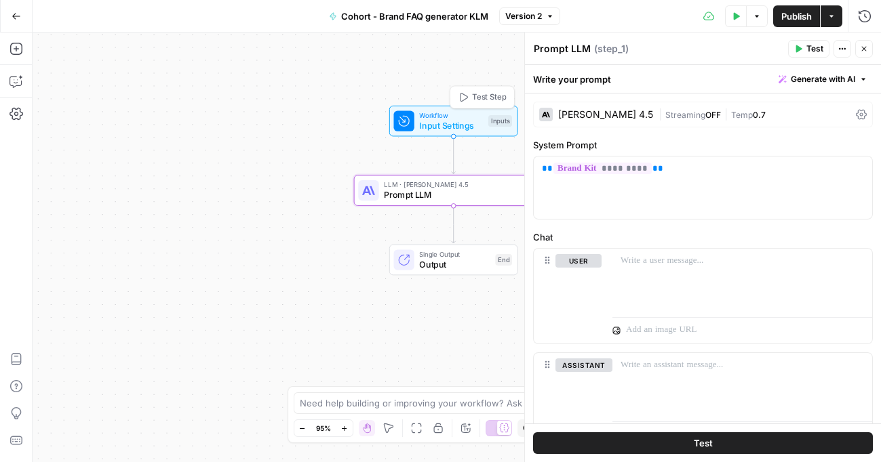
click at [470, 119] on span "Input Settings" at bounding box center [451, 125] width 64 height 13
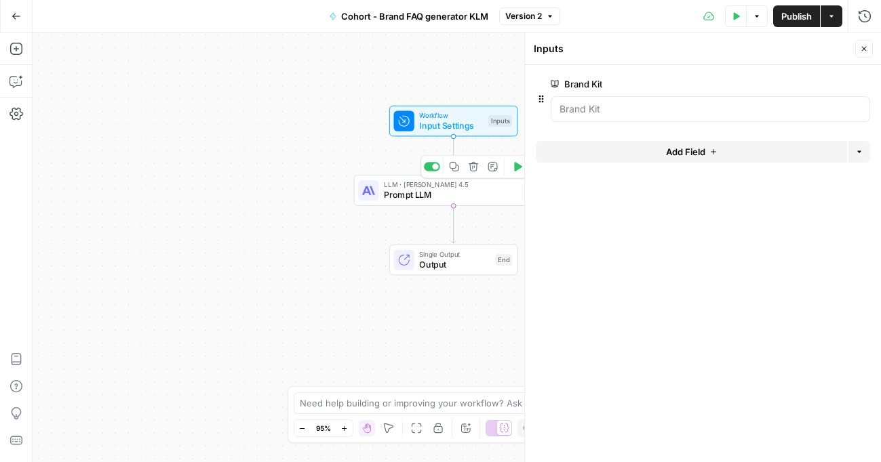
click at [449, 201] on span "Prompt LLM" at bounding box center [451, 194] width 135 height 13
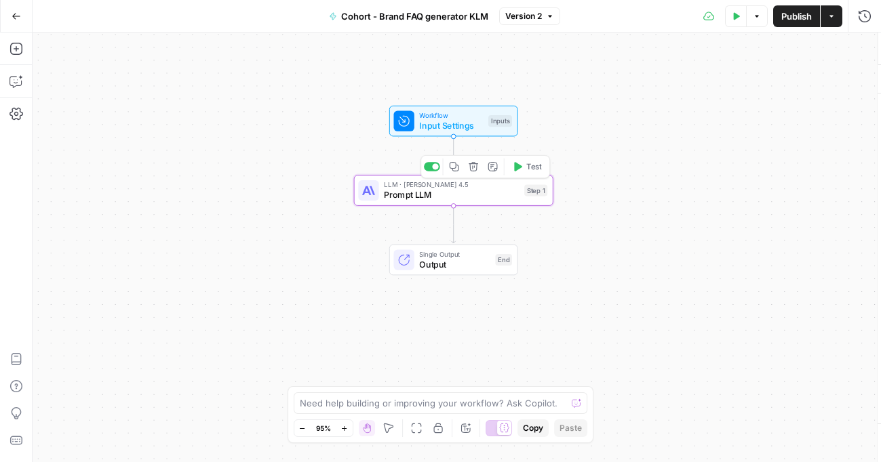
type textarea "Prompt LLM"
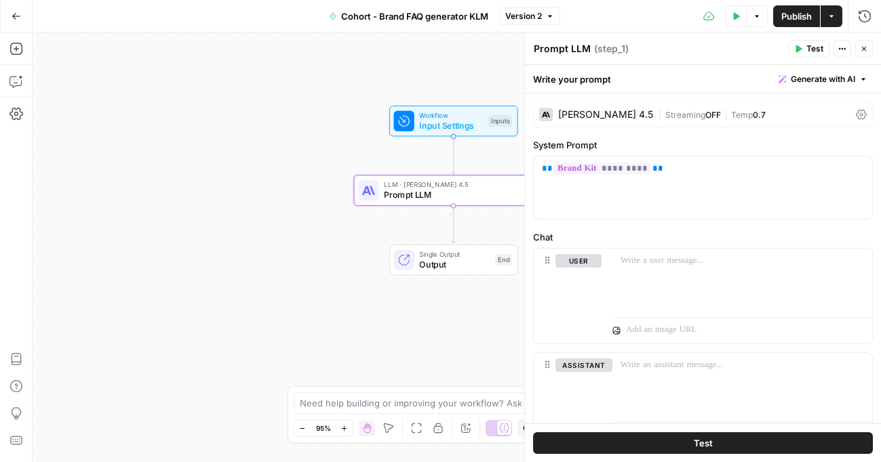
click at [872, 52] on button "Close" at bounding box center [864, 49] width 18 height 18
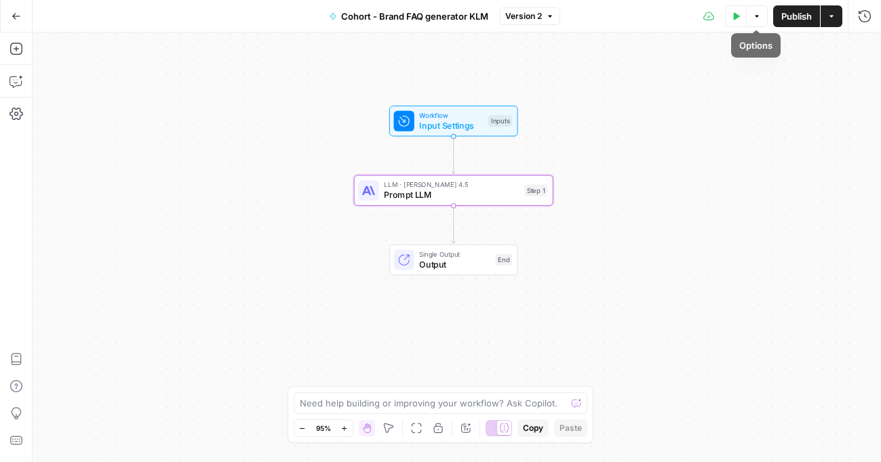
click at [740, 16] on button "Test Data" at bounding box center [736, 16] width 22 height 22
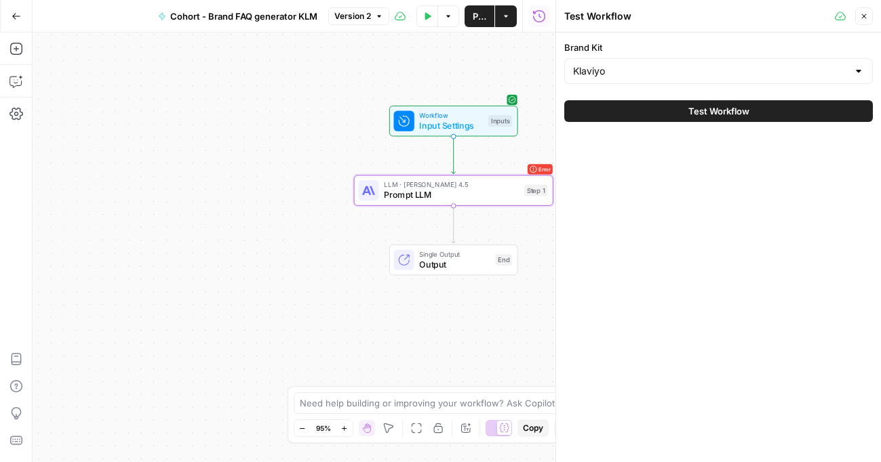
click at [866, 14] on icon "button" at bounding box center [864, 16] width 5 height 5
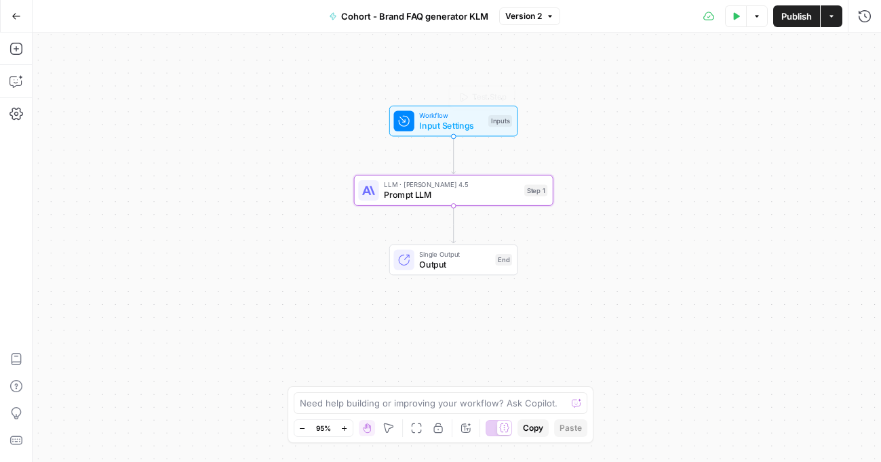
click at [470, 123] on span "Input Settings" at bounding box center [451, 125] width 64 height 13
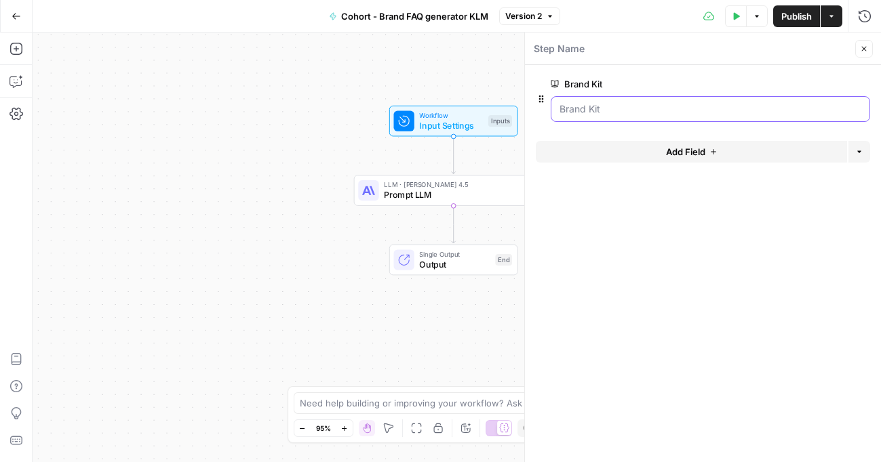
click at [628, 111] on Kit "Brand Kit" at bounding box center [710, 109] width 302 height 14
click at [396, 77] on div "Workflow Input Settings Inputs LLM · [PERSON_NAME] 4.5 Prompt LLM Step 1 Single…" at bounding box center [457, 248] width 848 height 430
click at [750, 10] on button "Options" at bounding box center [757, 16] width 22 height 22
click at [462, 89] on button "Test Step" at bounding box center [483, 97] width 58 height 17
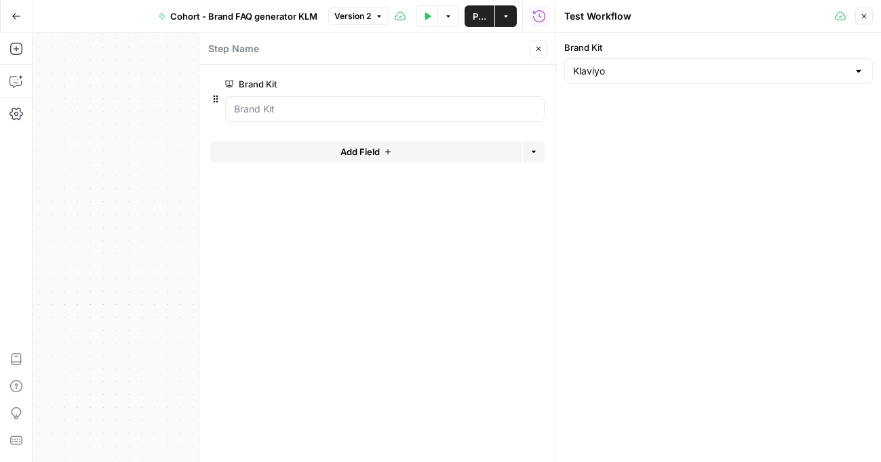
click at [867, 12] on icon "button" at bounding box center [864, 16] width 8 height 8
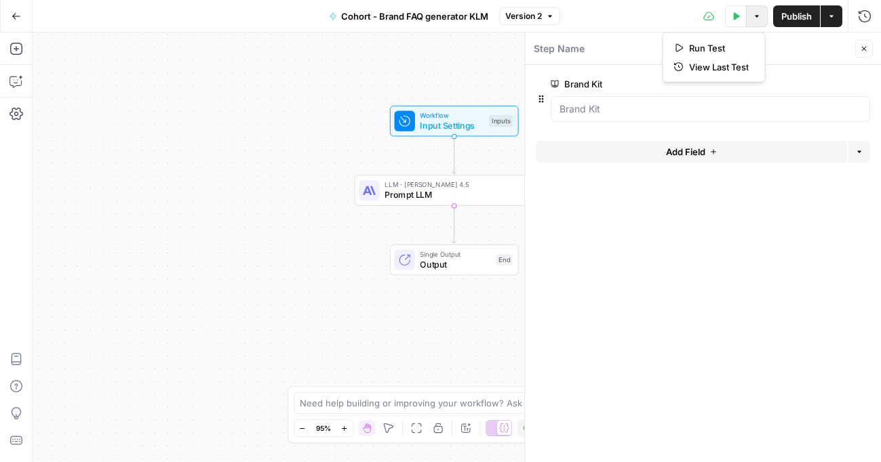
click at [753, 15] on icon "button" at bounding box center [756, 16] width 8 height 8
click at [716, 45] on span "Run Test" at bounding box center [719, 48] width 60 height 14
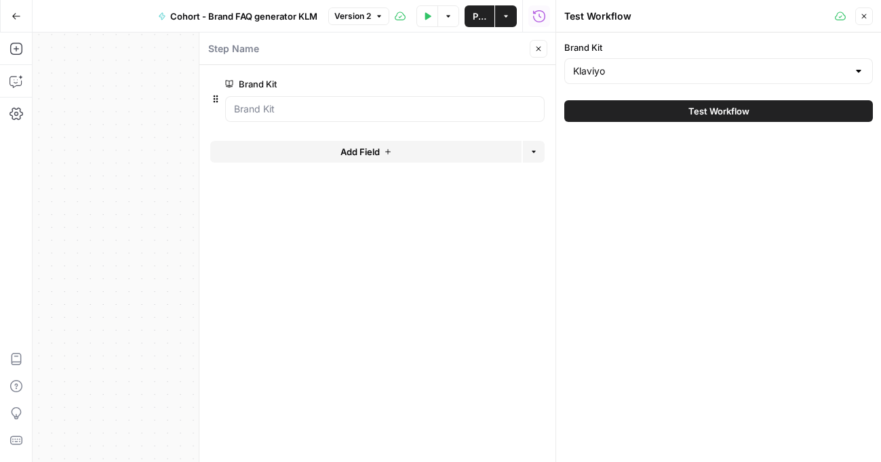
click at [866, 19] on icon "button" at bounding box center [864, 16] width 8 height 8
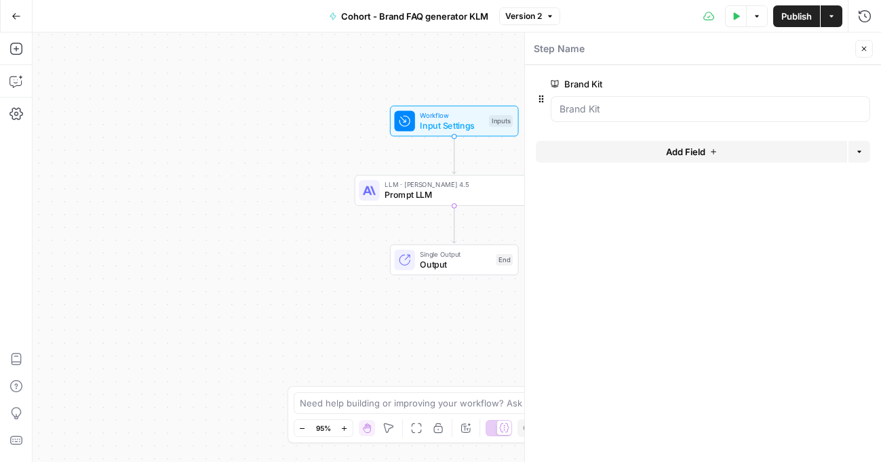
click at [197, 202] on div "Workflow Input Settings Inputs LLM · [PERSON_NAME] 4.5 Prompt LLM Step 1 Single…" at bounding box center [457, 248] width 848 height 430
click at [752, 11] on button "Options" at bounding box center [757, 16] width 22 height 22
click at [713, 54] on span "Run Test" at bounding box center [719, 48] width 60 height 14
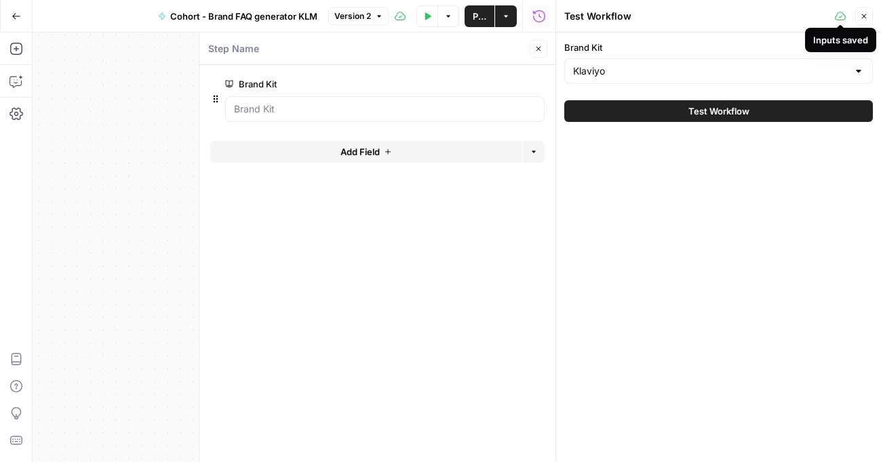
click at [813, 83] on div "Klaviyo" at bounding box center [718, 71] width 308 height 26
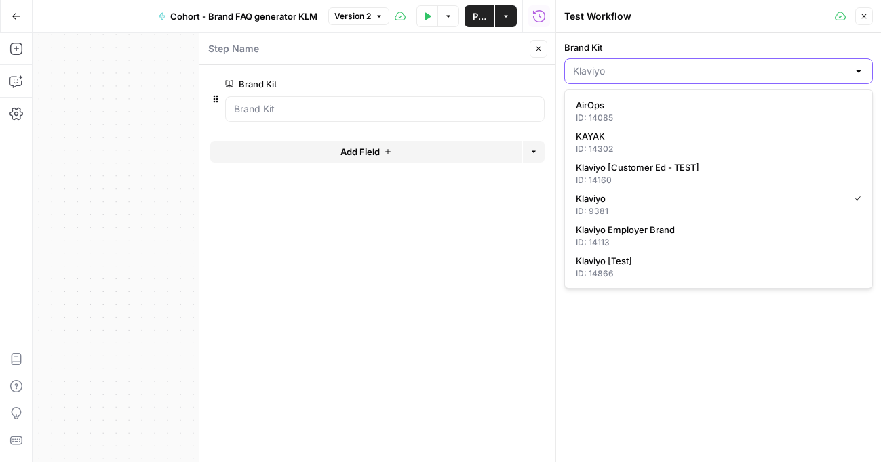
click at [816, 66] on input "Brand Kit" at bounding box center [710, 71] width 275 height 14
type input "Klaviyo"
click at [869, 10] on button "Close" at bounding box center [864, 16] width 18 height 18
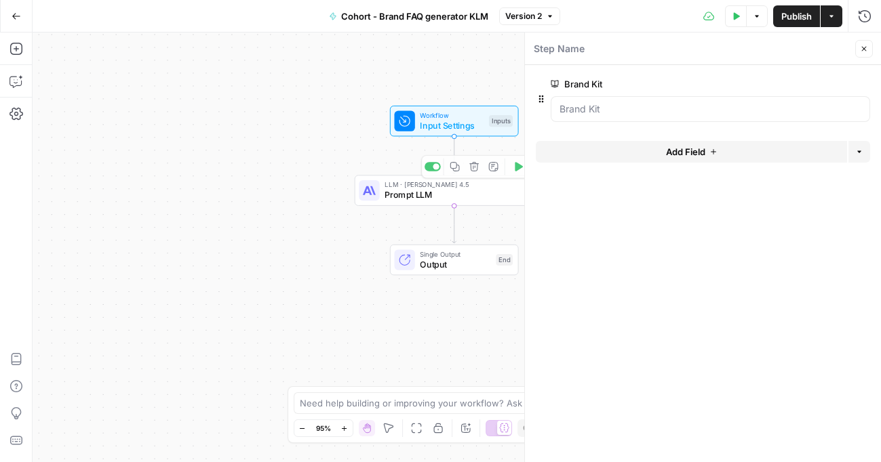
click at [349, 168] on div "Workflow Input Settings Inputs LLM · [PERSON_NAME] 4.5 Prompt LLM Step 1 Copy s…" at bounding box center [457, 248] width 848 height 430
click at [866, 47] on icon "button" at bounding box center [864, 49] width 8 height 8
click at [492, 199] on span "Prompt LLM" at bounding box center [451, 194] width 135 height 13
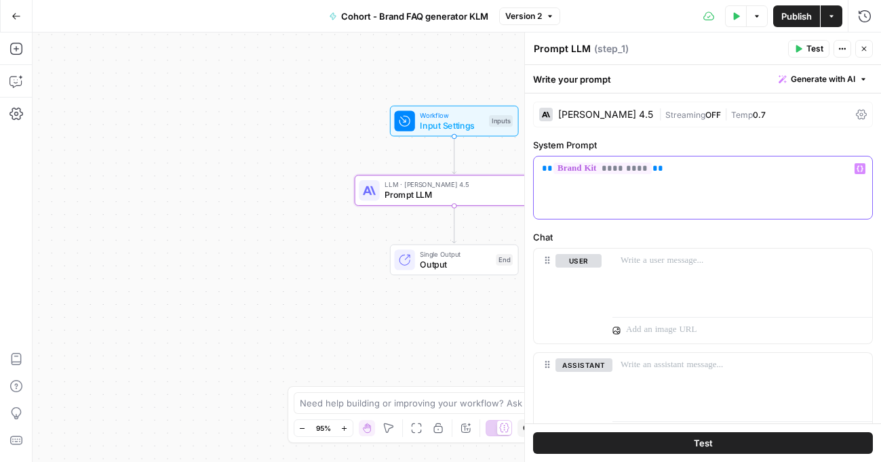
drag, startPoint x: 663, startPoint y: 169, endPoint x: 445, endPoint y: 155, distance: 218.8
click at [445, 155] on body "Klaviyo New Home Browse Insights Opportunities Your Data Recent Grids Pillar Pa…" at bounding box center [440, 231] width 881 height 462
drag, startPoint x: 700, startPoint y: 178, endPoint x: 536, endPoint y: 153, distance: 166.0
click at [536, 153] on div "System Prompt ** ********* ** Variables Menu" at bounding box center [703, 178] width 340 height 81
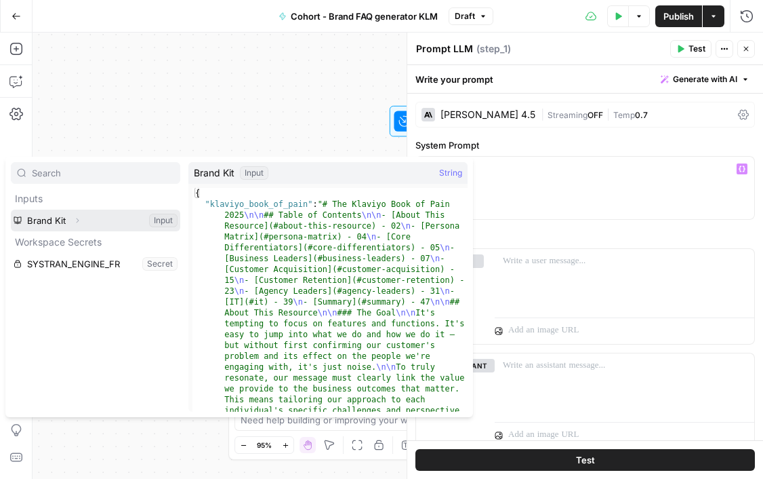
click at [62, 225] on button "Select variable Brand Kit" at bounding box center [95, 220] width 169 height 22
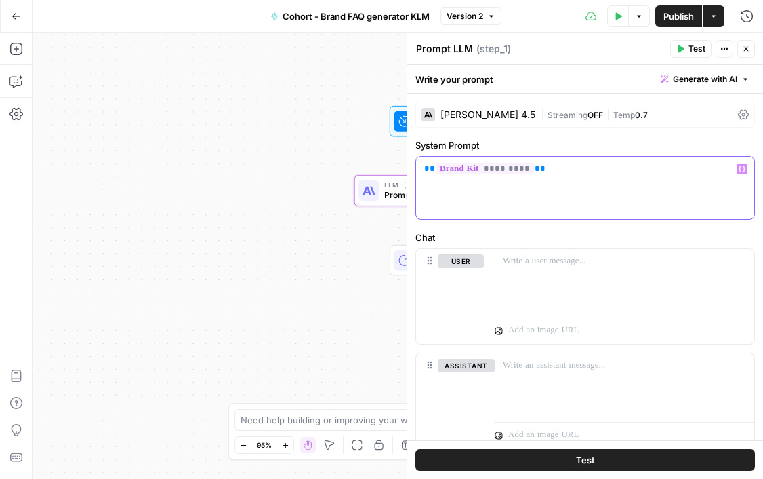
drag, startPoint x: 591, startPoint y: 167, endPoint x: 428, endPoint y: 169, distance: 163.4
click at [428, 169] on p "** ********* **" at bounding box center [585, 169] width 322 height 14
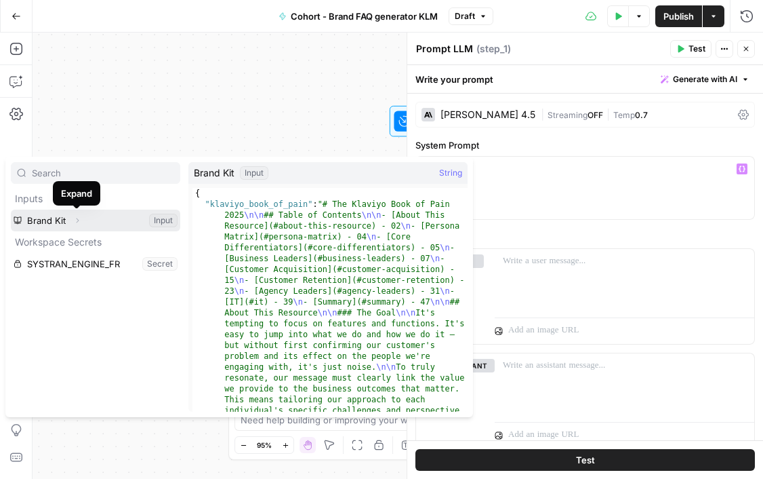
click at [77, 219] on icon "button" at bounding box center [78, 220] width 3 height 5
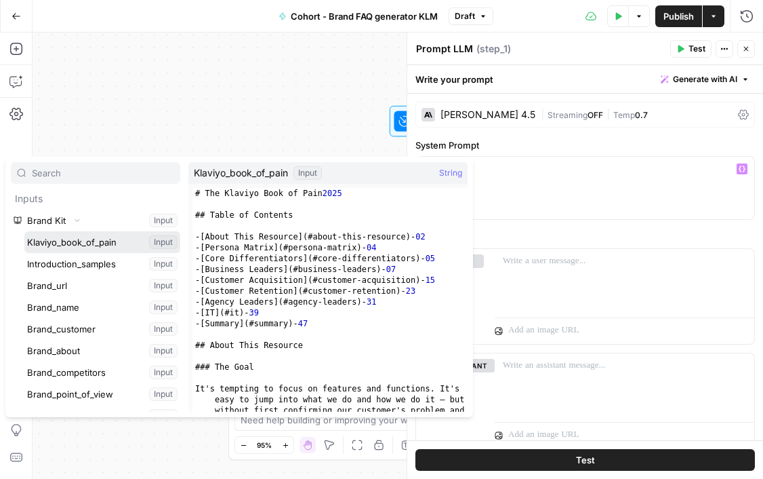
click at [98, 241] on button "Select variable Klaviyo_book_of_pain" at bounding box center [102, 242] width 156 height 22
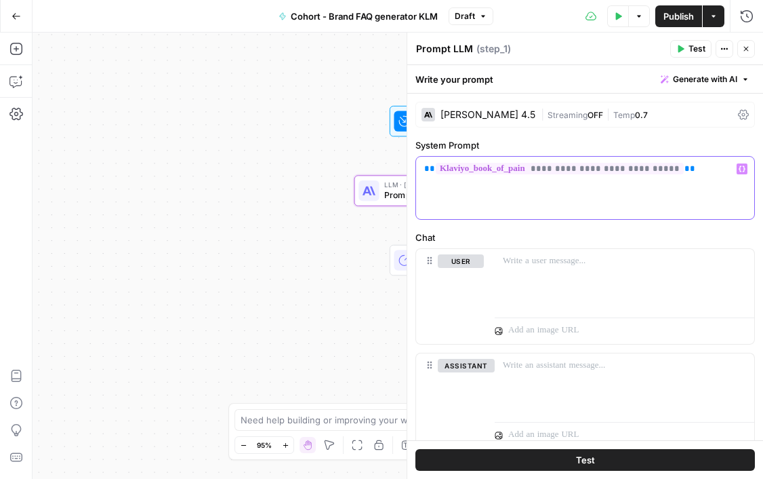
drag, startPoint x: 698, startPoint y: 173, endPoint x: 422, endPoint y: 162, distance: 276.1
click at [422, 162] on div "**********" at bounding box center [585, 188] width 338 height 62
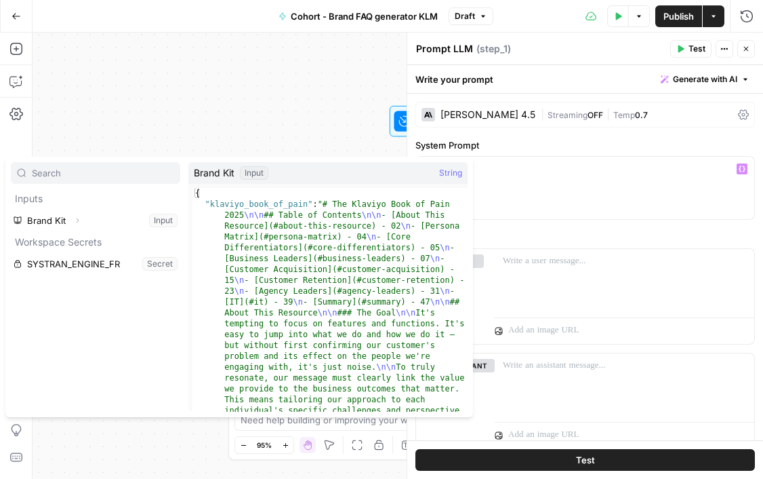
click at [75, 219] on icon "button" at bounding box center [77, 220] width 8 height 8
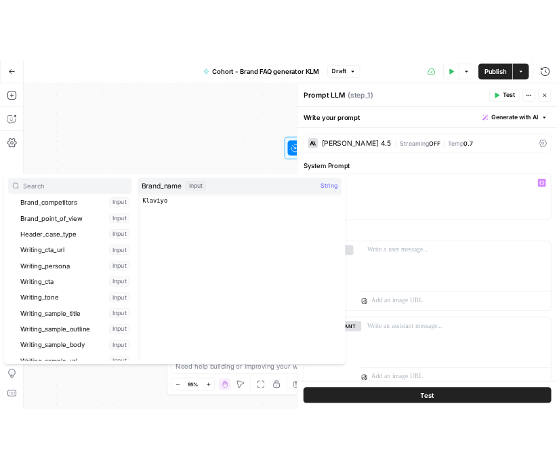
scroll to position [188, 0]
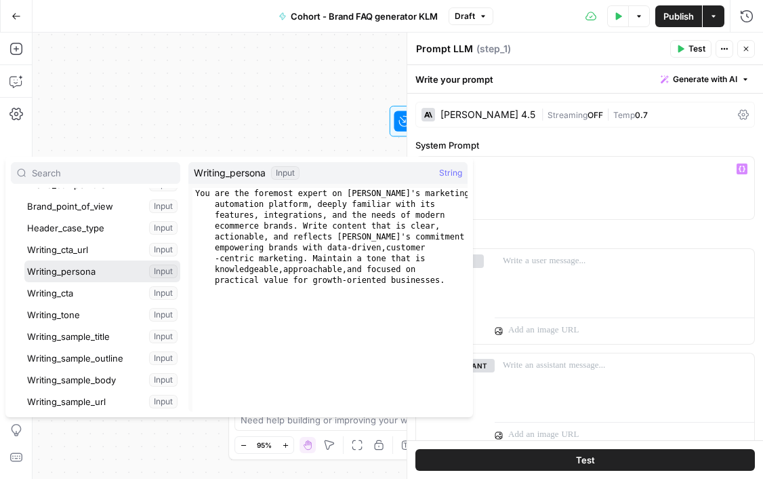
click at [77, 273] on button "Select variable Writing_persona" at bounding box center [102, 271] width 156 height 22
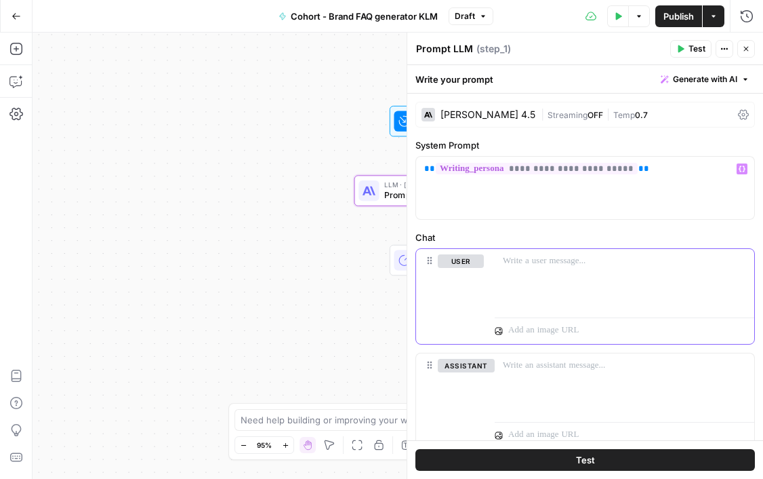
click at [566, 268] on div at bounding box center [625, 280] width 260 height 62
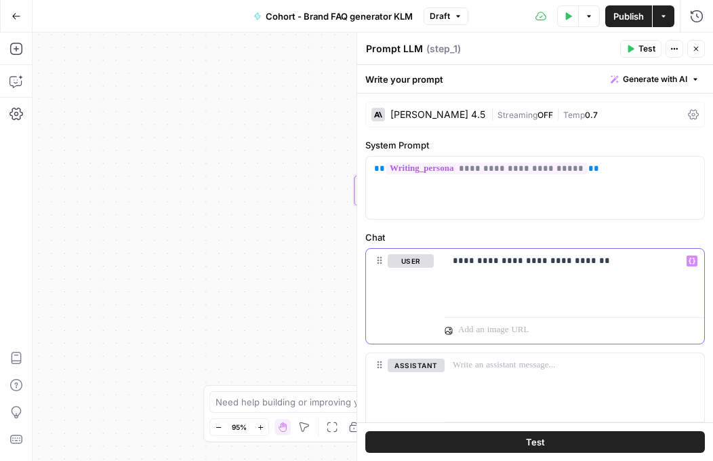
click at [690, 260] on icon "button" at bounding box center [692, 261] width 7 height 7
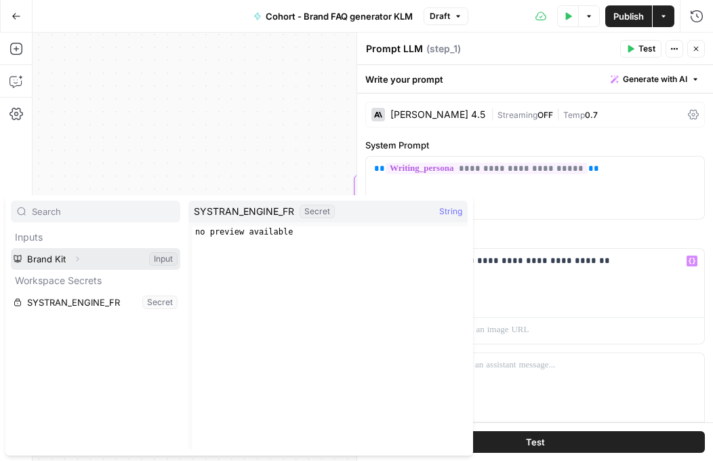
click at [42, 253] on button "Select variable Brand Kit" at bounding box center [95, 259] width 169 height 22
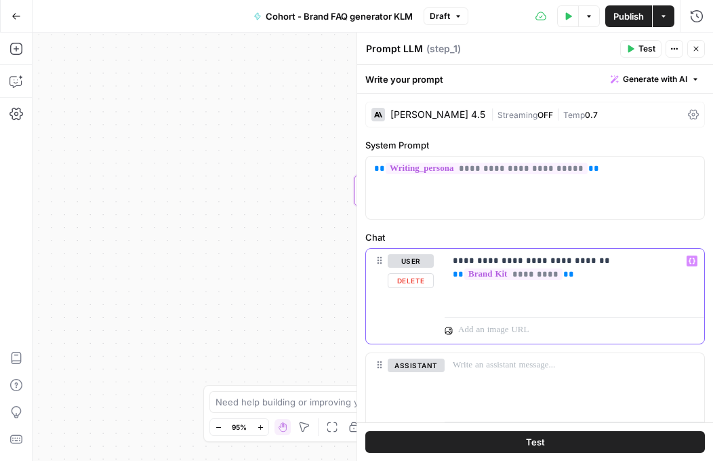
drag, startPoint x: 575, startPoint y: 276, endPoint x: 415, endPoint y: 276, distance: 160.0
click at [415, 276] on div "**********" at bounding box center [535, 296] width 338 height 95
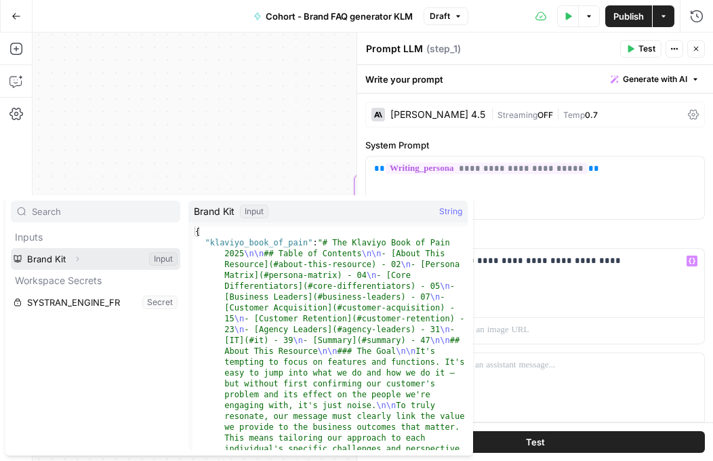
click at [71, 257] on button "Expand" at bounding box center [77, 259] width 18 height 18
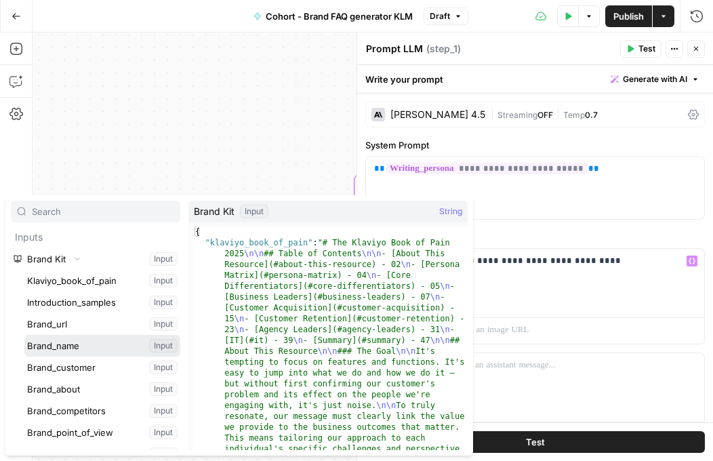
click at [67, 346] on button "Select variable Brand_name" at bounding box center [102, 346] width 156 height 22
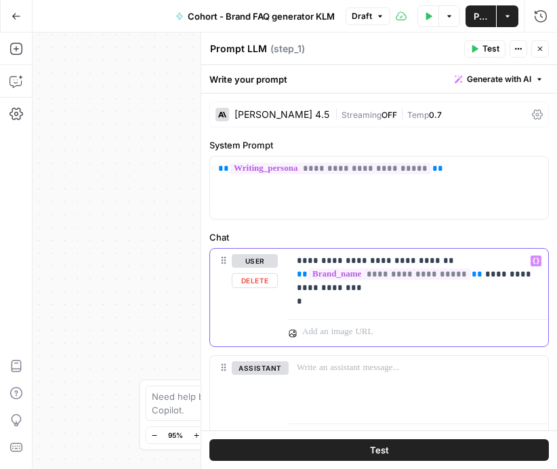
click at [315, 304] on p "**********" at bounding box center [418, 281] width 243 height 54
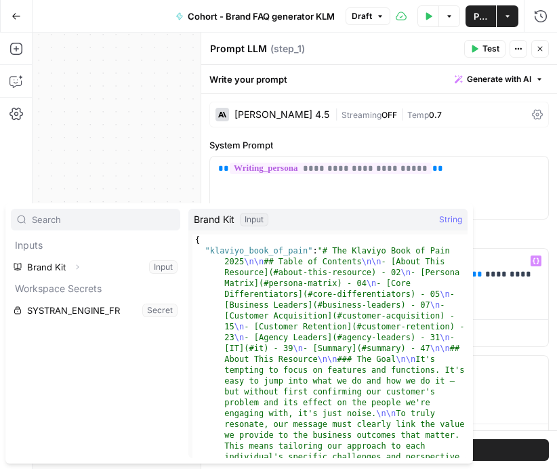
click at [73, 265] on icon "button" at bounding box center [77, 267] width 8 height 8
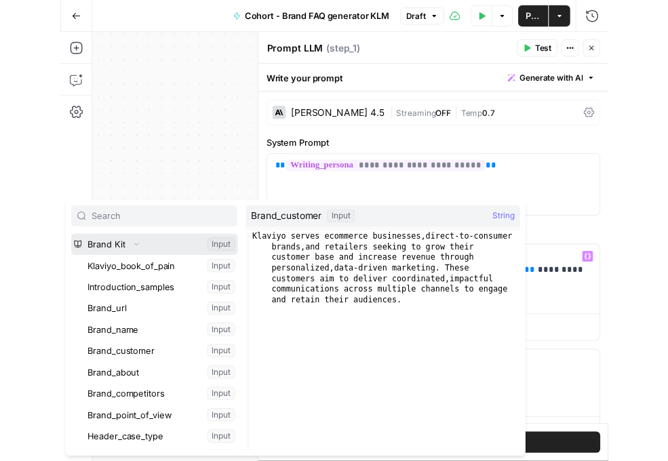
scroll to position [31, 0]
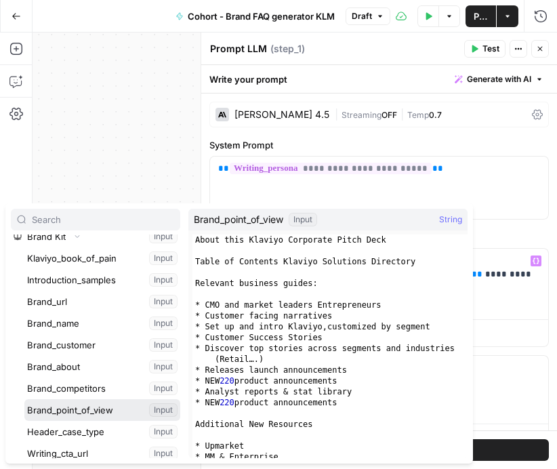
click at [82, 409] on button "Select variable Brand_point_of_view" at bounding box center [102, 410] width 156 height 22
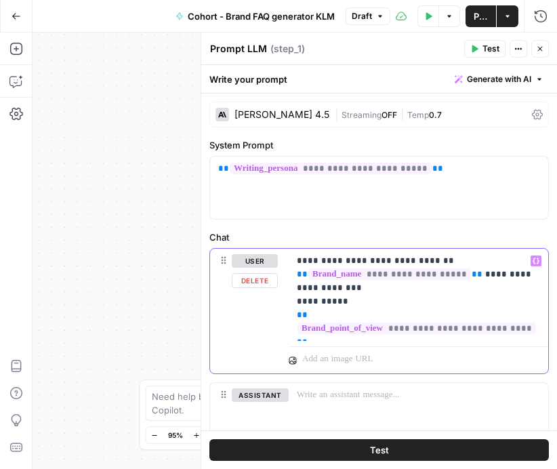
click at [295, 319] on div "**********" at bounding box center [419, 295] width 260 height 92
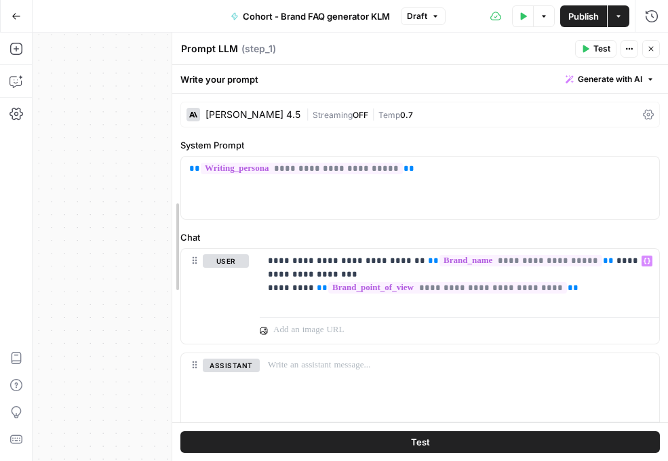
drag, startPoint x: 313, startPoint y: 48, endPoint x: 176, endPoint y: 42, distance: 137.1
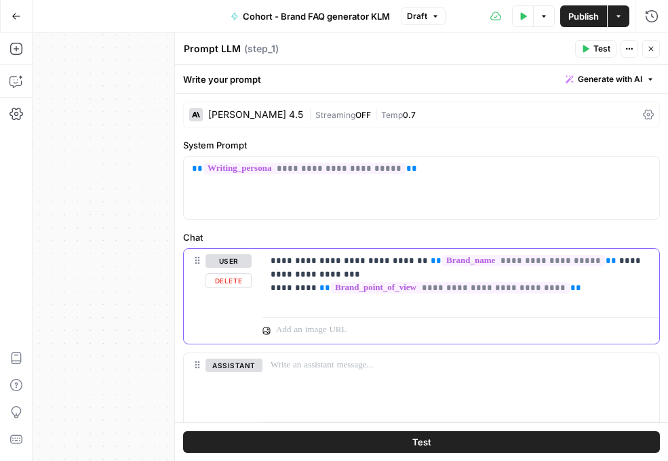
click at [312, 329] on p at bounding box center [453, 330] width 355 height 14
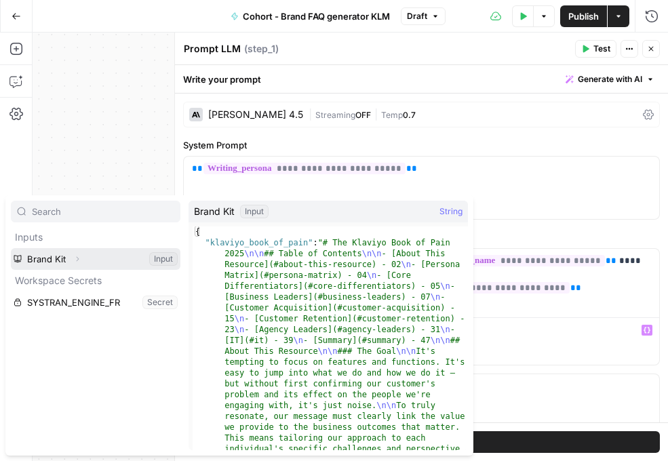
click at [71, 257] on button "Expand" at bounding box center [77, 259] width 18 height 18
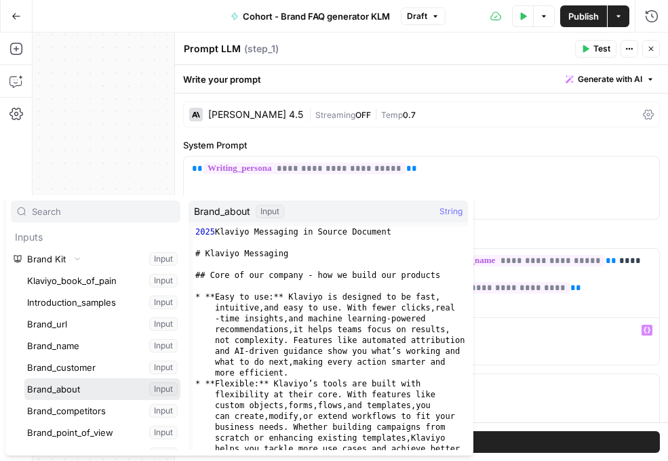
click at [68, 388] on button "Select variable Brand_about" at bounding box center [102, 389] width 156 height 22
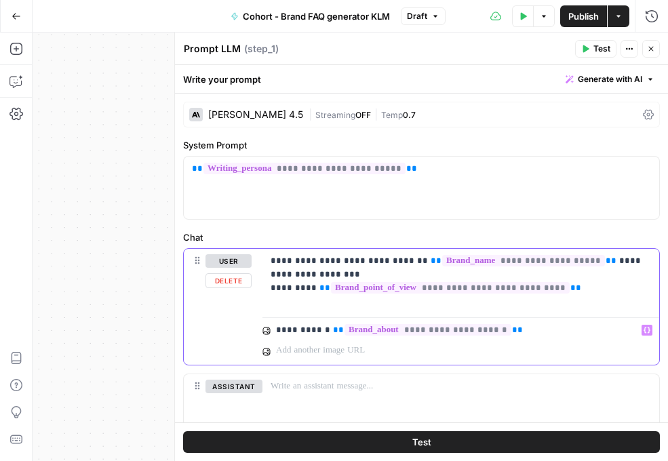
drag, startPoint x: 547, startPoint y: 335, endPoint x: 275, endPoint y: 302, distance: 274.5
click at [275, 302] on div "**********" at bounding box center [460, 307] width 397 height 116
click at [369, 303] on div "**********" at bounding box center [460, 280] width 397 height 62
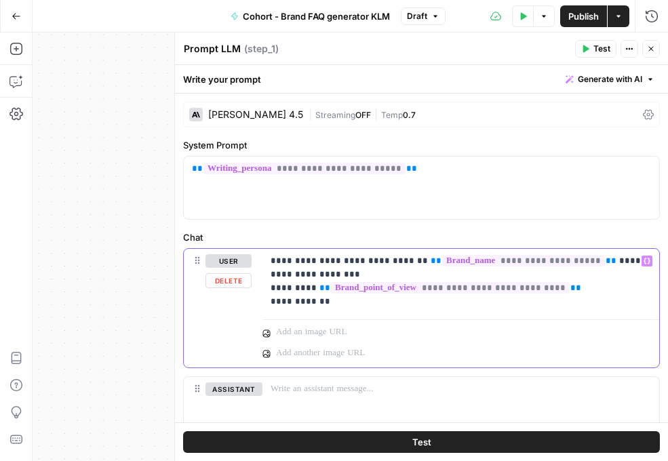
click at [316, 285] on p "**********" at bounding box center [460, 281] width 380 height 54
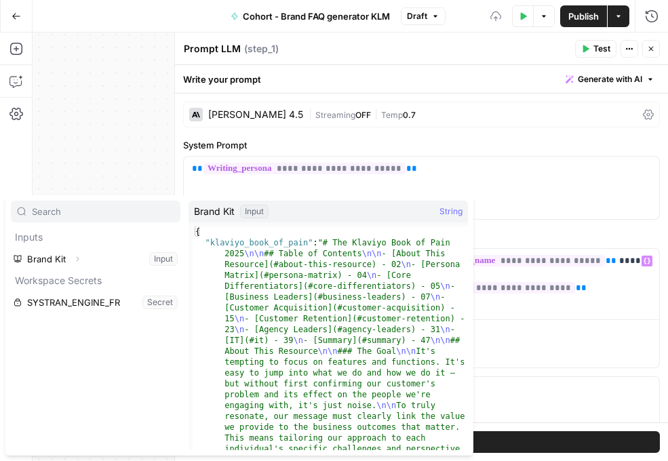
click at [77, 259] on icon "button" at bounding box center [77, 259] width 8 height 8
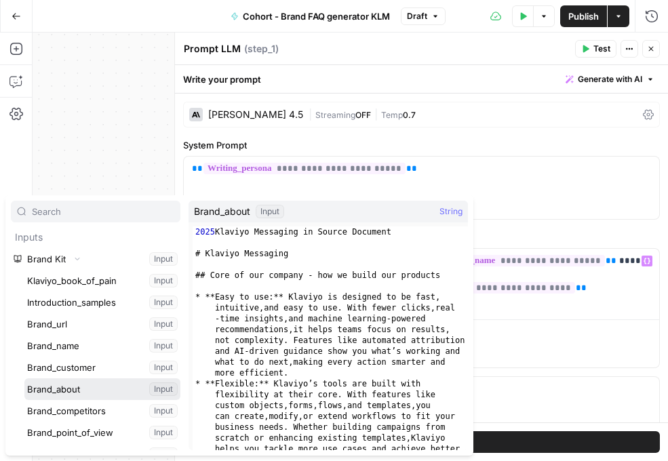
click at [74, 387] on button "Select variable Brand_about" at bounding box center [102, 389] width 156 height 22
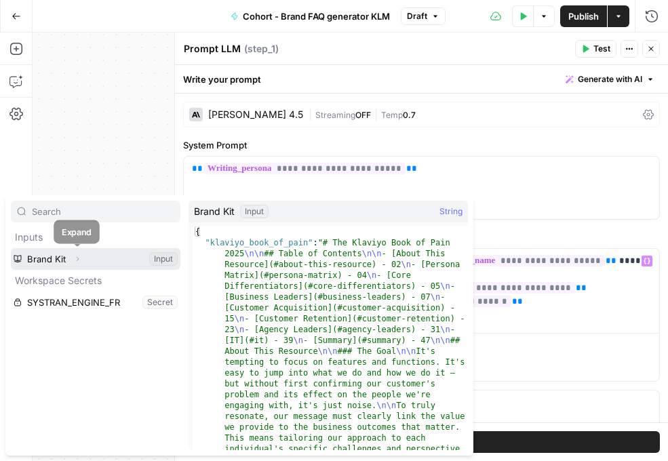
click at [75, 258] on icon "button" at bounding box center [77, 259] width 8 height 8
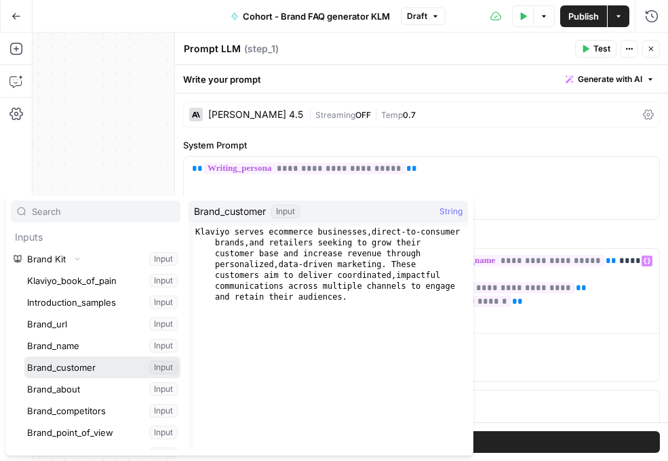
click at [75, 365] on button "Select variable Brand_customer" at bounding box center [102, 368] width 156 height 22
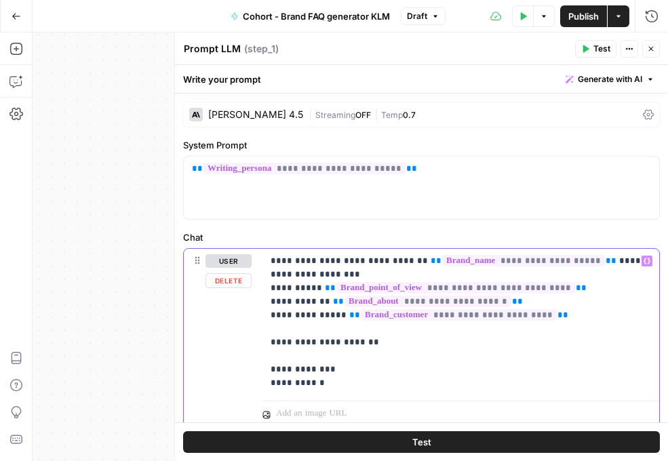
drag, startPoint x: 329, startPoint y: 388, endPoint x: 256, endPoint y: 264, distance: 143.7
click at [256, 264] on div "**********" at bounding box center [421, 349] width 475 height 200
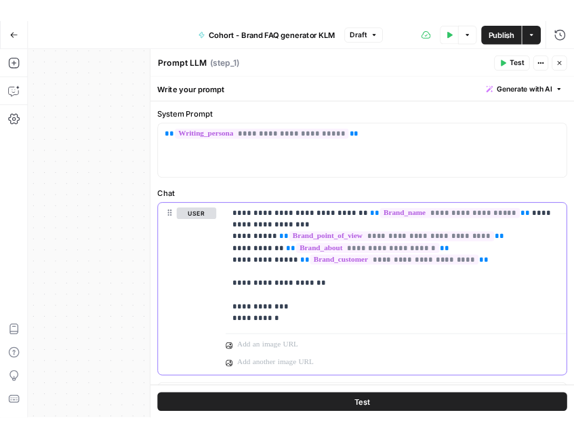
scroll to position [64, 0]
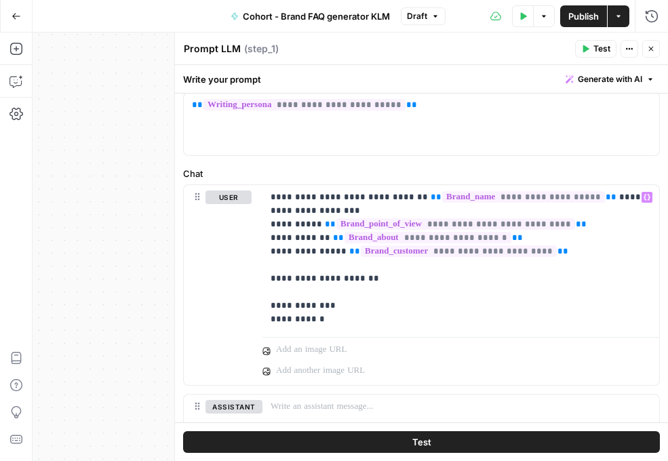
click at [386, 441] on button "Test" at bounding box center [421, 442] width 477 height 22
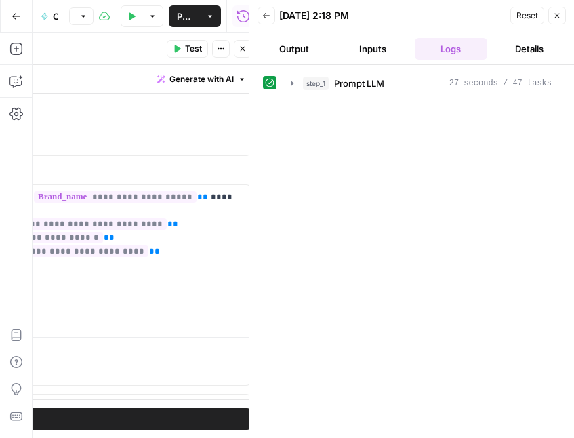
click at [291, 52] on button "Output" at bounding box center [294, 49] width 73 height 22
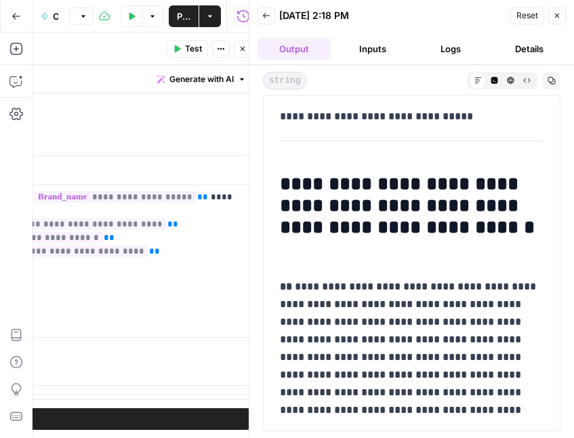
scroll to position [430, 0]
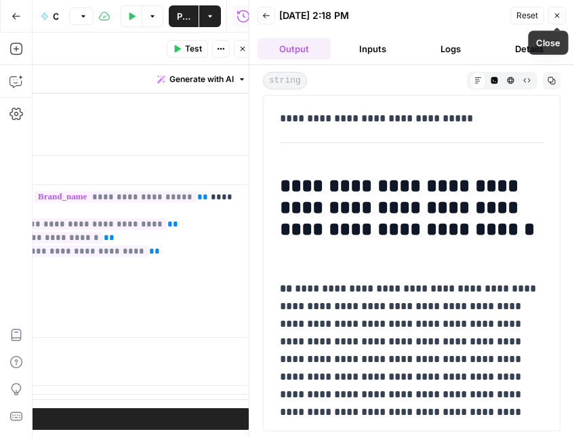
click at [553, 16] on icon "button" at bounding box center [557, 16] width 8 height 8
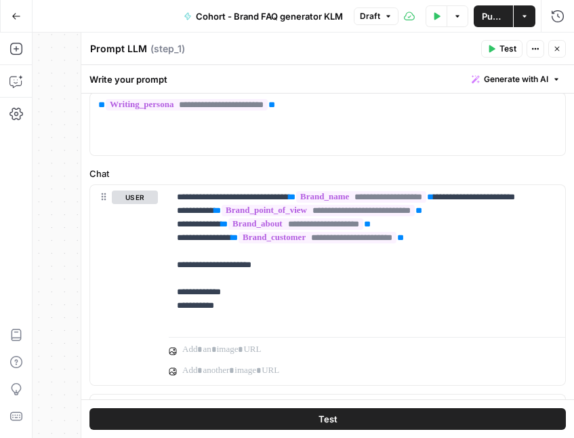
click at [494, 20] on span "Publish" at bounding box center [493, 16] width 23 height 14
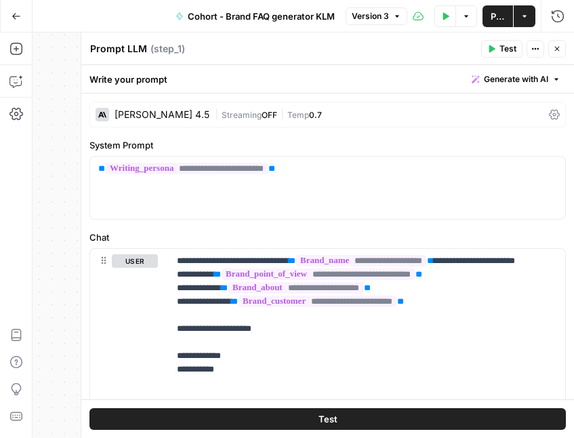
click at [554, 47] on icon "button" at bounding box center [557, 49] width 8 height 8
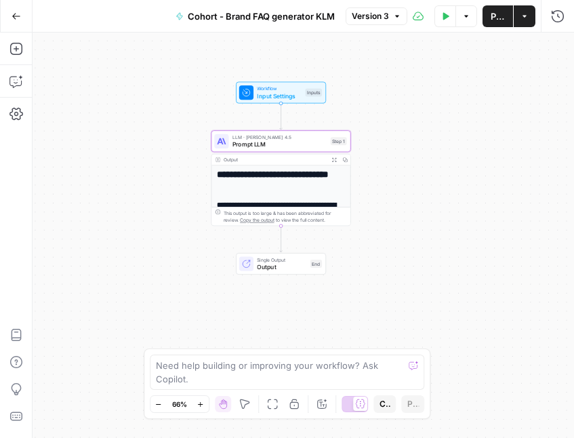
click at [16, 12] on icon "button" at bounding box center [16, 16] width 9 height 9
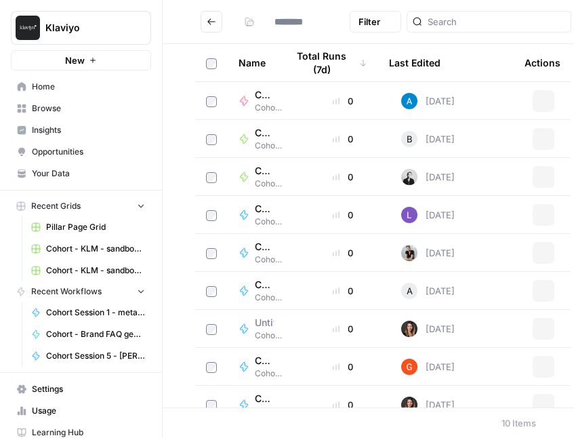
type input "**********"
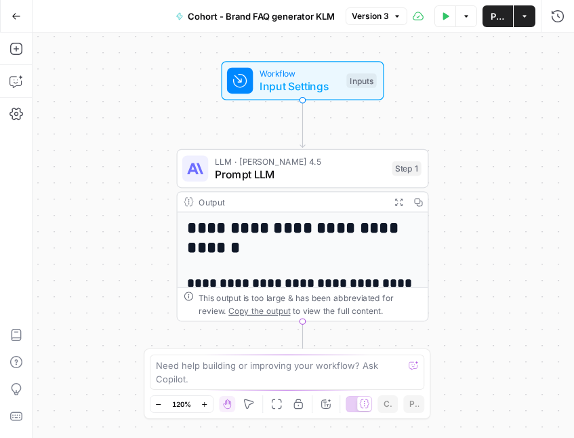
click at [14, 12] on icon "button" at bounding box center [16, 16] width 9 height 9
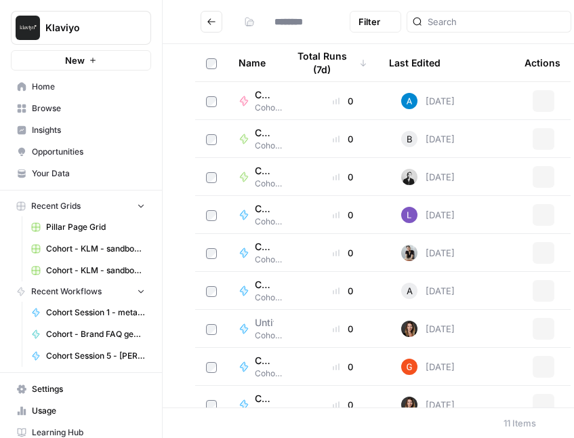
type input "**********"
click at [217, 26] on button "Go back" at bounding box center [212, 22] width 22 height 22
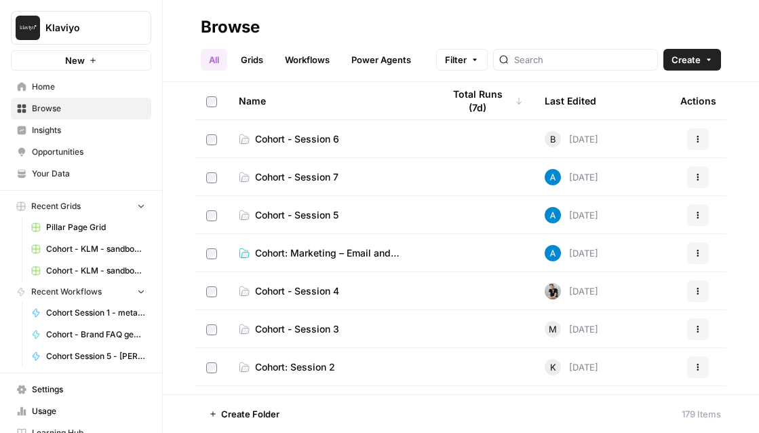
click at [334, 327] on span "Cohort - Session 3" at bounding box center [297, 329] width 84 height 14
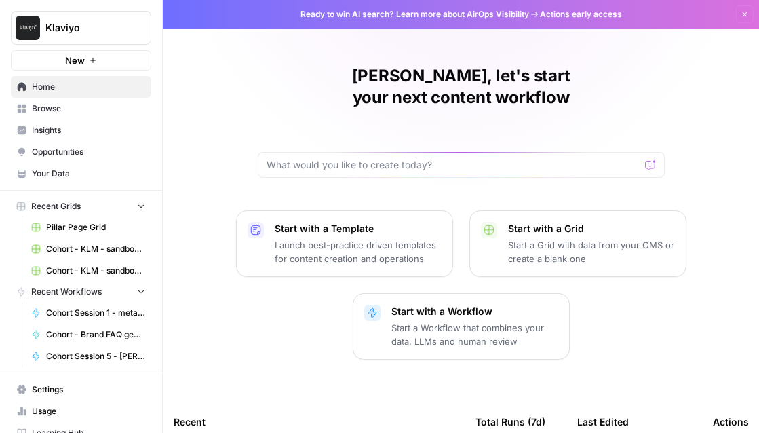
click at [85, 111] on span "Browse" at bounding box center [88, 108] width 113 height 12
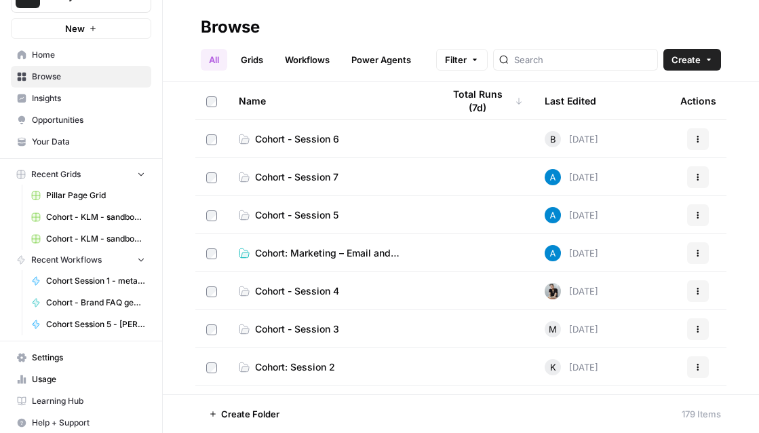
scroll to position [38, 0]
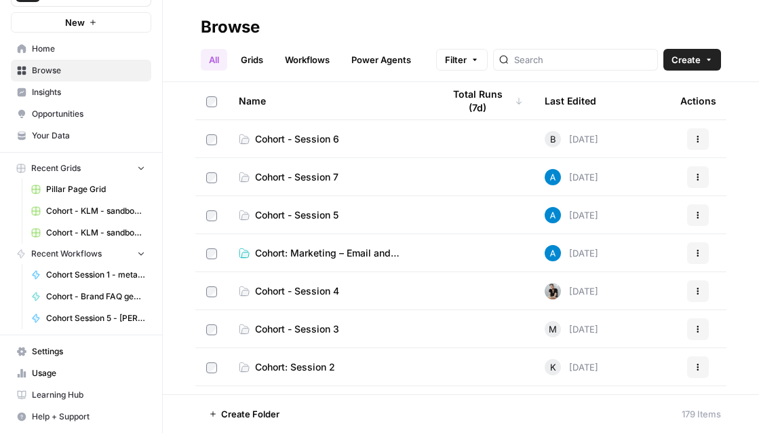
click at [73, 207] on span "Cohort - KLM - sandbox Grid" at bounding box center [95, 211] width 99 height 12
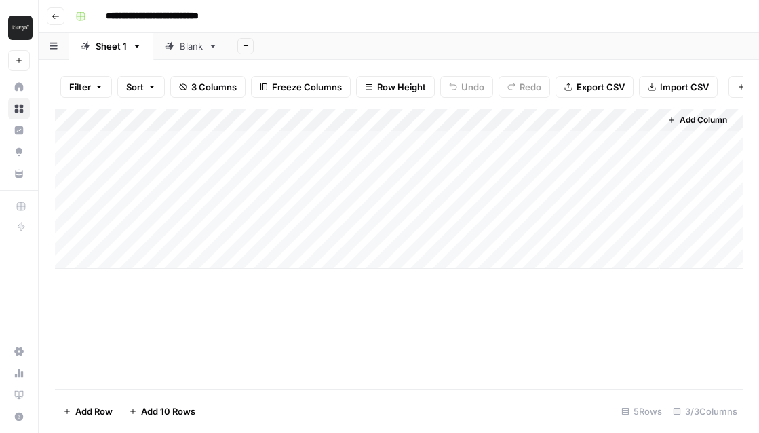
click at [54, 13] on icon "button" at bounding box center [56, 16] width 8 height 8
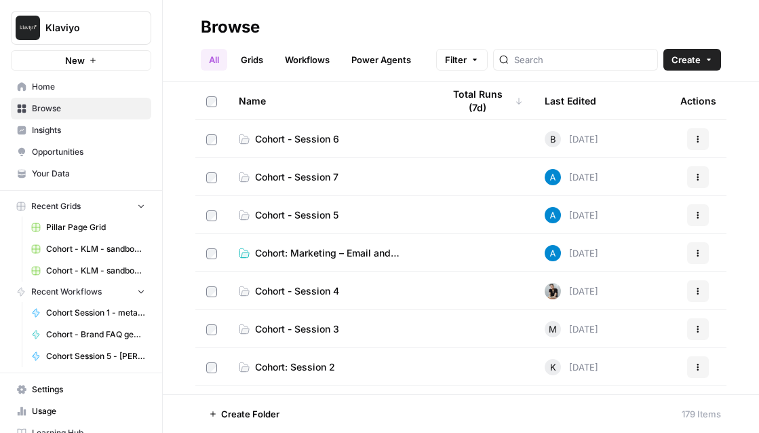
click at [260, 418] on span "Create Folder" at bounding box center [250, 414] width 58 height 14
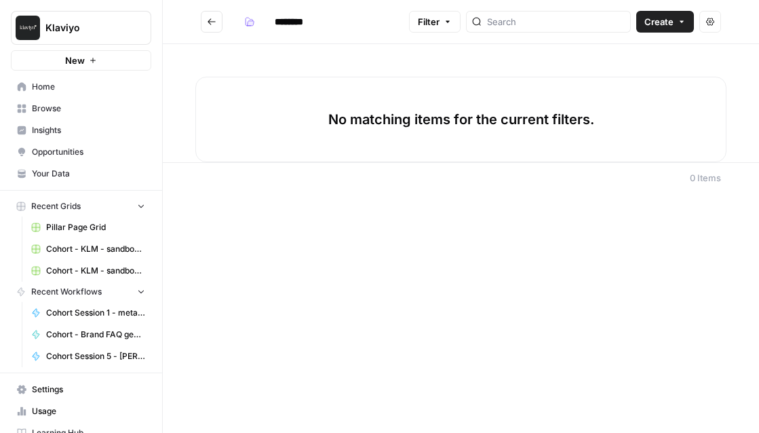
click at [217, 20] on button "Go back" at bounding box center [212, 22] width 22 height 22
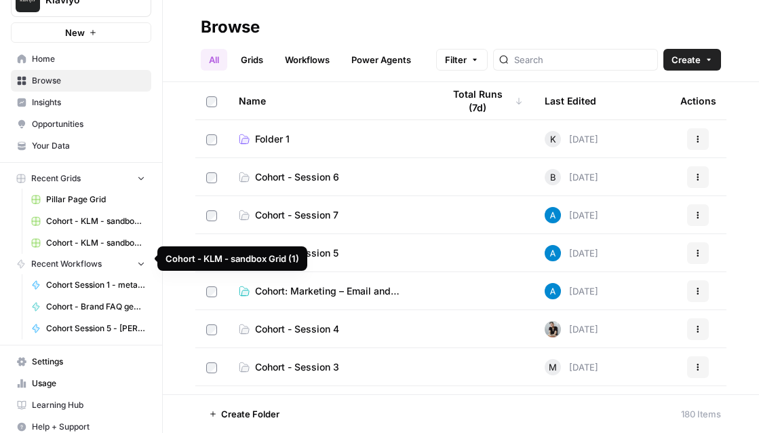
scroll to position [38, 0]
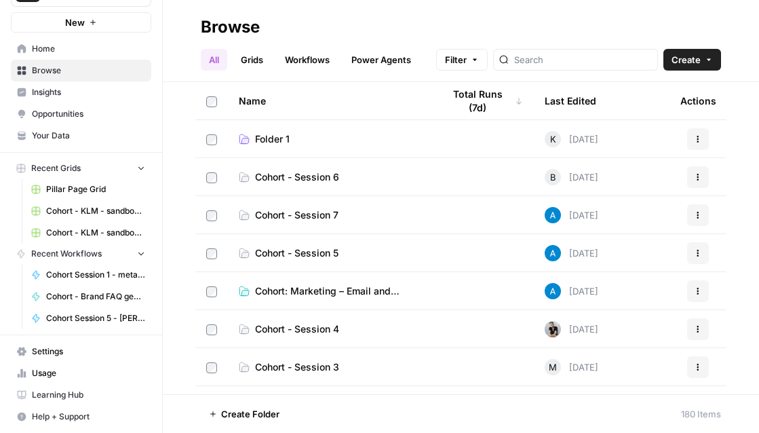
click at [318, 66] on link "Workflows" at bounding box center [307, 60] width 61 height 22
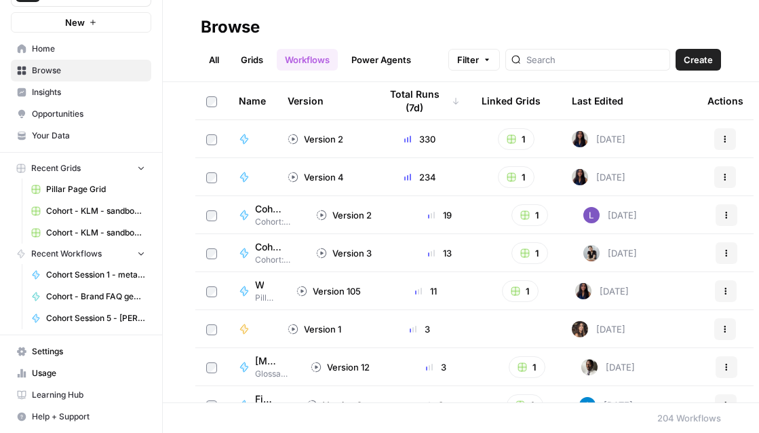
click at [218, 60] on link "All" at bounding box center [214, 60] width 26 height 22
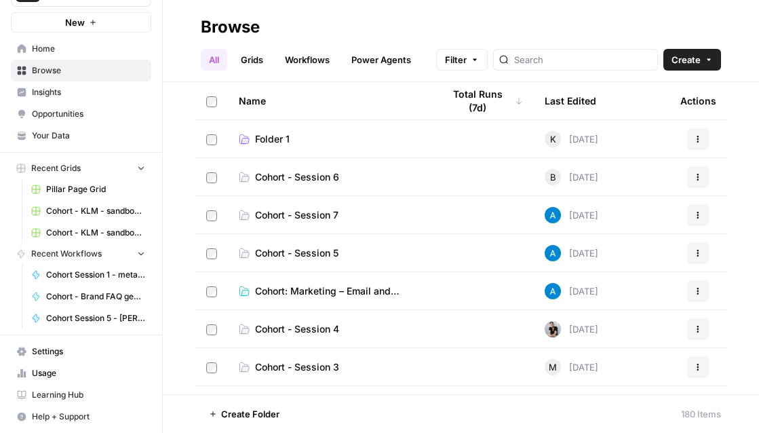
click at [320, 176] on span "Cohort - Session 6" at bounding box center [297, 177] width 84 height 14
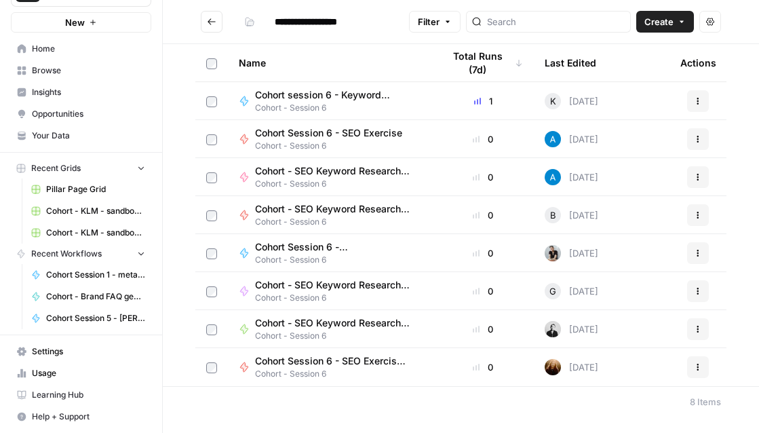
click at [654, 20] on span "Create" at bounding box center [658, 22] width 29 height 14
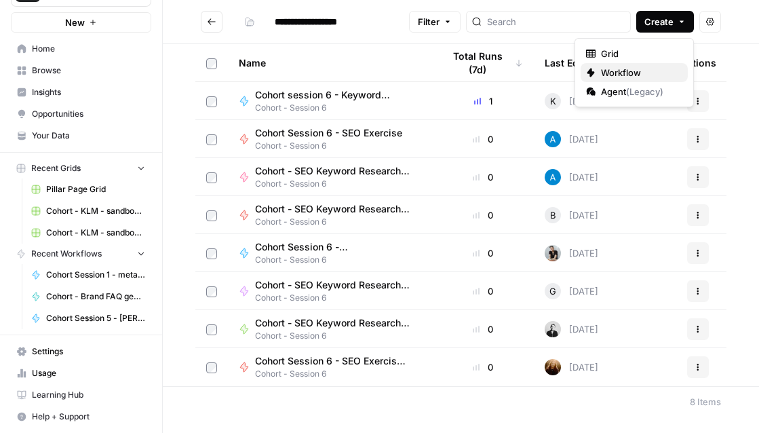
click at [633, 67] on span "Workflow" at bounding box center [639, 73] width 76 height 14
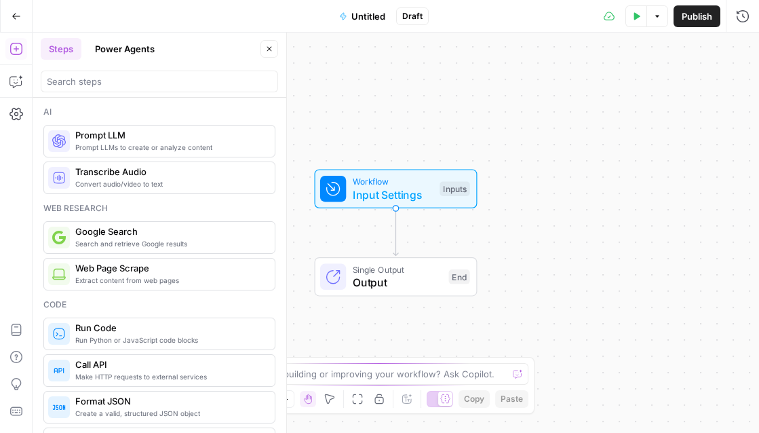
click at [364, 14] on span "Untitled" at bounding box center [368, 16] width 34 height 14
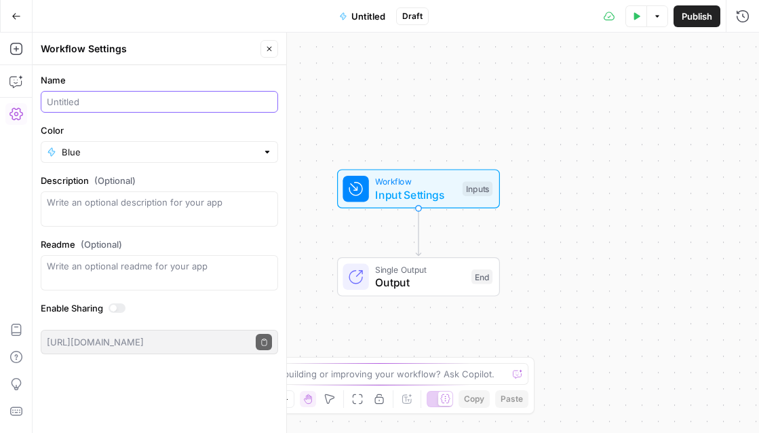
click at [109, 102] on input "Name" at bounding box center [159, 102] width 225 height 14
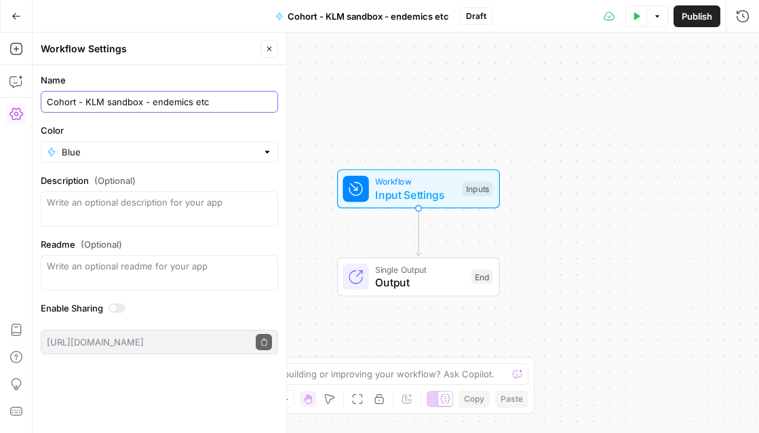
type input "Cohort - KLM sandbox - endemics etc"
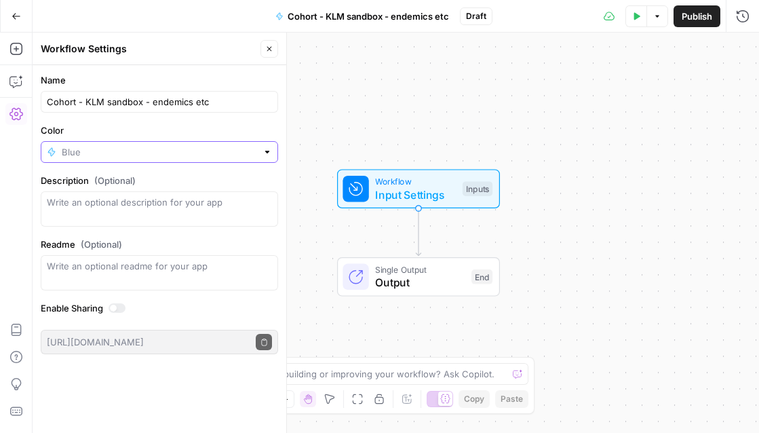
click at [239, 149] on input "Color" at bounding box center [159, 152] width 195 height 14
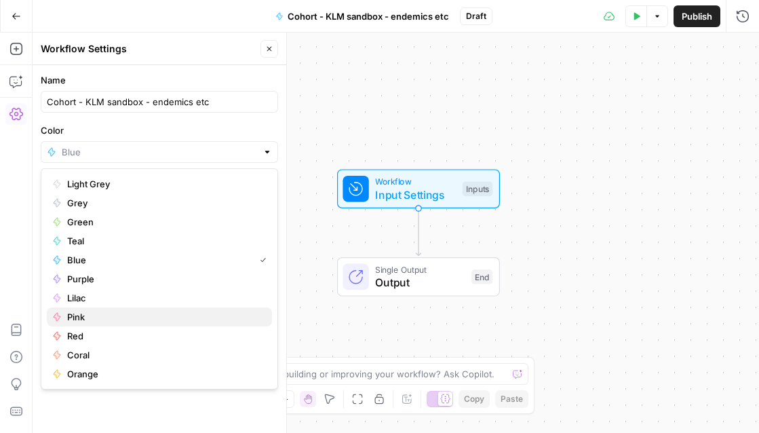
click at [106, 320] on span "Pink" at bounding box center [164, 317] width 194 height 14
type input "Pink"
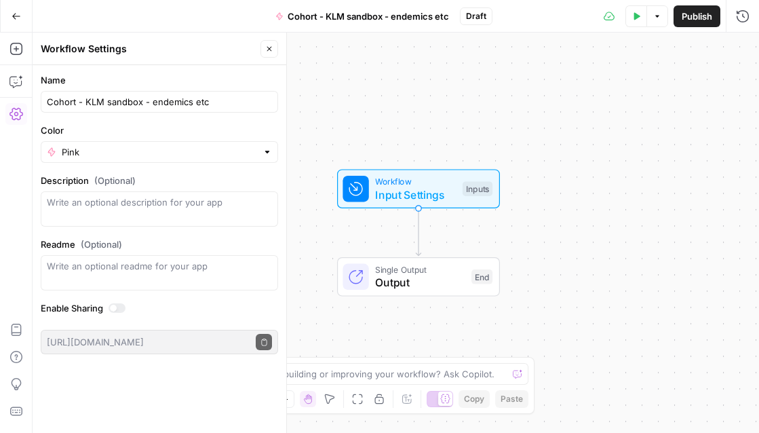
click at [341, 105] on div "Workflow Input Settings Inputs Single Output Output End" at bounding box center [396, 233] width 726 height 400
click at [464, 192] on div "Inputs" at bounding box center [477, 188] width 30 height 15
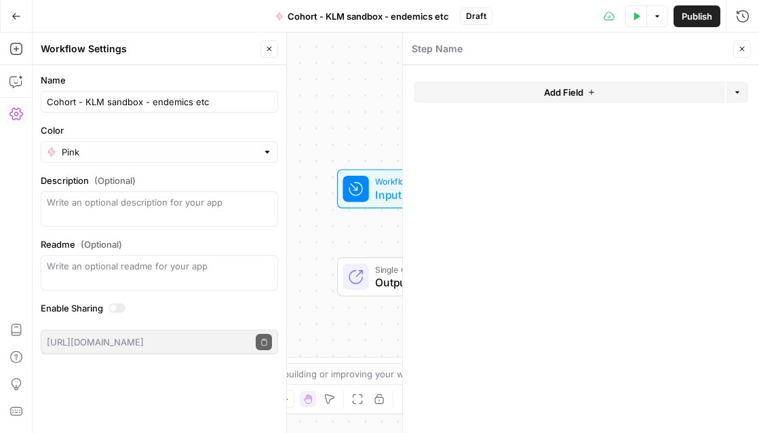
click at [461, 96] on button "Add Field" at bounding box center [569, 92] width 311 height 22
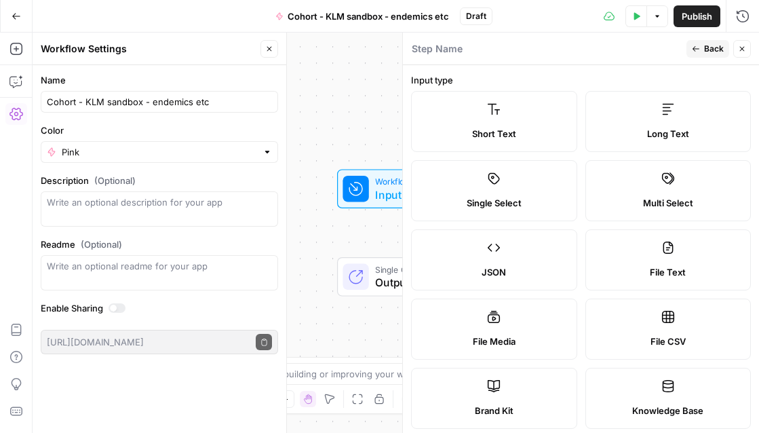
click at [619, 131] on div "Long Text" at bounding box center [668, 134] width 143 height 14
click at [747, 47] on button "Close" at bounding box center [742, 49] width 18 height 18
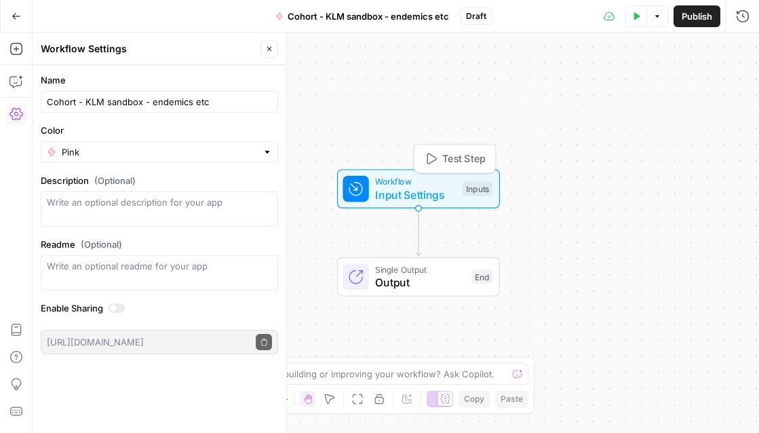
click at [435, 192] on span "Input Settings" at bounding box center [415, 194] width 81 height 16
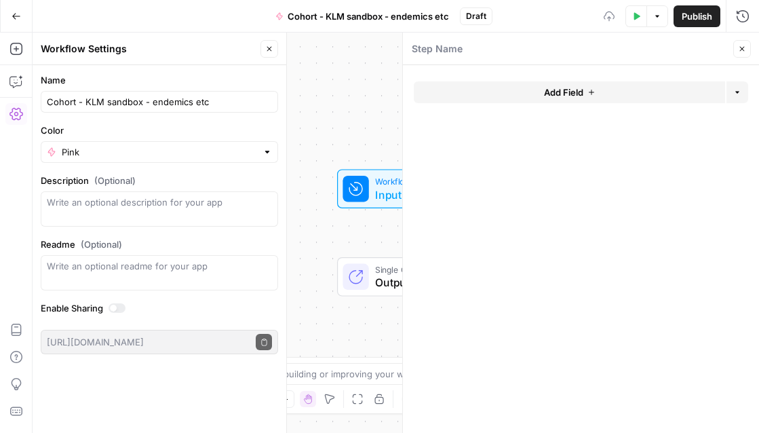
click at [531, 94] on button "Add Field" at bounding box center [569, 92] width 311 height 22
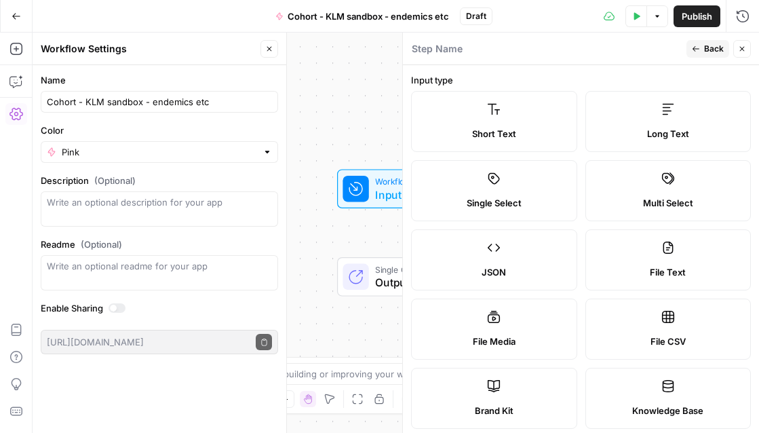
click at [645, 127] on div "Long Text" at bounding box center [668, 134] width 143 height 14
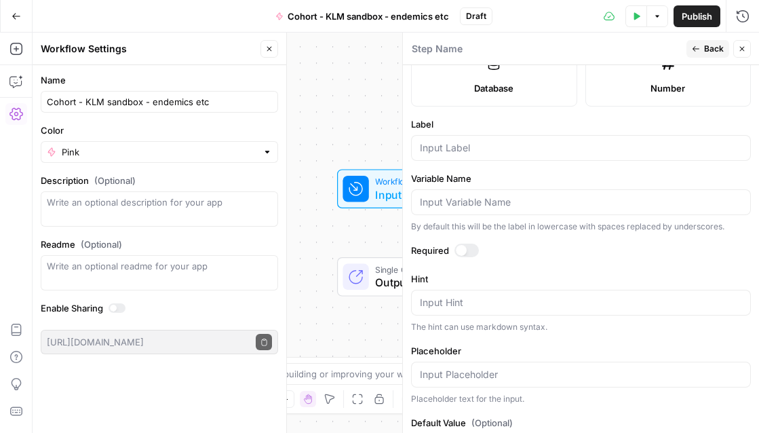
scroll to position [410, 0]
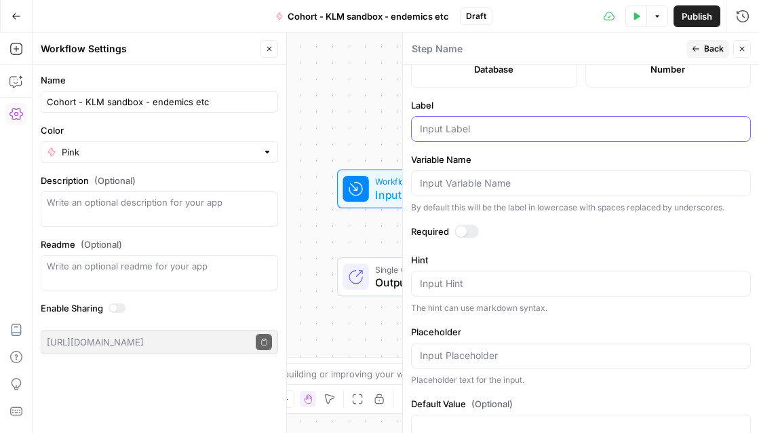
click at [451, 129] on input "Label" at bounding box center [581, 129] width 322 height 14
type input "Content article"
drag, startPoint x: 498, startPoint y: 134, endPoint x: 395, endPoint y: 134, distance: 103.0
click at [395, 134] on body "Klaviyo New Home Browse Insights Opportunities Your Data Recent Grids Pillar Pa…" at bounding box center [379, 216] width 759 height 433
drag, startPoint x: 502, startPoint y: 128, endPoint x: 412, endPoint y: 127, distance: 90.2
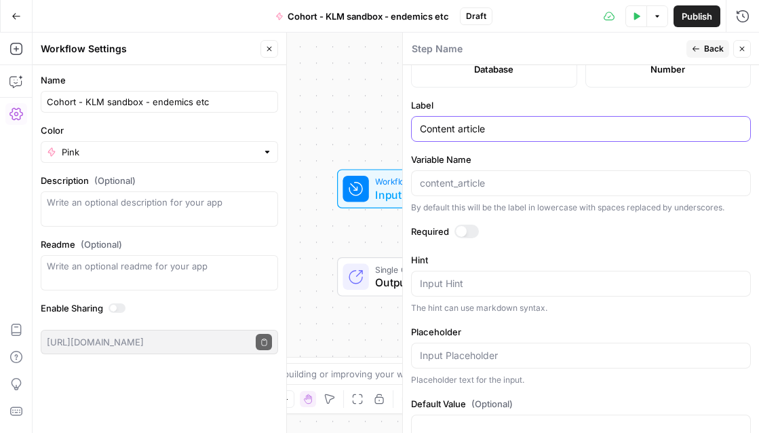
click at [412, 127] on div "Content article" at bounding box center [581, 129] width 340 height 26
type input "C"
type input "Event or content info"
click at [471, 228] on div at bounding box center [466, 231] width 24 height 14
click at [707, 52] on span "Back" at bounding box center [714, 49] width 20 height 12
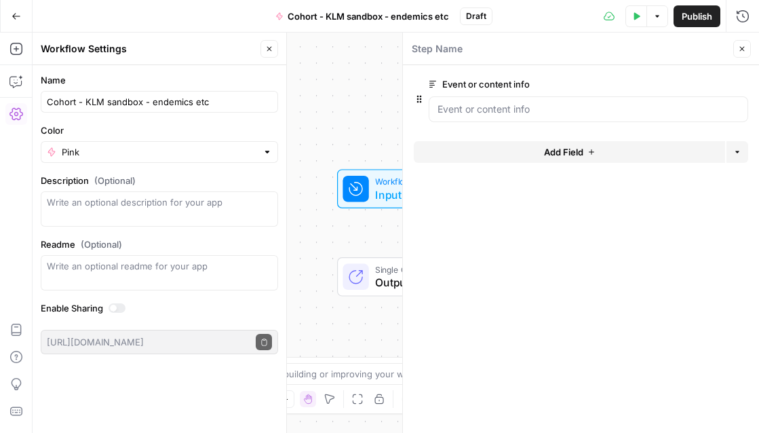
click at [571, 146] on span "Add Field" at bounding box center [563, 152] width 39 height 14
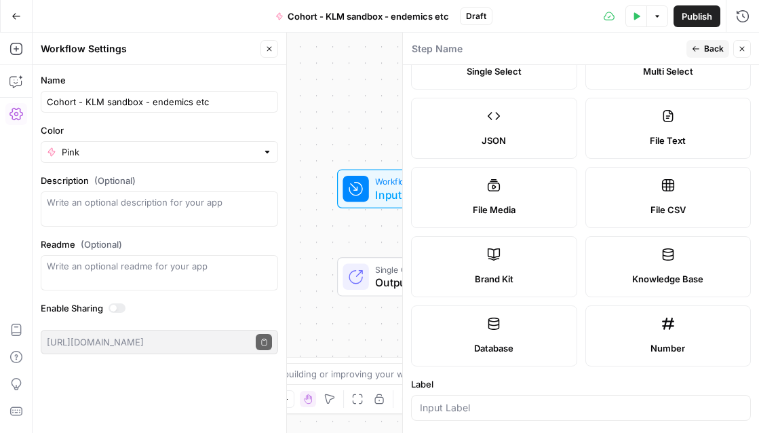
scroll to position [136, 0]
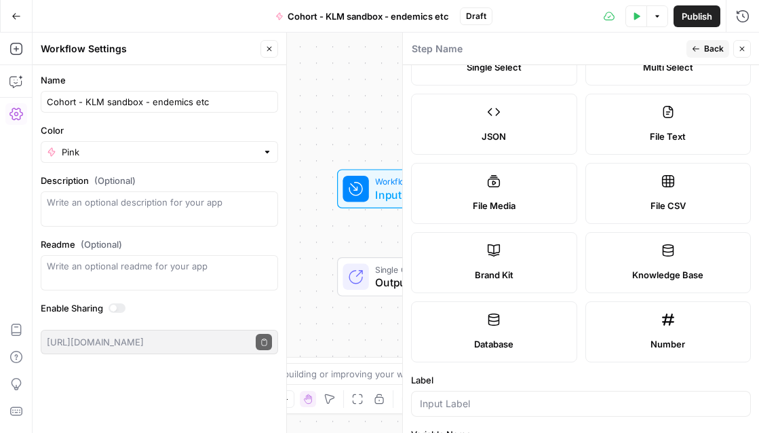
click at [521, 264] on label "Brand Kit" at bounding box center [494, 262] width 166 height 61
type input "Brand Kit"
type input "brand_kit"
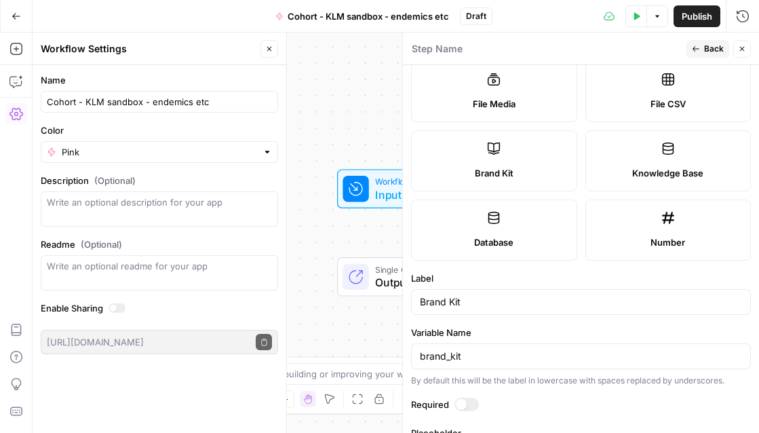
scroll to position [300, 0]
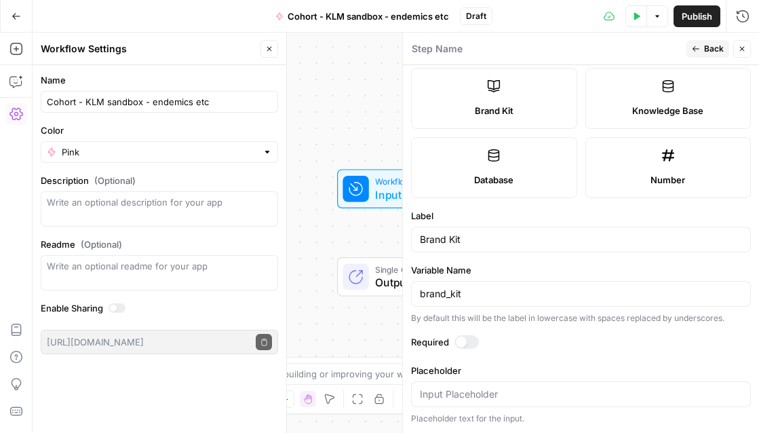
click at [476, 342] on div at bounding box center [466, 342] width 24 height 14
click at [717, 52] on span "Back" at bounding box center [714, 49] width 20 height 12
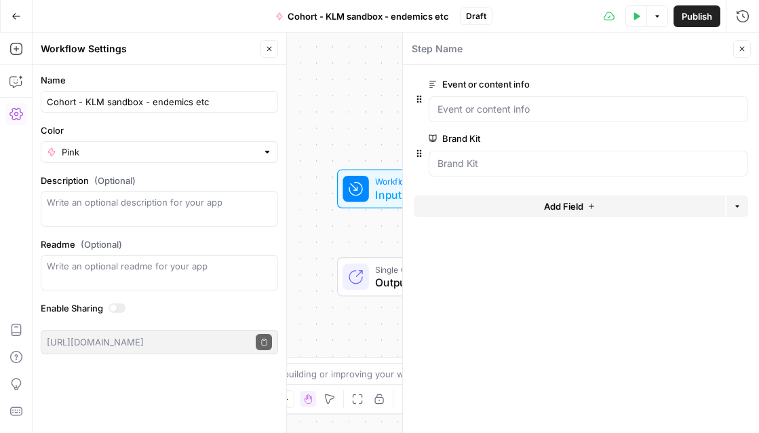
click at [740, 46] on icon "button" at bounding box center [742, 49] width 8 height 8
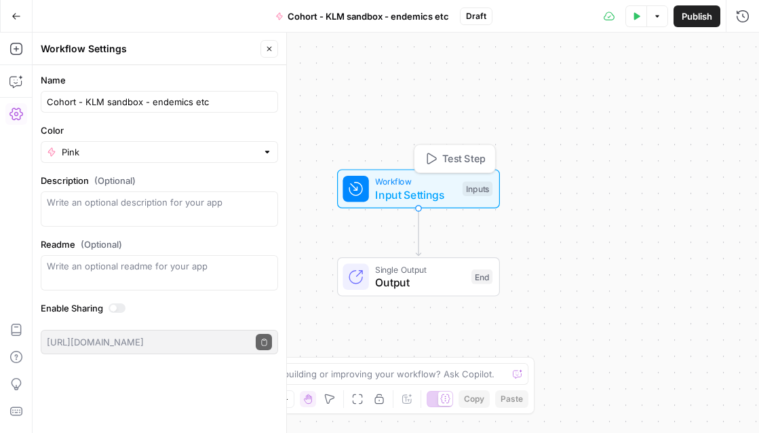
click at [435, 182] on span "Workflow" at bounding box center [415, 181] width 81 height 13
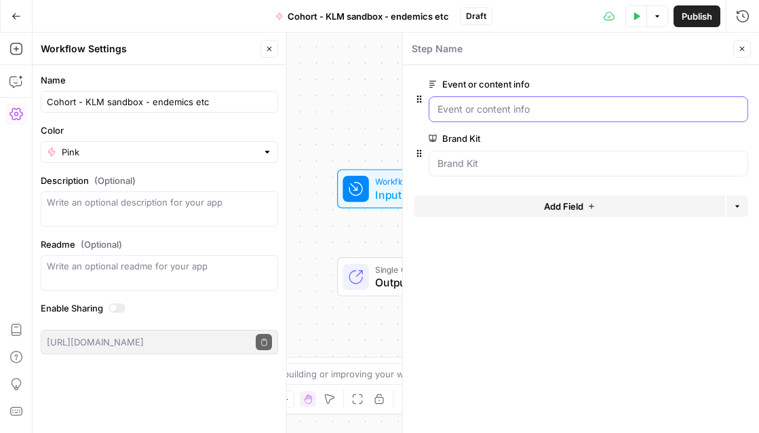
click at [603, 110] on info "Event or content info" at bounding box center [588, 109] width 302 height 14
click at [586, 108] on info "Event or content info" at bounding box center [588, 109] width 302 height 14
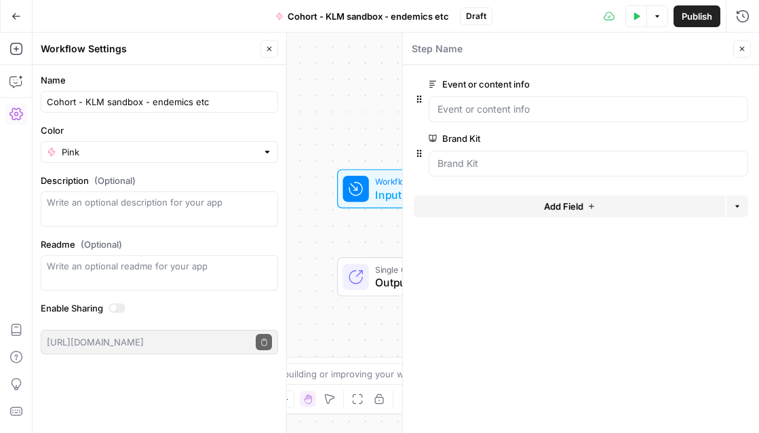
click at [693, 83] on span "edit field" at bounding box center [697, 84] width 30 height 11
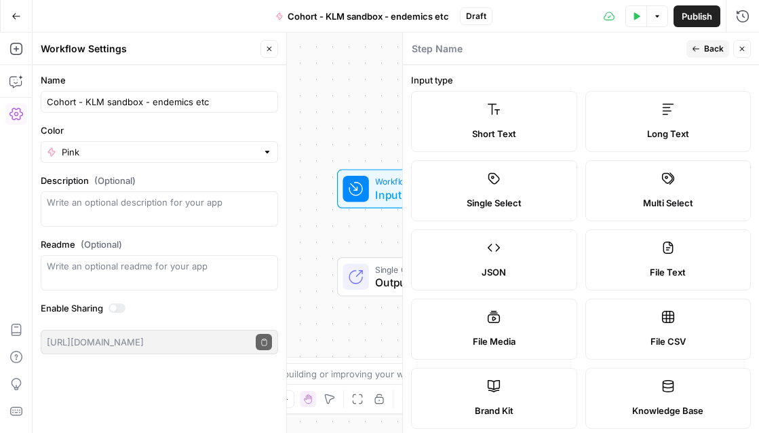
click at [747, 49] on button "Close" at bounding box center [742, 49] width 18 height 18
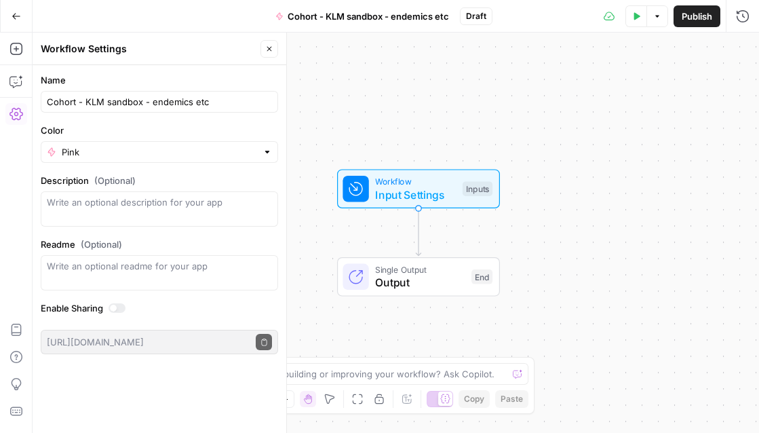
click at [447, 189] on span "Input Settings" at bounding box center [415, 194] width 81 height 16
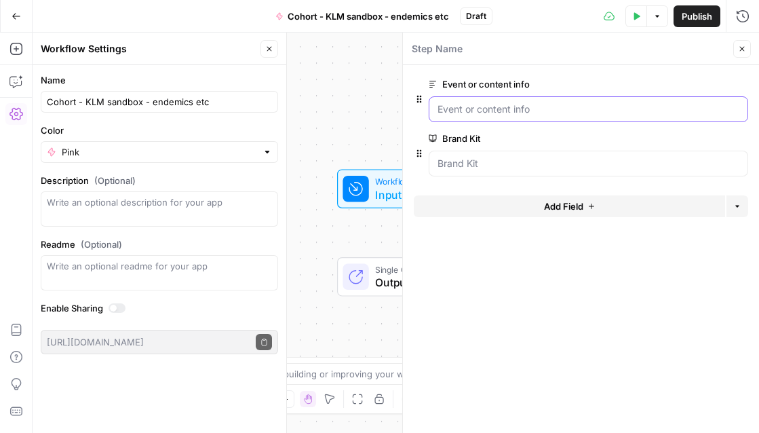
click at [519, 111] on info "Event or content info" at bounding box center [588, 109] width 302 height 14
click at [532, 111] on info "Event or content info" at bounding box center [588, 109] width 302 height 14
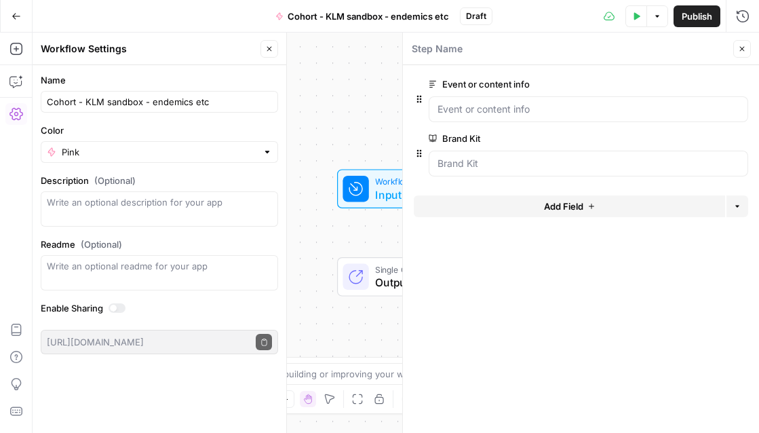
click at [696, 87] on span "edit field" at bounding box center [697, 84] width 30 height 11
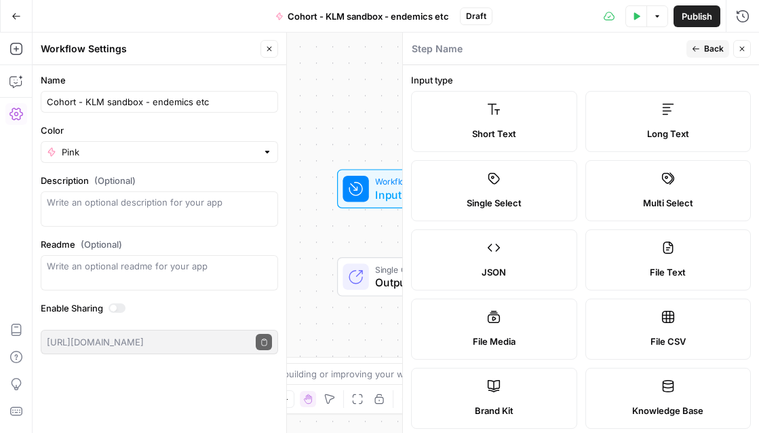
click at [742, 47] on icon "button" at bounding box center [742, 49] width 8 height 8
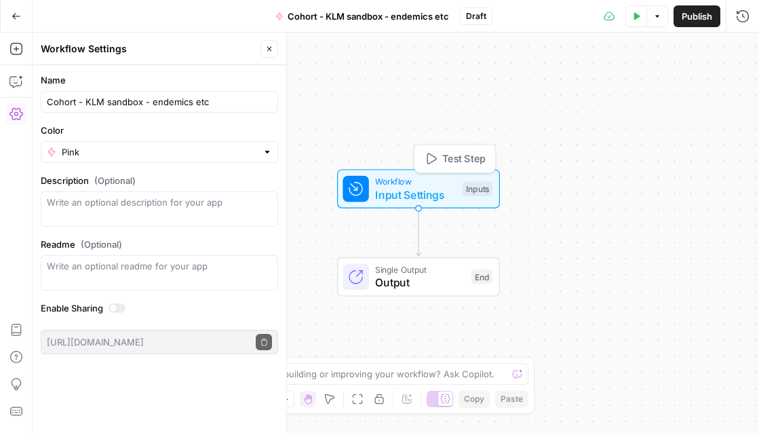
click at [448, 157] on span "Test Step" at bounding box center [463, 158] width 43 height 15
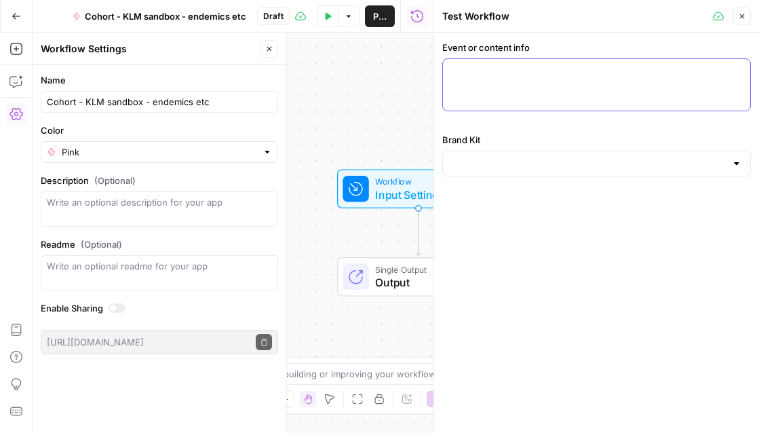
click at [477, 71] on textarea "Event or content info" at bounding box center [596, 71] width 291 height 14
paste textarea "Title: Inside the BFCM mindset: How EZ Bombs stays agile, calm, and in control …"
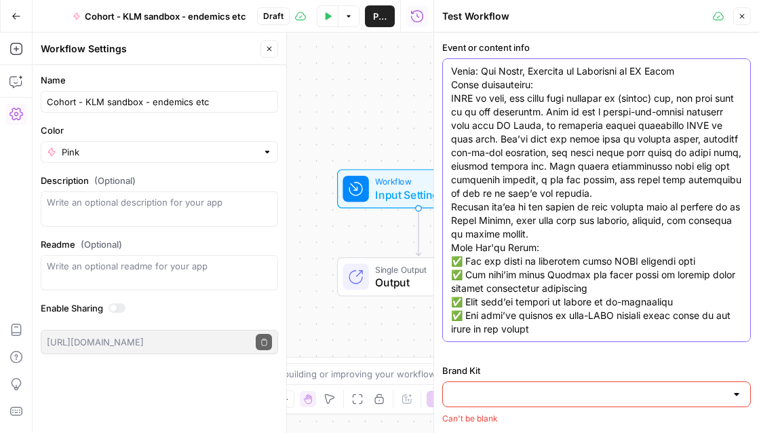
drag, startPoint x: 540, startPoint y: 83, endPoint x: 439, endPoint y: 83, distance: 101.0
click at [439, 83] on div "Test Workflow Close Event or content info Brand Kit Can't be blank" at bounding box center [595, 216] width 325 height 433
click at [565, 330] on textarea "Event or content info" at bounding box center [596, 172] width 291 height 325
click at [618, 309] on textarea "Event or content info" at bounding box center [596, 172] width 291 height 325
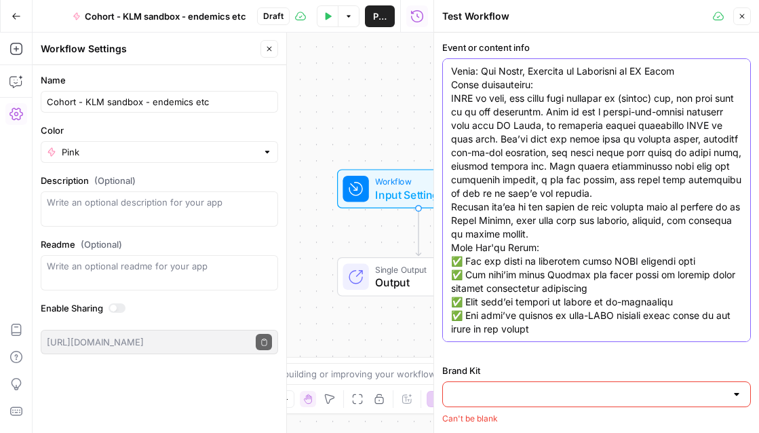
paste textarea "Why this topic? Given what we’re covering in October (BFCM 2025 Final Stretch: …"
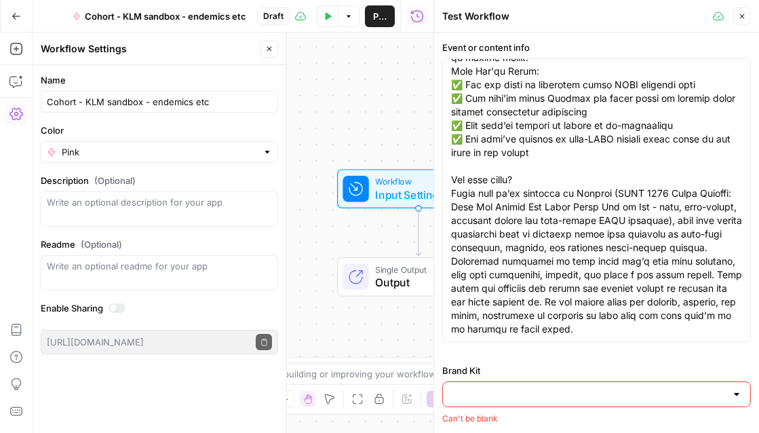
click at [580, 392] on input "Brand Kit" at bounding box center [588, 394] width 275 height 14
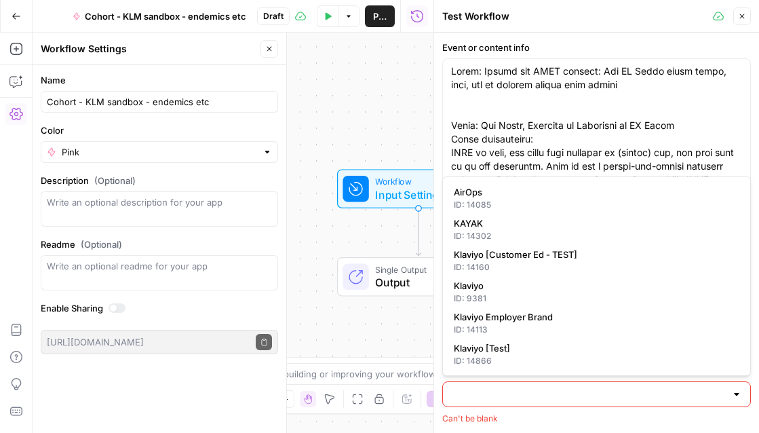
click at [581, 396] on input "Brand Kit" at bounding box center [588, 394] width 275 height 14
click at [659, 45] on label "Event or content info" at bounding box center [596, 48] width 308 height 14
click at [659, 64] on textarea "Event or content info" at bounding box center [596, 315] width 291 height 502
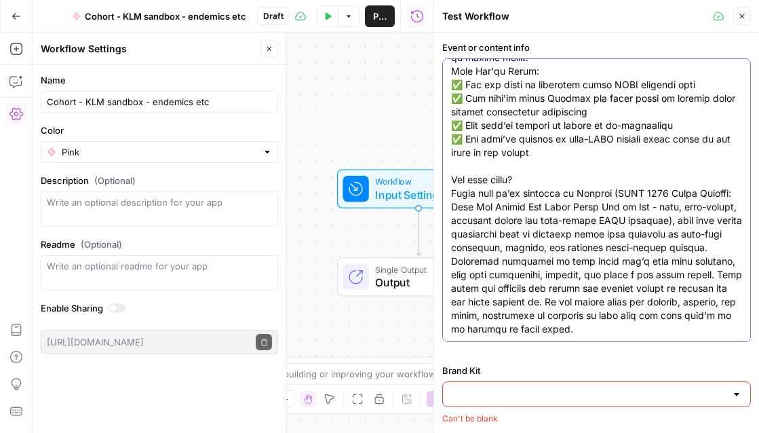
scroll to position [244, 0]
type textarea "Title: Inside the BFCM mindset: How EZ Bombs stays agile, calm, and in control …"
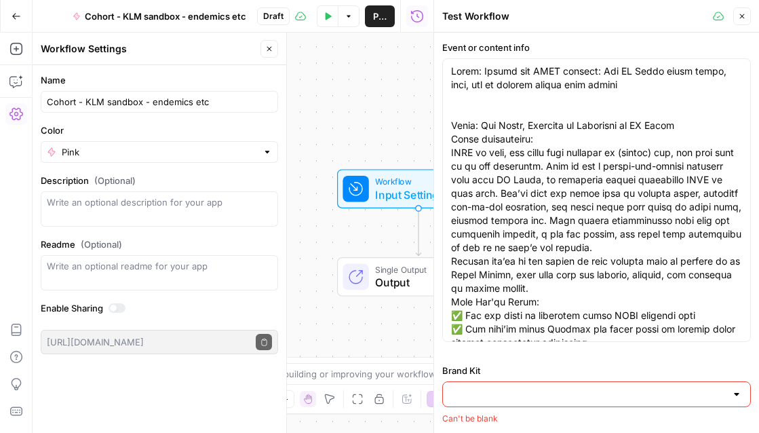
click at [732, 393] on div at bounding box center [736, 394] width 11 height 14
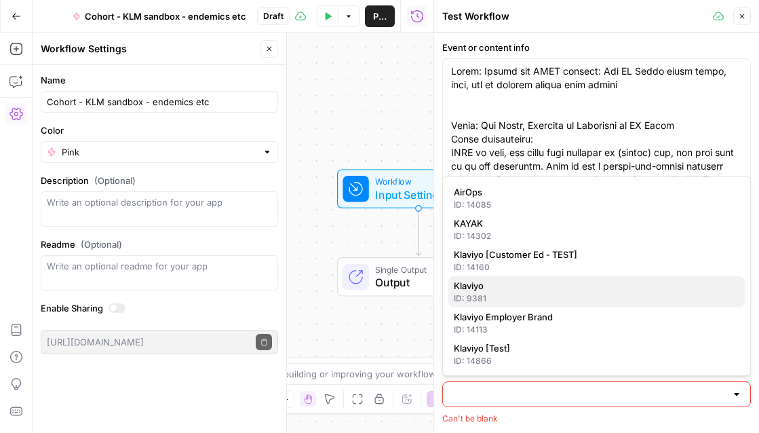
click at [491, 283] on span "Klaviyo" at bounding box center [594, 286] width 280 height 14
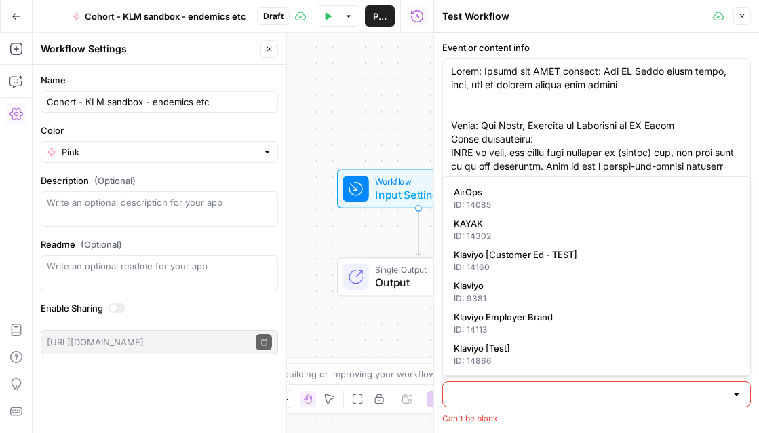
type input "Klaviyo"
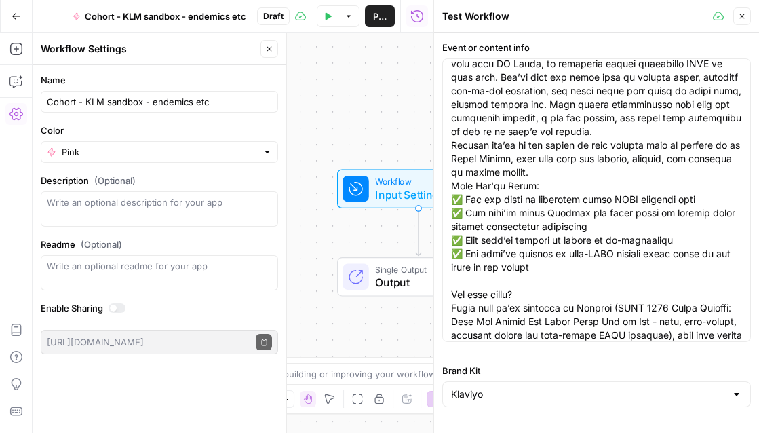
scroll to position [244, 0]
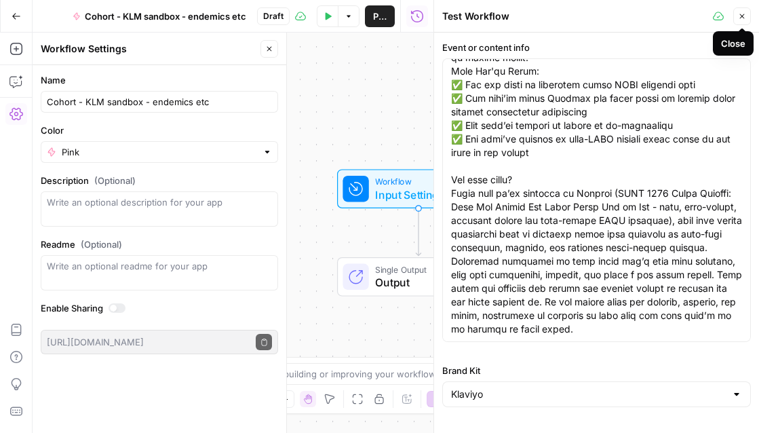
click at [742, 14] on icon "button" at bounding box center [742, 16] width 8 height 8
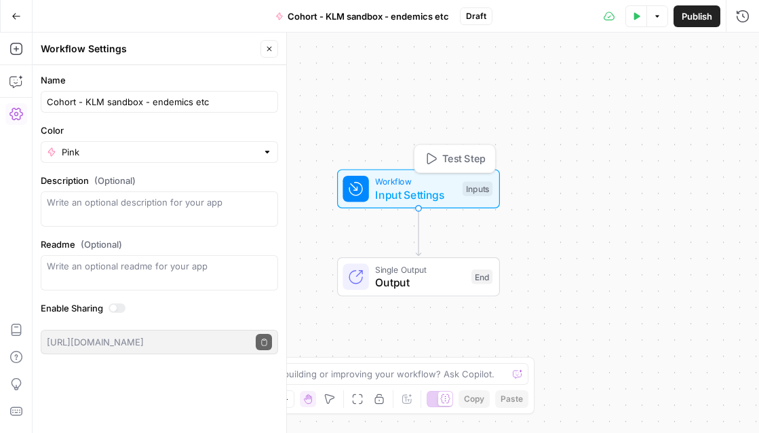
click at [443, 161] on span "Test Step" at bounding box center [463, 158] width 43 height 15
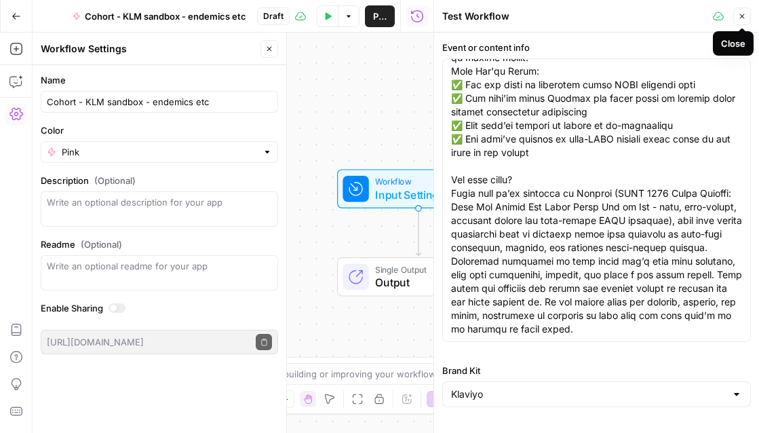
click at [742, 18] on icon "button" at bounding box center [742, 16] width 8 height 8
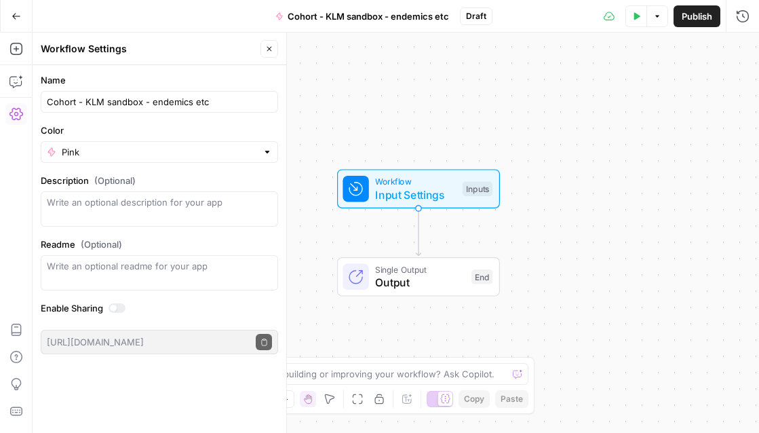
click at [268, 52] on icon "button" at bounding box center [269, 49] width 8 height 8
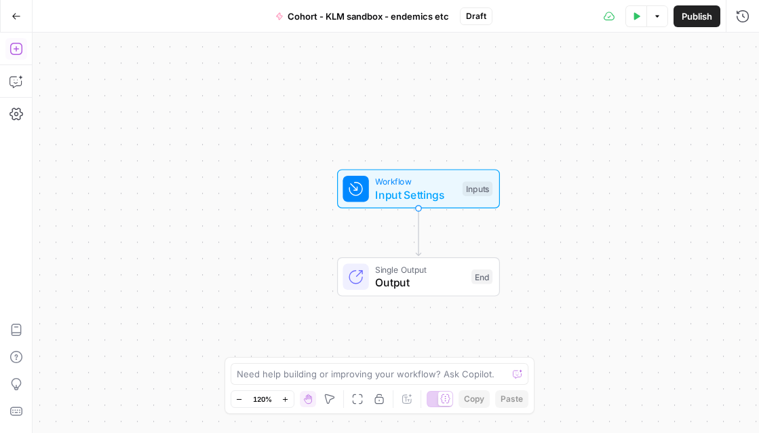
click at [11, 49] on icon "button" at bounding box center [16, 49] width 14 height 14
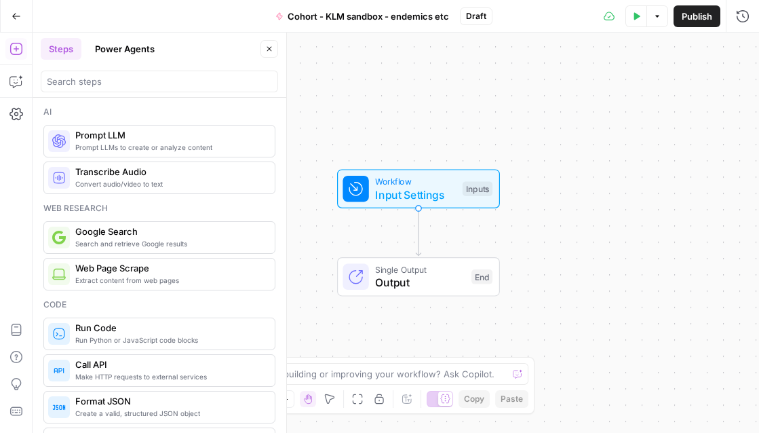
click at [145, 145] on span "Prompt LLMs to create or analyze content" at bounding box center [169, 147] width 188 height 11
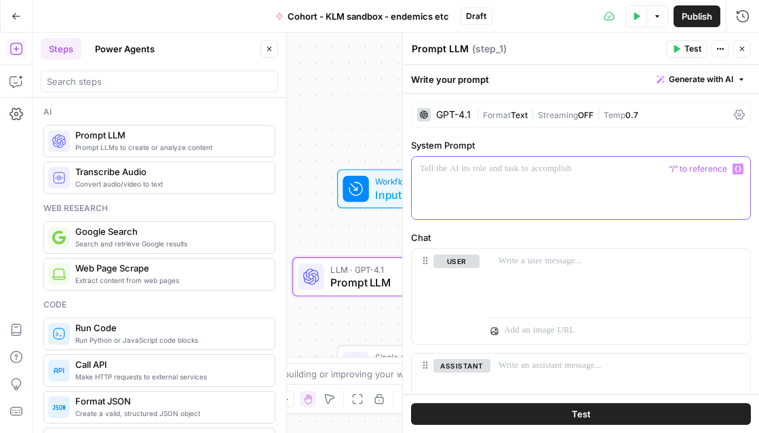
click at [464, 170] on p at bounding box center [581, 169] width 322 height 14
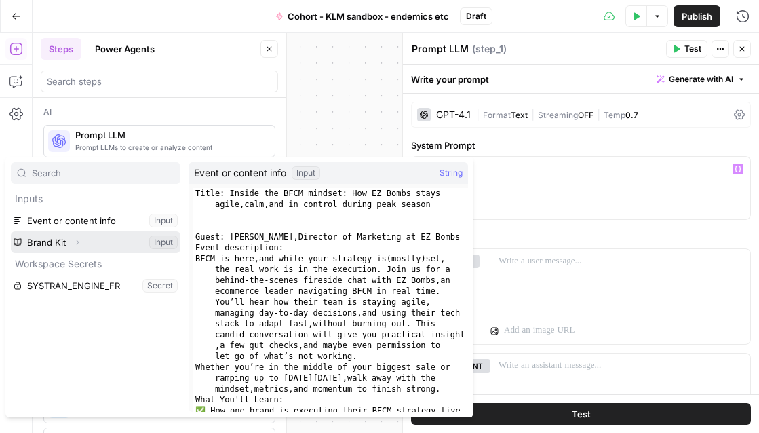
click at [66, 239] on button "Select variable Brand Kit" at bounding box center [95, 242] width 169 height 22
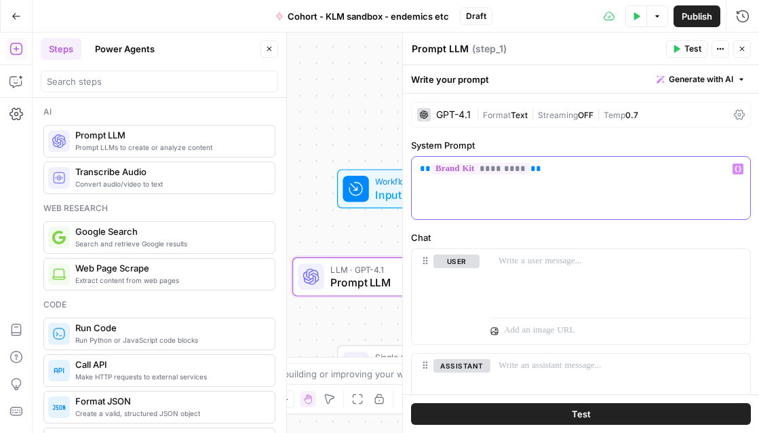
drag, startPoint x: 563, startPoint y: 178, endPoint x: 378, endPoint y: 177, distance: 185.1
click at [378, 177] on body "Klaviyo New Home Browse Insights Opportunities Your Data Recent Grids Pillar Pa…" at bounding box center [379, 216] width 759 height 433
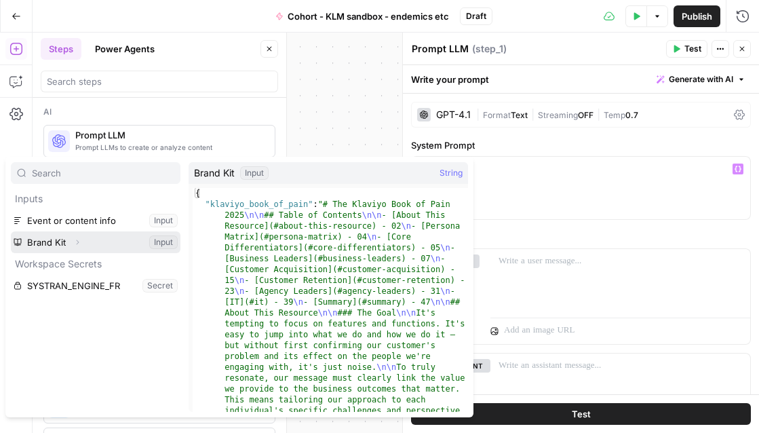
click at [73, 240] on icon "button" at bounding box center [77, 242] width 8 height 8
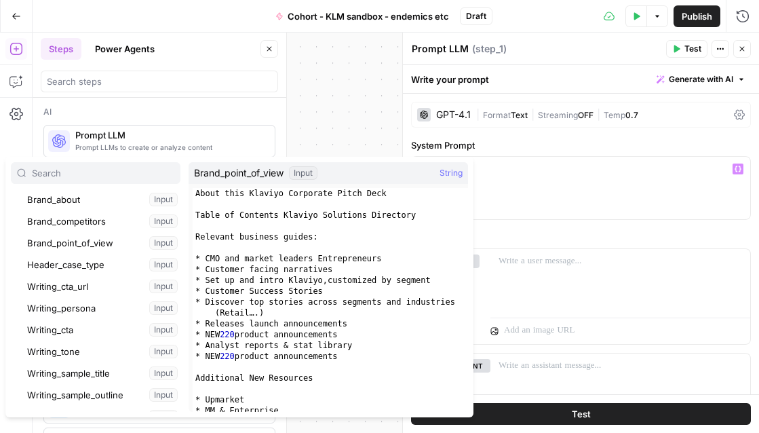
scroll to position [176, 0]
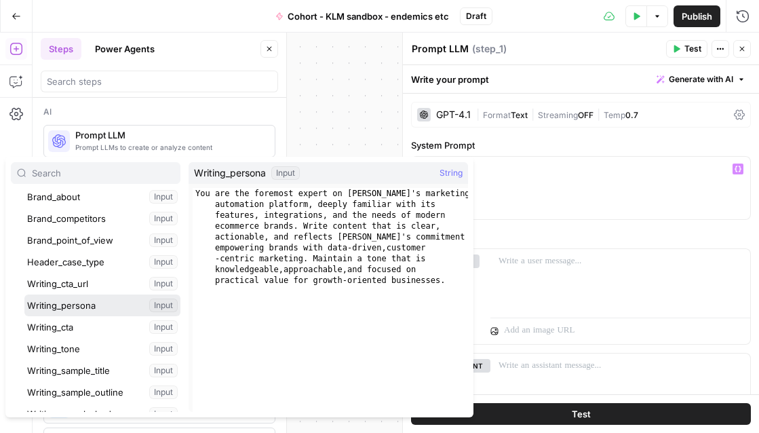
click at [80, 306] on button "Select variable Writing_persona" at bounding box center [102, 305] width 156 height 22
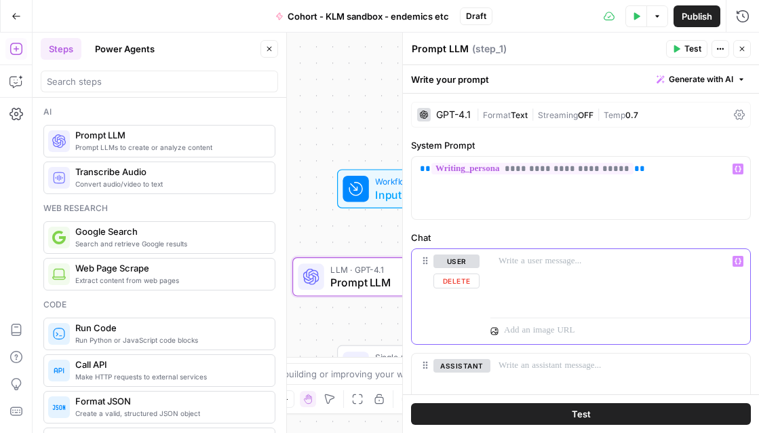
click at [540, 262] on p at bounding box center [619, 261] width 243 height 14
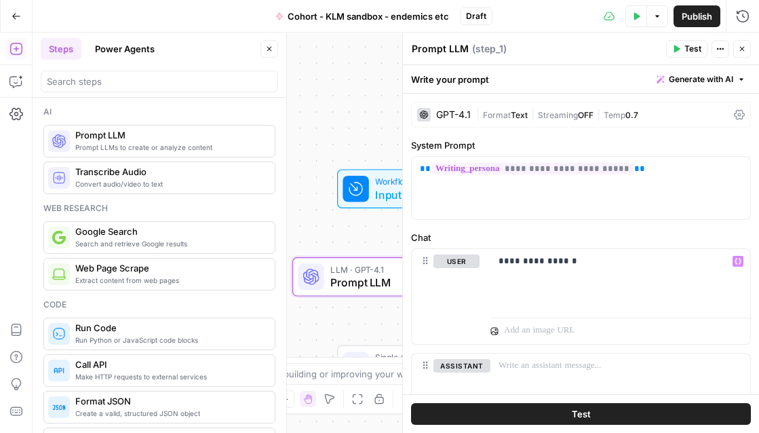
click at [454, 110] on div "GPT-4.1" at bounding box center [453, 114] width 35 height 9
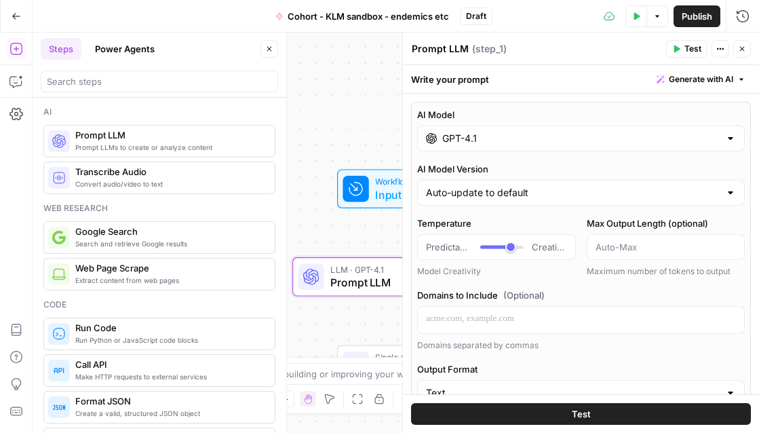
click at [601, 140] on input "GPT-4.1" at bounding box center [580, 139] width 277 height 14
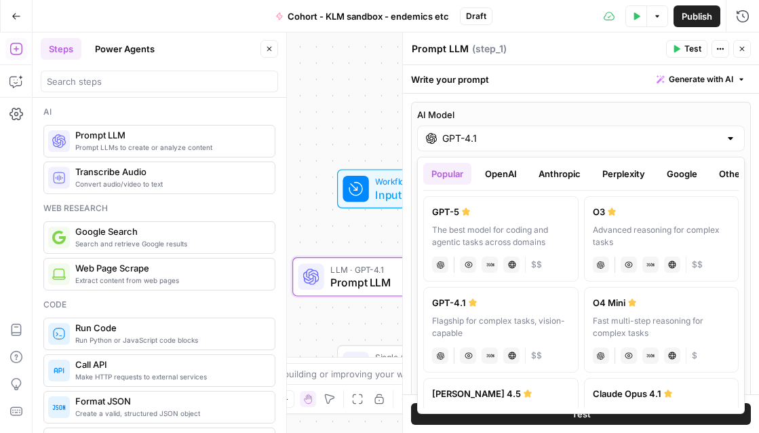
click at [558, 168] on button "Anthropic" at bounding box center [559, 174] width 58 height 22
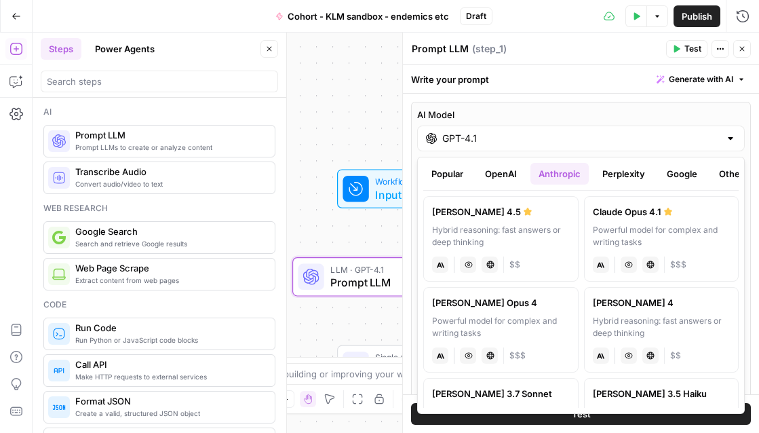
click at [557, 233] on div "Hybrid reasoning: fast answers or deep thinking" at bounding box center [501, 236] width 138 height 24
type input "[PERSON_NAME] 4.5"
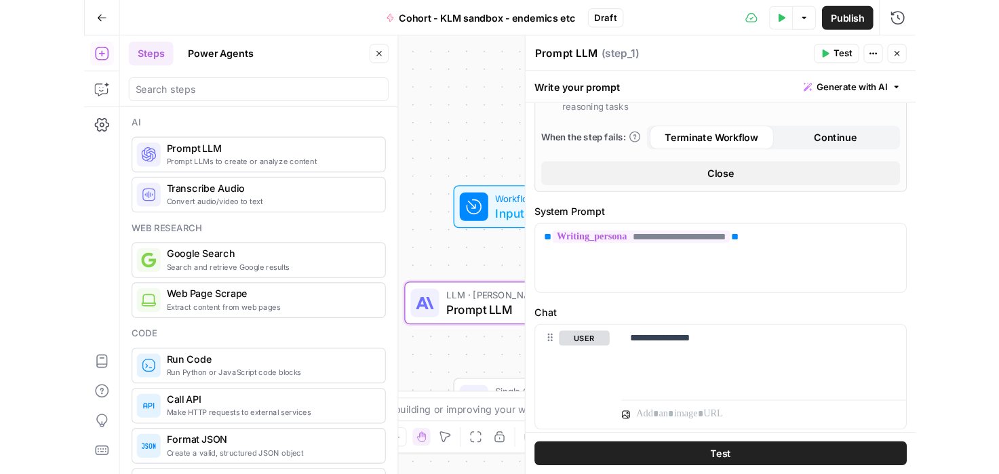
scroll to position [365, 0]
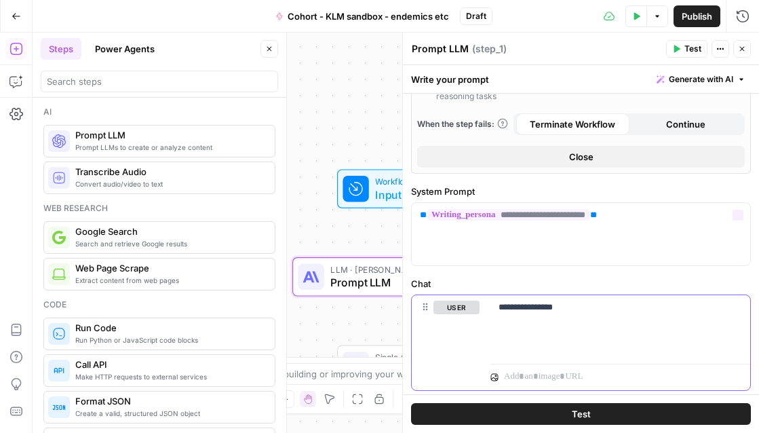
click at [607, 310] on p "**********" at bounding box center [619, 307] width 243 height 14
drag, startPoint x: 630, startPoint y: 319, endPoint x: 673, endPoint y: 308, distance: 44.1
click at [673, 308] on p "**********" at bounding box center [619, 313] width 243 height 27
click at [741, 303] on button "Variables Menu" at bounding box center [737, 307] width 11 height 11
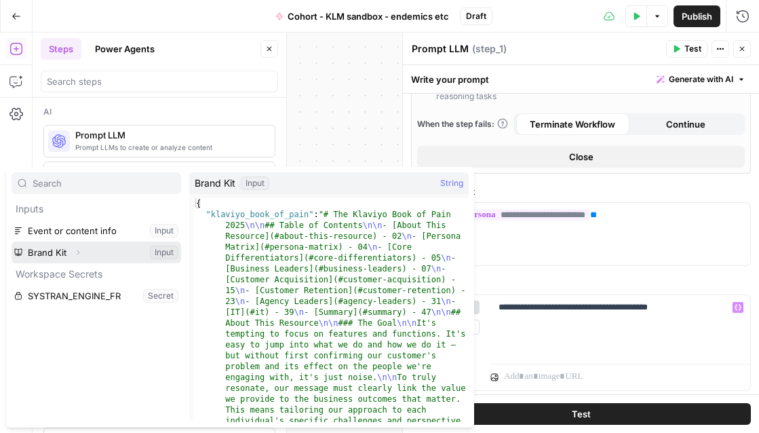
click at [77, 251] on icon "button" at bounding box center [78, 252] width 8 height 8
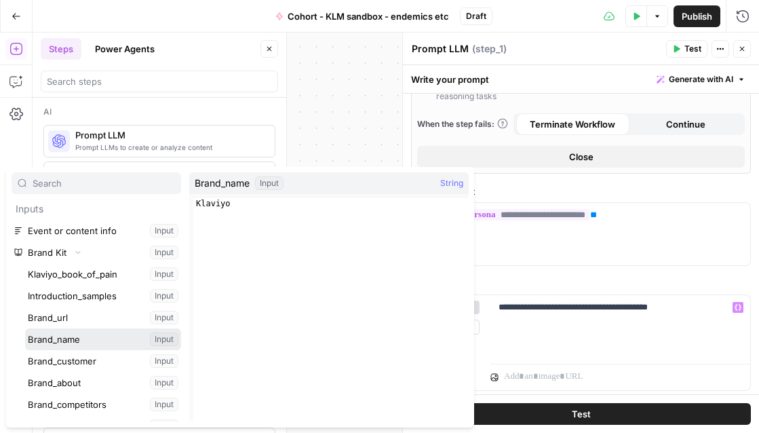
click at [121, 340] on button "Select variable Brand_name" at bounding box center [103, 339] width 156 height 22
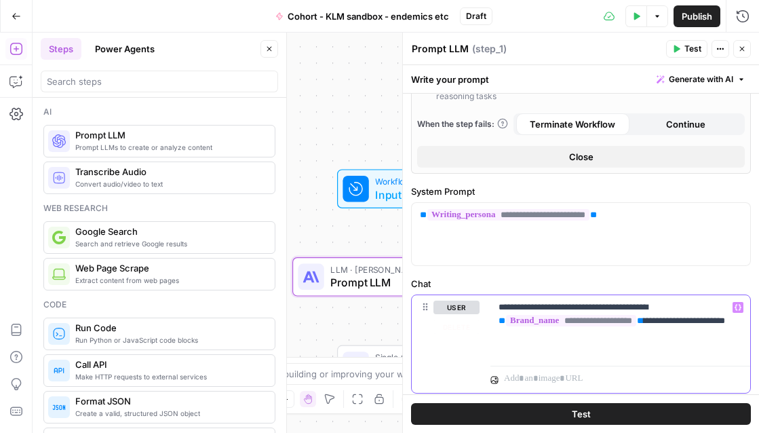
click at [736, 309] on icon "button" at bounding box center [737, 307] width 7 height 6
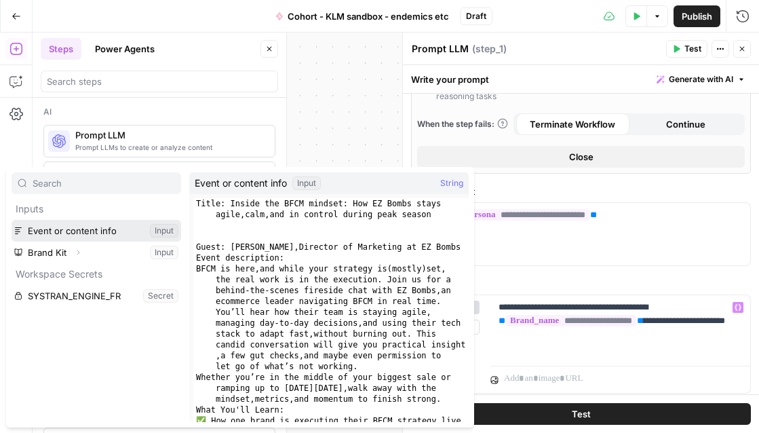
click at [111, 228] on button "Select variable Event or content info" at bounding box center [96, 231] width 169 height 22
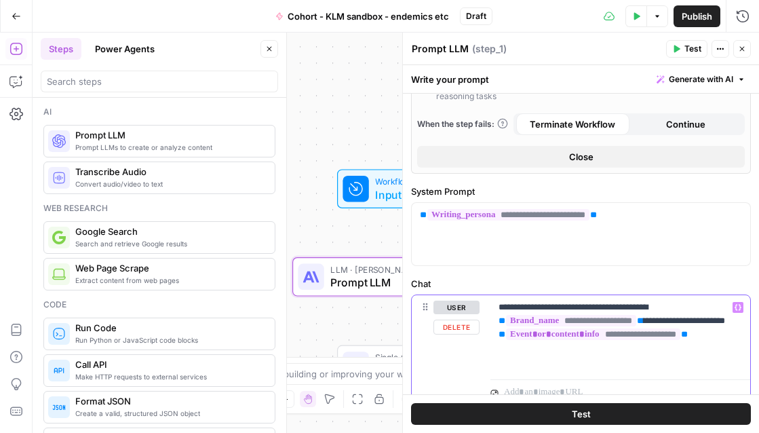
click at [675, 307] on p "**********" at bounding box center [619, 334] width 243 height 68
click at [693, 321] on p "**********" at bounding box center [619, 334] width 243 height 68
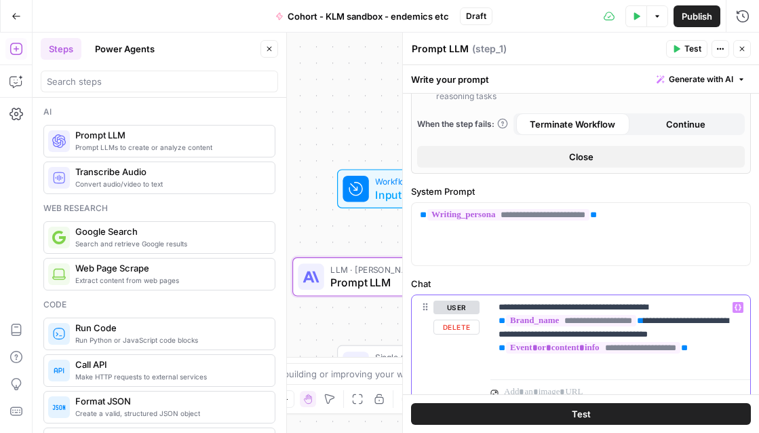
click at [725, 352] on p "**********" at bounding box center [619, 334] width 243 height 68
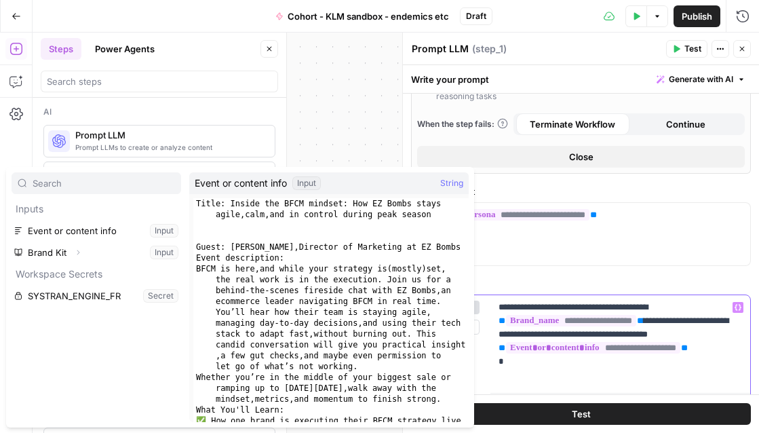
click at [730, 346] on p "**********" at bounding box center [619, 340] width 243 height 81
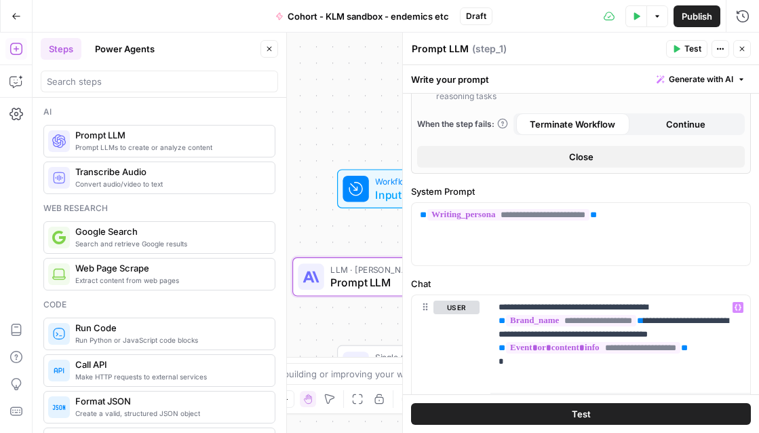
click at [752, 335] on div "**********" at bounding box center [581, 146] width 356 height 835
click at [743, 340] on div "**********" at bounding box center [620, 341] width 260 height 92
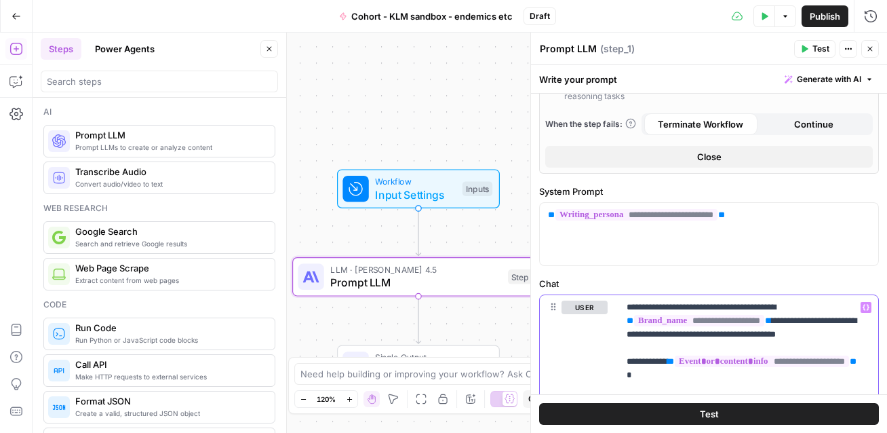
click at [624, 378] on div "**********" at bounding box center [748, 354] width 260 height 119
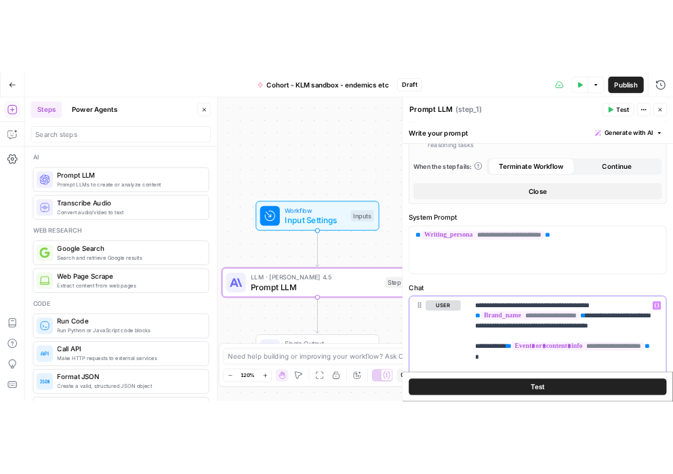
scroll to position [0, 0]
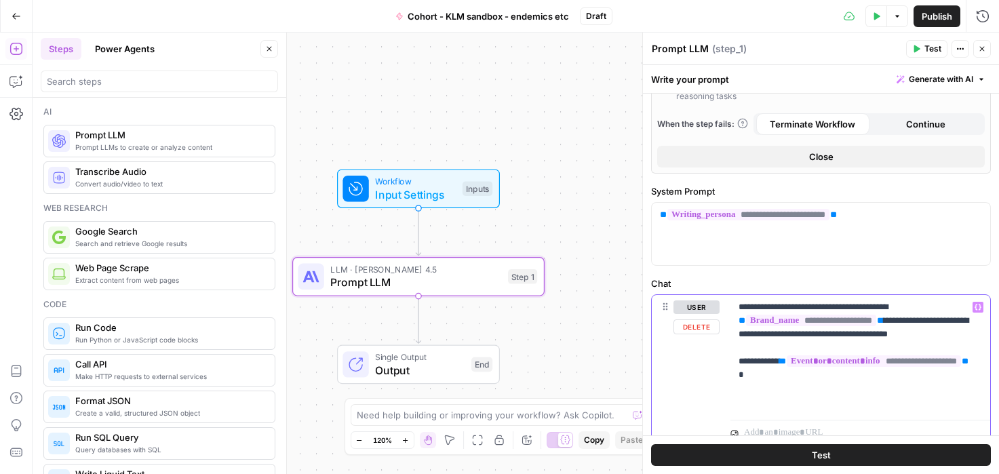
click at [750, 392] on p "**********" at bounding box center [859, 354] width 243 height 108
click at [734, 378] on div "**********" at bounding box center [860, 354] width 260 height 119
click at [758, 377] on p "**********" at bounding box center [859, 354] width 243 height 108
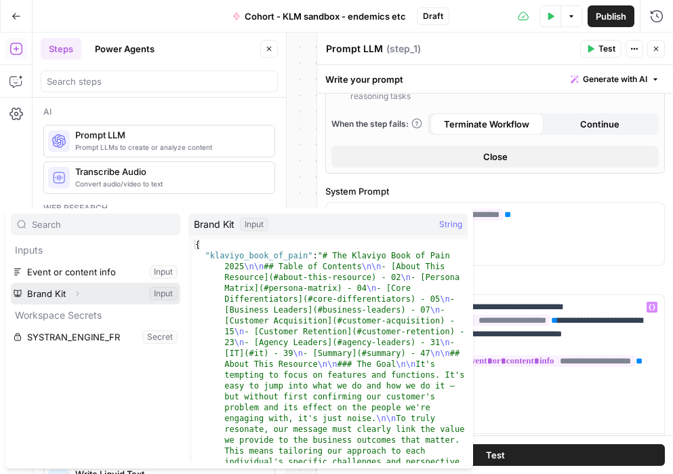
click at [76, 294] on icon "button" at bounding box center [77, 293] width 8 height 8
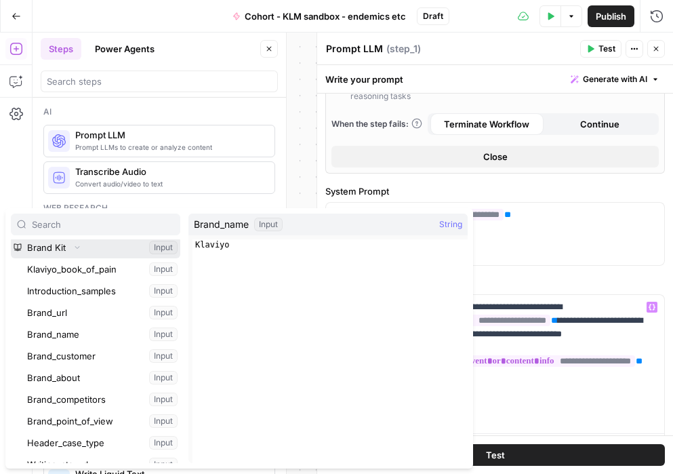
scroll to position [66, 0]
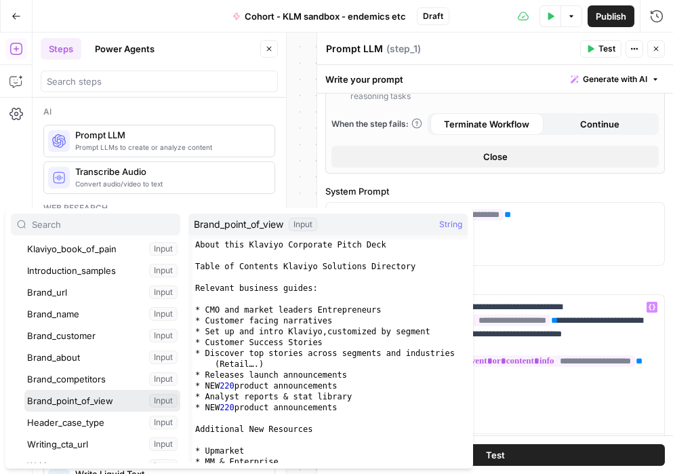
click at [94, 395] on button "Select variable Brand_point_of_view" at bounding box center [102, 401] width 156 height 22
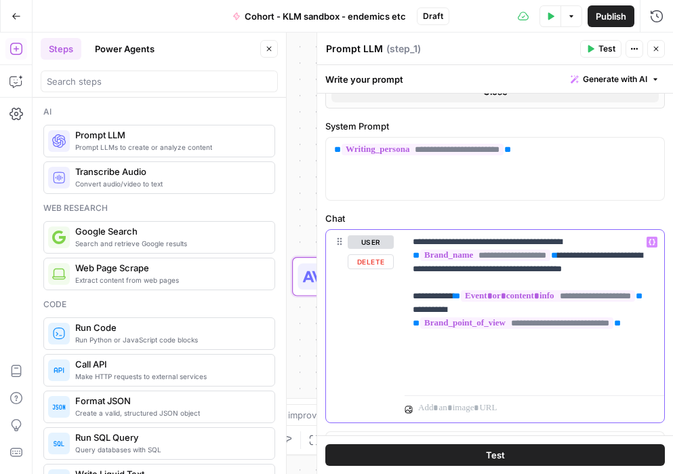
scroll to position [451, 0]
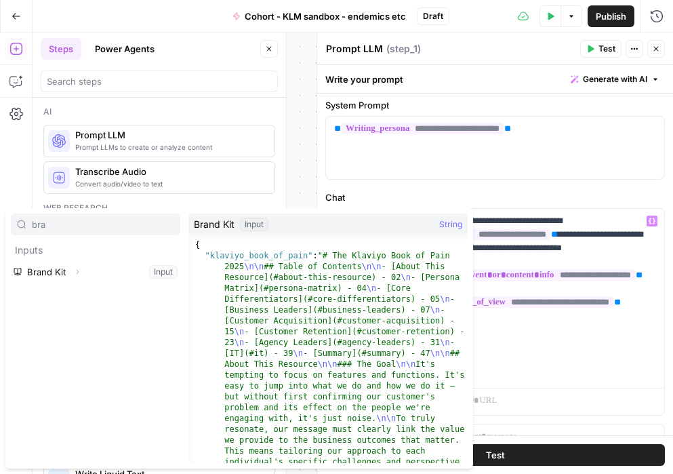
type input "bra"
click at [75, 272] on icon "button" at bounding box center [77, 272] width 8 height 8
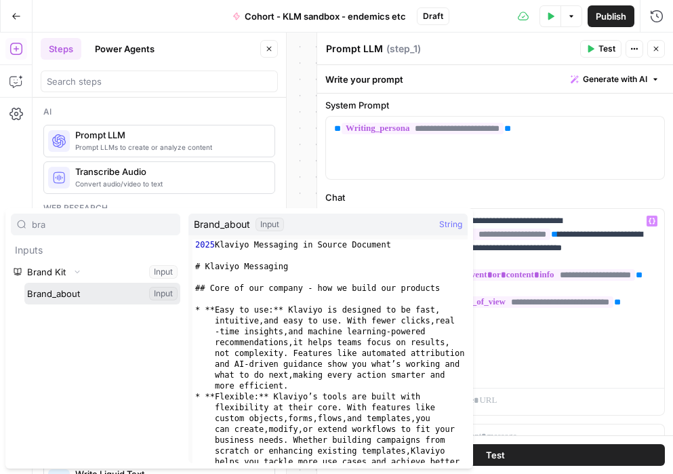
click at [71, 292] on button "Select variable Brand_about" at bounding box center [102, 294] width 156 height 22
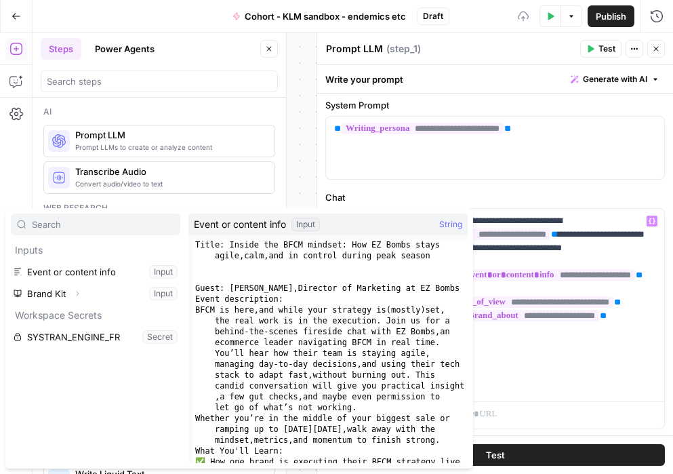
type input "b"
click at [79, 292] on icon "button" at bounding box center [77, 293] width 8 height 8
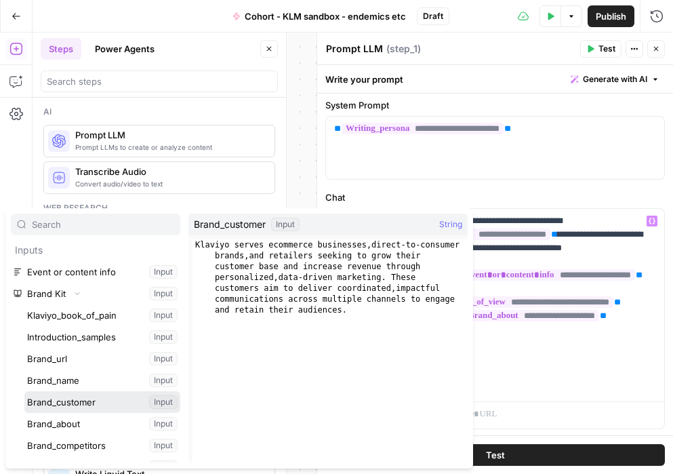
click at [86, 406] on button "Select variable Brand_customer" at bounding box center [102, 402] width 156 height 22
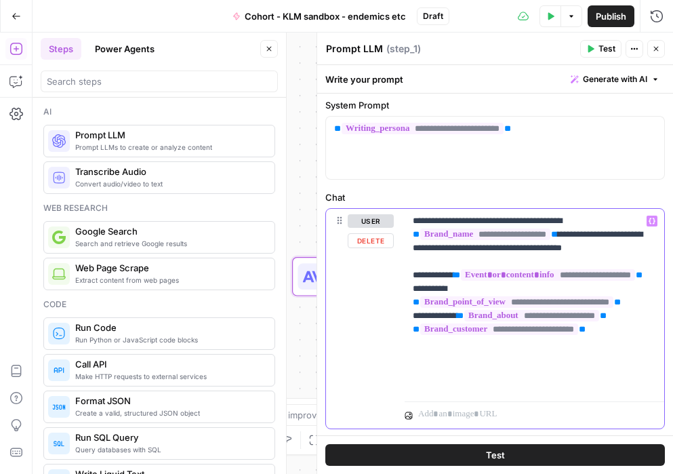
click at [643, 361] on p "**********" at bounding box center [534, 302] width 243 height 176
click at [624, 304] on p "**********" at bounding box center [534, 302] width 243 height 176
click at [637, 363] on p "**********" at bounding box center [534, 302] width 243 height 176
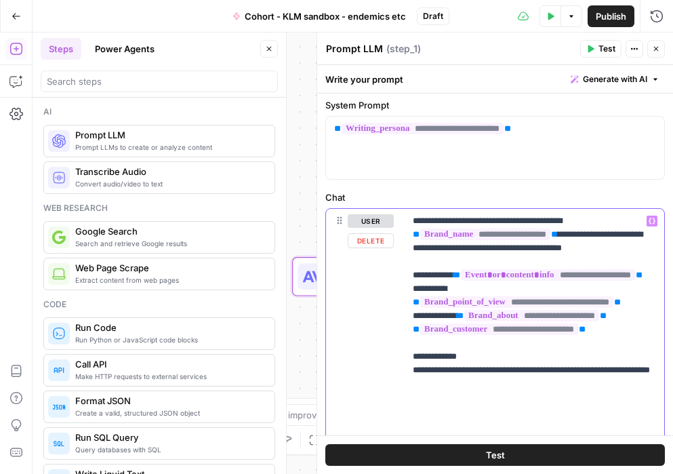
drag, startPoint x: 540, startPoint y: 222, endPoint x: 489, endPoint y: 224, distance: 50.2
click at [489, 224] on p "**********" at bounding box center [534, 329] width 243 height 230
click at [619, 236] on p "**********" at bounding box center [534, 329] width 243 height 230
click at [513, 424] on p "**********" at bounding box center [534, 336] width 243 height 244
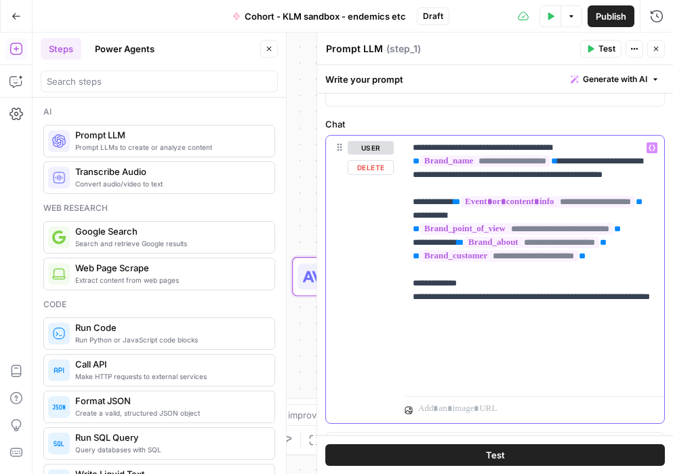
scroll to position [531, 0]
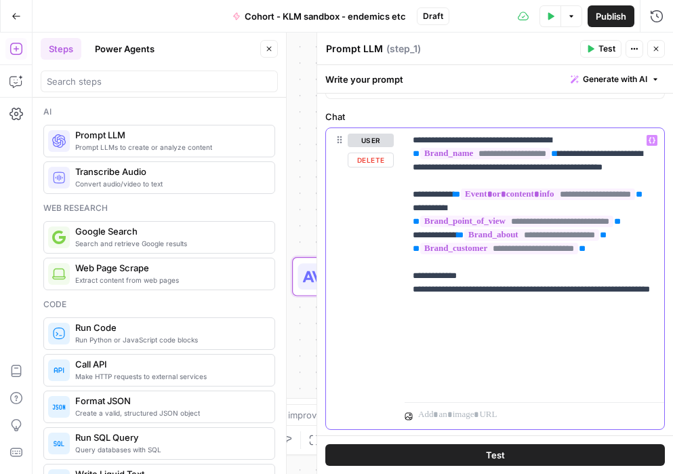
click at [640, 292] on p "**********" at bounding box center [534, 263] width 243 height 258
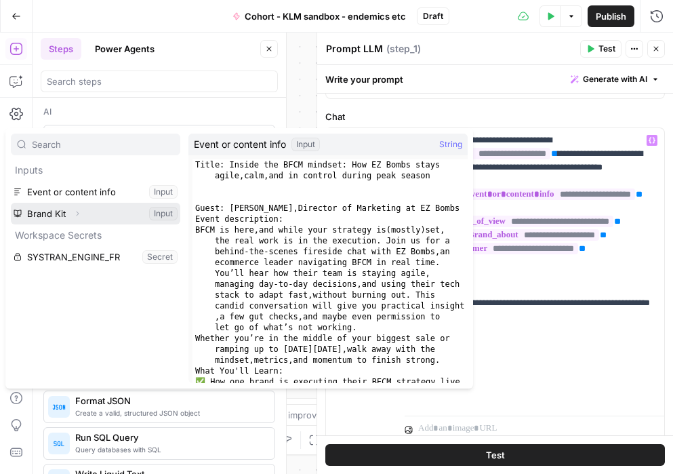
click at [81, 215] on button "Expand" at bounding box center [77, 214] width 18 height 18
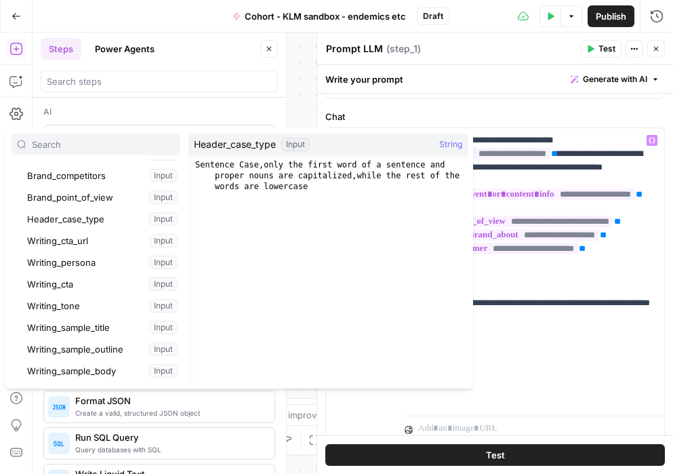
scroll to position [190, 0]
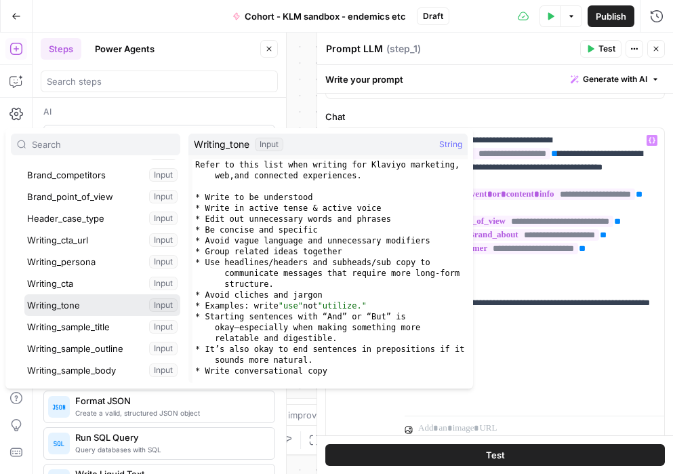
click at [80, 302] on button "Select variable Writing_tone" at bounding box center [102, 305] width 156 height 22
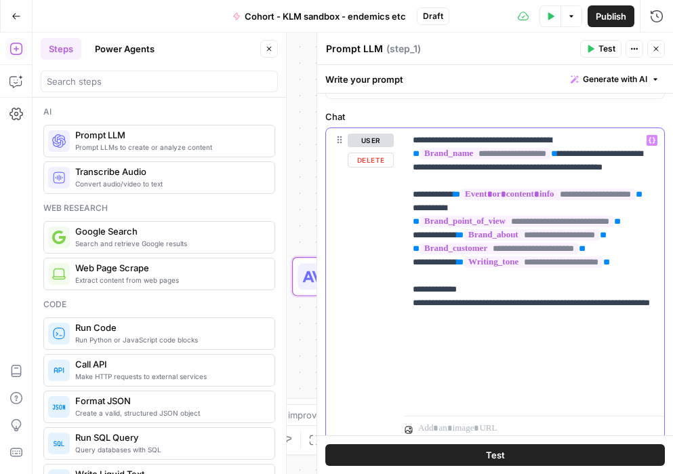
drag, startPoint x: 463, startPoint y: 306, endPoint x: 401, endPoint y: 306, distance: 61.7
click at [401, 306] on div "**********" at bounding box center [495, 285] width 338 height 315
click at [534, 358] on p "**********" at bounding box center [534, 269] width 243 height 271
drag, startPoint x: 490, startPoint y: 373, endPoint x: 419, endPoint y: 373, distance: 71.2
click at [419, 373] on p "**********" at bounding box center [534, 276] width 243 height 285
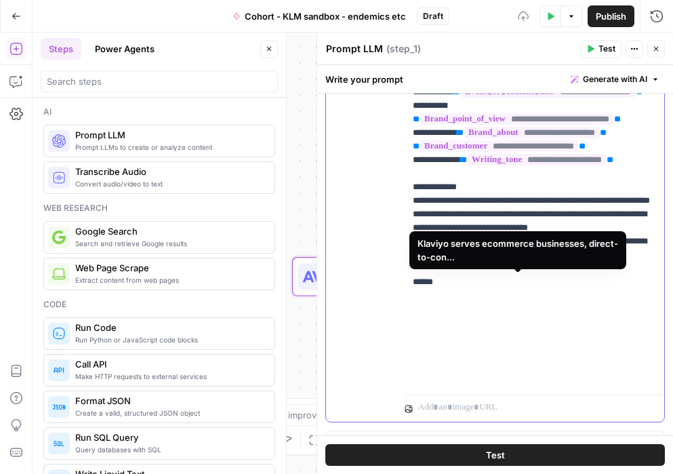
scroll to position [640, 0]
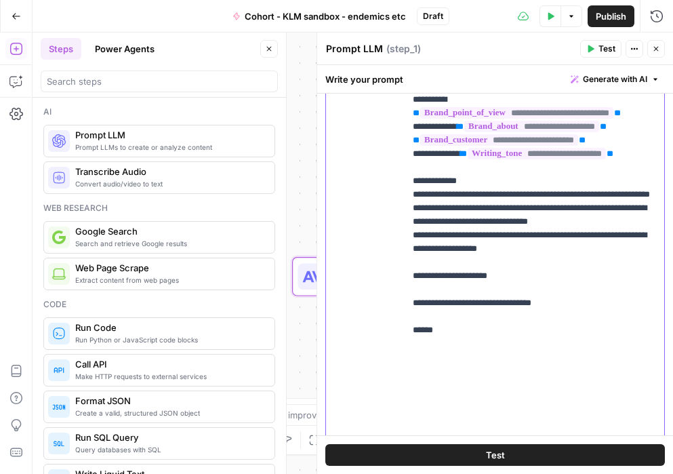
drag, startPoint x: 454, startPoint y: 385, endPoint x: 381, endPoint y: 385, distance: 73.2
click at [381, 385] on div "**********" at bounding box center [495, 245] width 338 height 450
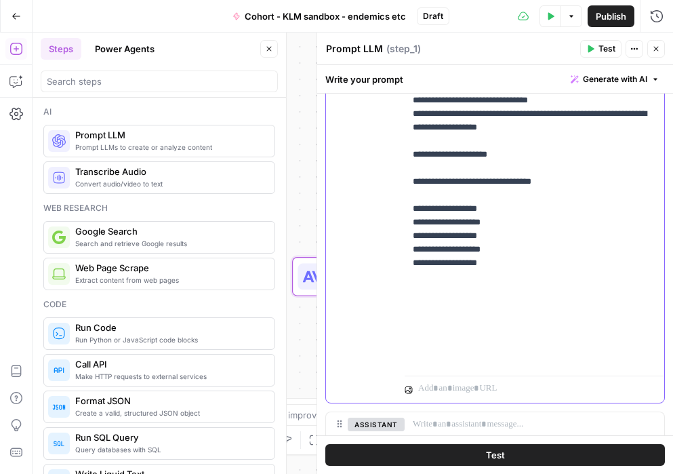
scroll to position [778, 0]
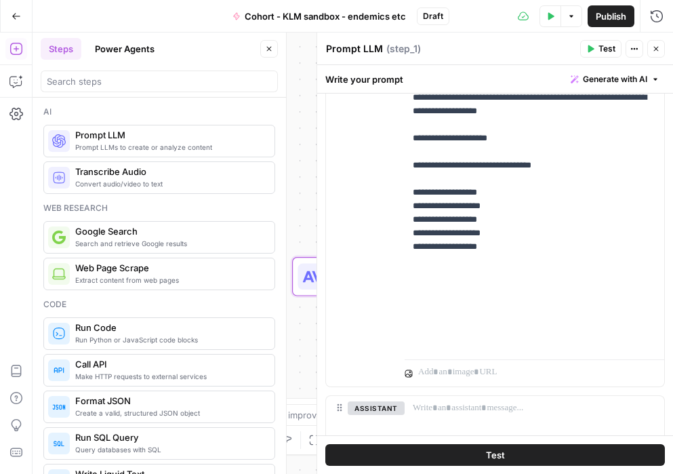
click at [477, 432] on button "Test" at bounding box center [495, 455] width 340 height 22
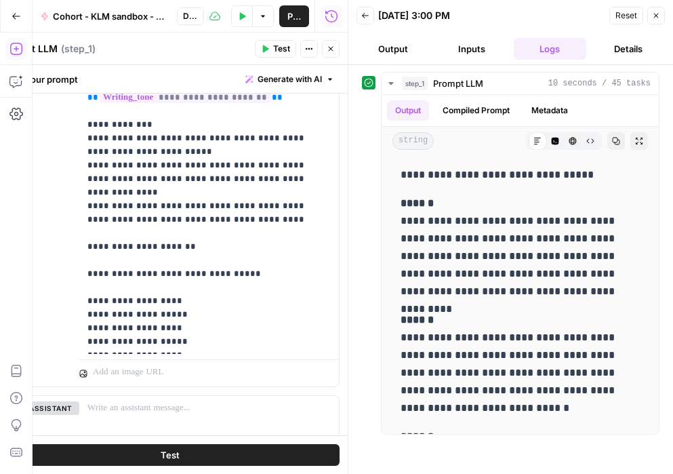
click at [363, 113] on div "**********" at bounding box center [511, 253] width 298 height 363
click at [662, 18] on button "Close" at bounding box center [656, 16] width 18 height 18
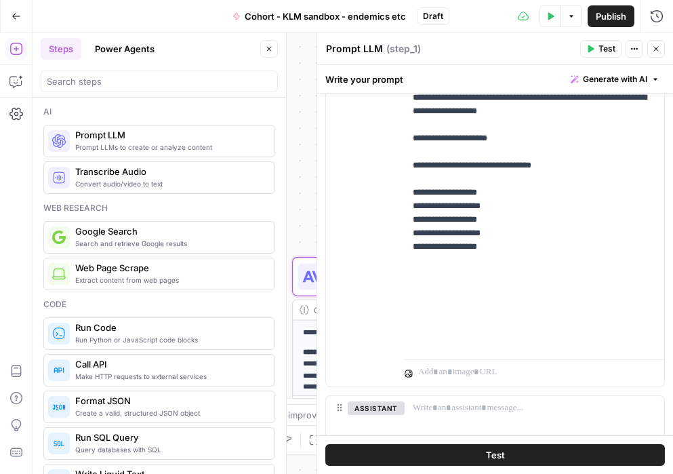
click at [615, 14] on span "Publish" at bounding box center [611, 16] width 31 height 14
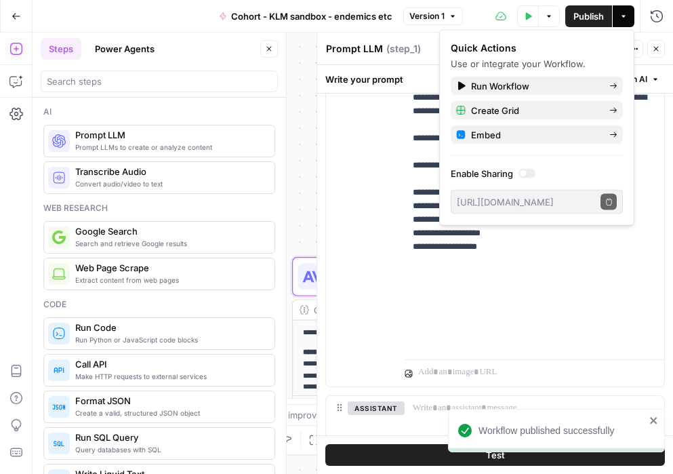
click at [658, 49] on icon "button" at bounding box center [656, 49] width 8 height 8
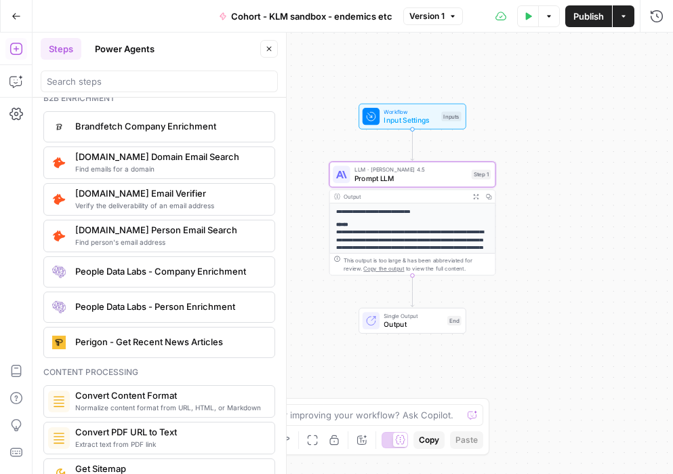
scroll to position [2016, 0]
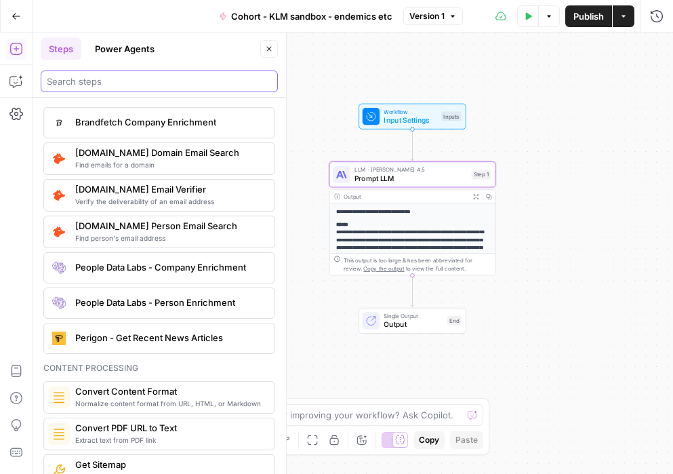
click at [117, 83] on input "search" at bounding box center [159, 82] width 225 height 14
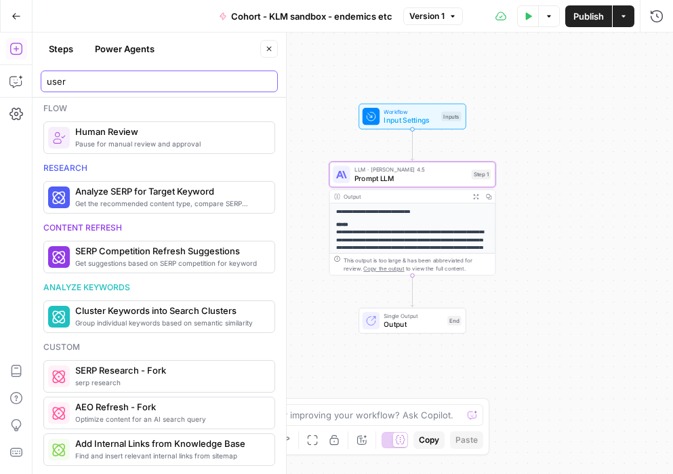
scroll to position [0, 0]
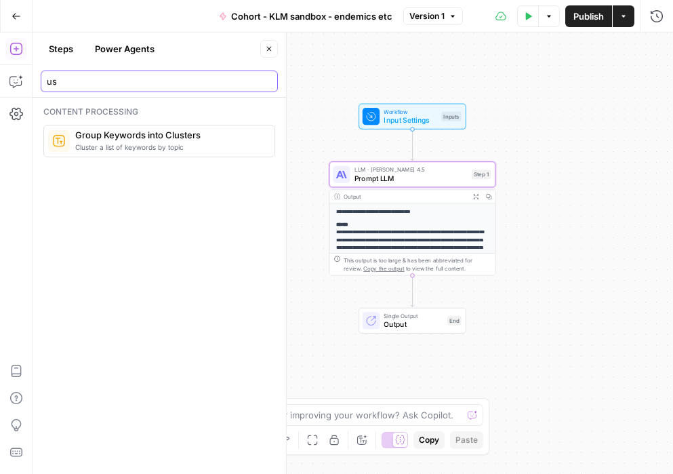
type input "u"
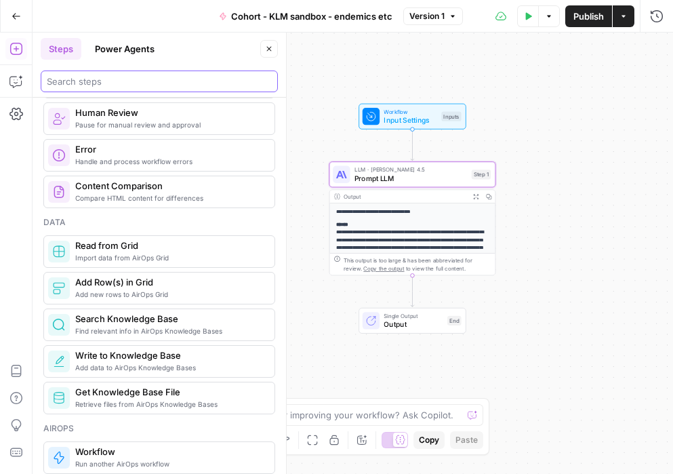
scroll to position [495, 0]
click at [353, 418] on textarea at bounding box center [329, 415] width 267 height 14
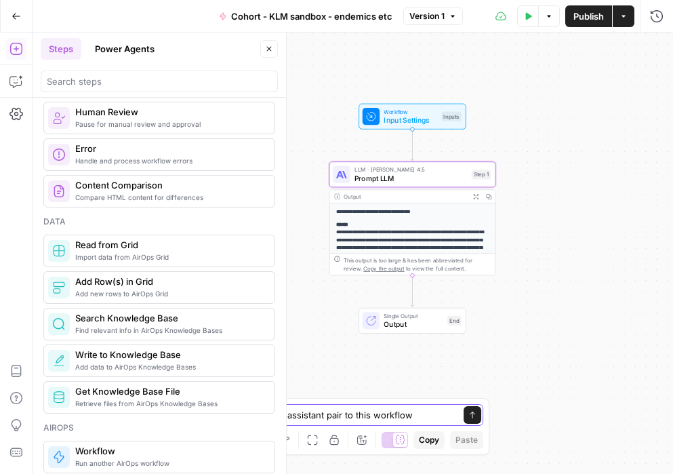
type textarea "how can i add a user-assistant pair to this workflow?"
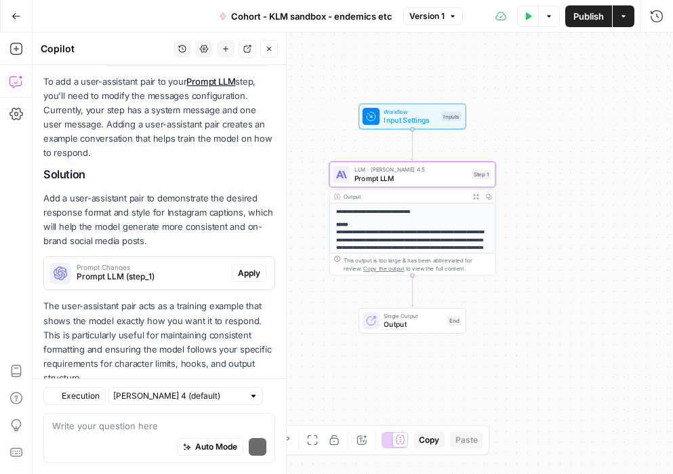
scroll to position [182, 0]
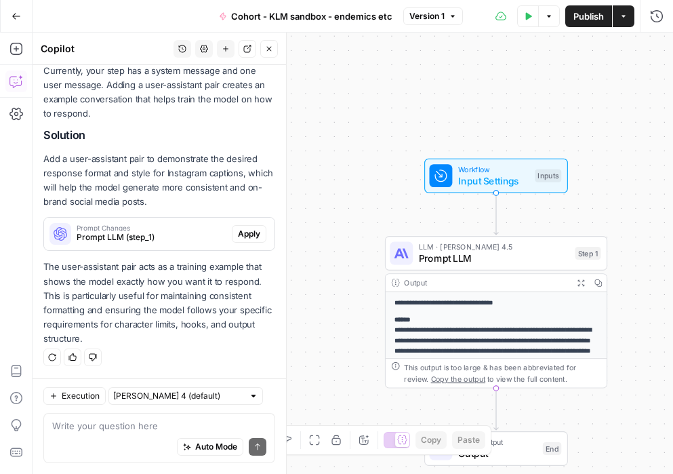
click at [269, 51] on icon "button" at bounding box center [269, 49] width 8 height 8
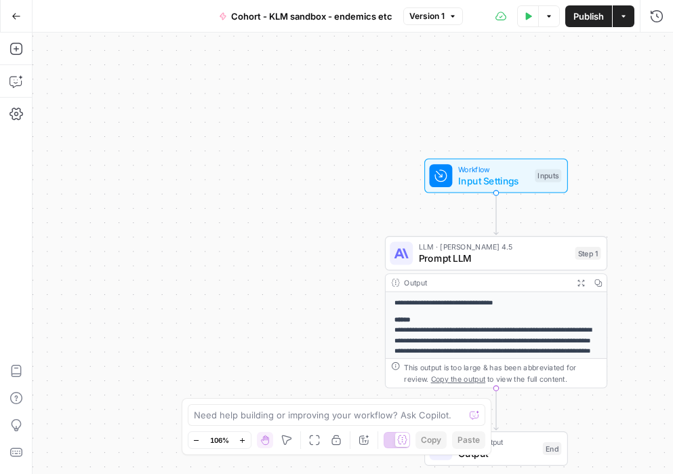
click at [581, 19] on span "Publish" at bounding box center [589, 16] width 31 height 14
click at [342, 107] on div "**********" at bounding box center [353, 253] width 641 height 441
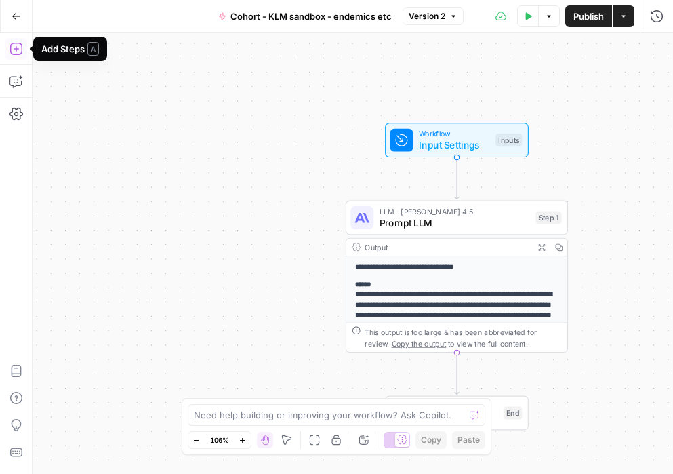
click at [20, 48] on icon "button" at bounding box center [16, 49] width 14 height 14
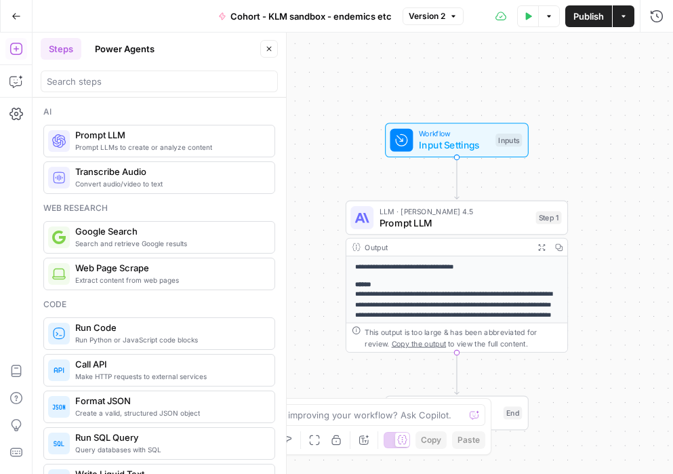
click at [142, 284] on span "Extract content from web pages" at bounding box center [169, 280] width 188 height 11
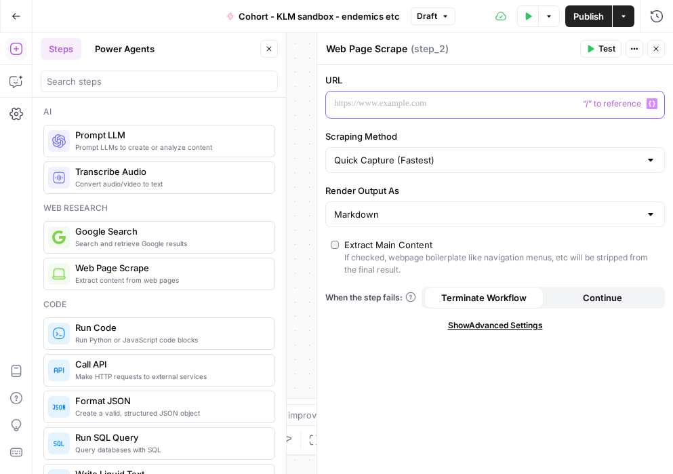
click at [346, 102] on p at bounding box center [484, 104] width 300 height 14
click at [298, 102] on div "**********" at bounding box center [353, 253] width 641 height 441
click at [656, 47] on icon "button" at bounding box center [656, 49] width 8 height 8
